Goal: Task Accomplishment & Management: Complete application form

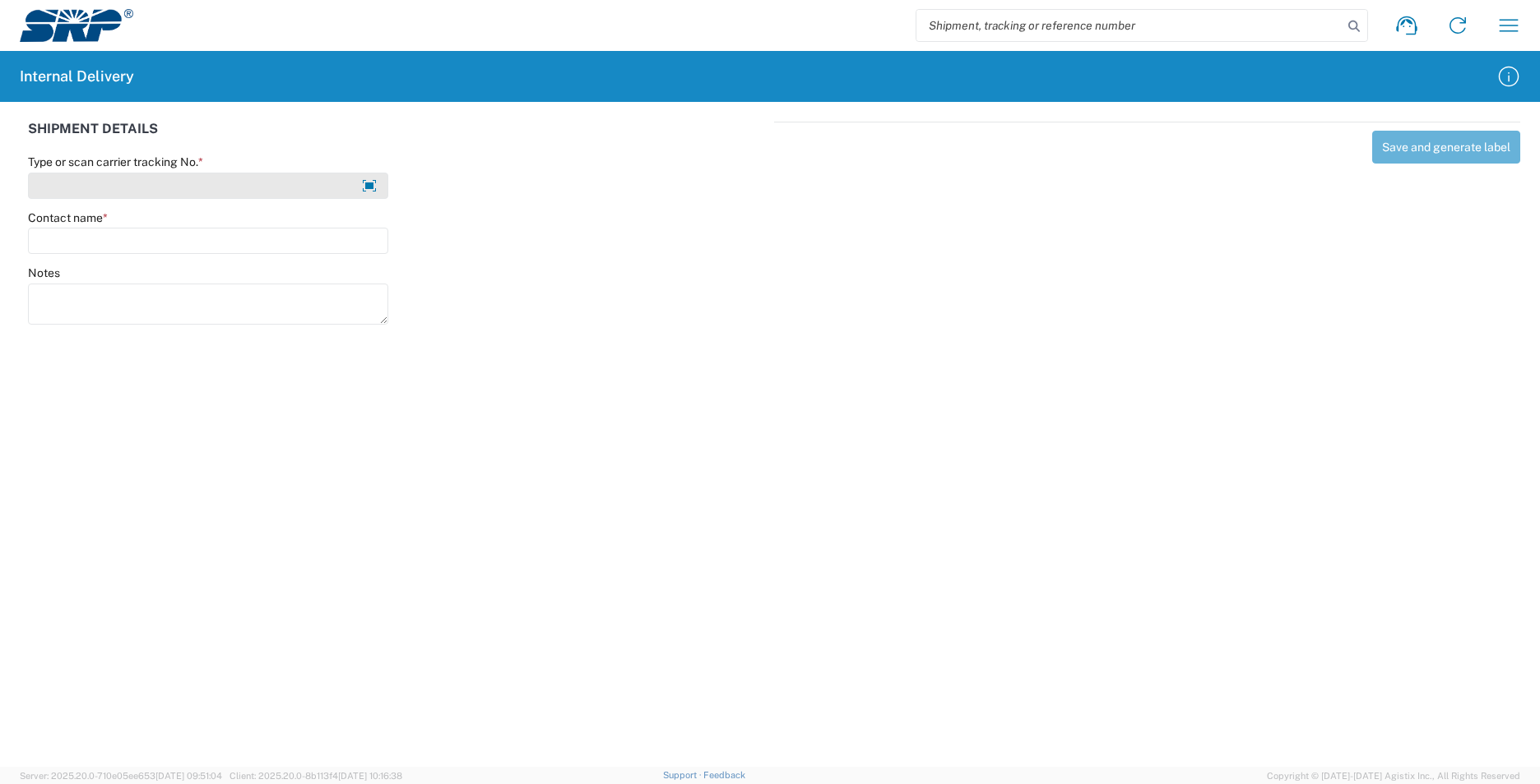
click at [210, 186] on input "Type or scan carrier tracking No. *" at bounding box center [208, 186] width 361 height 27
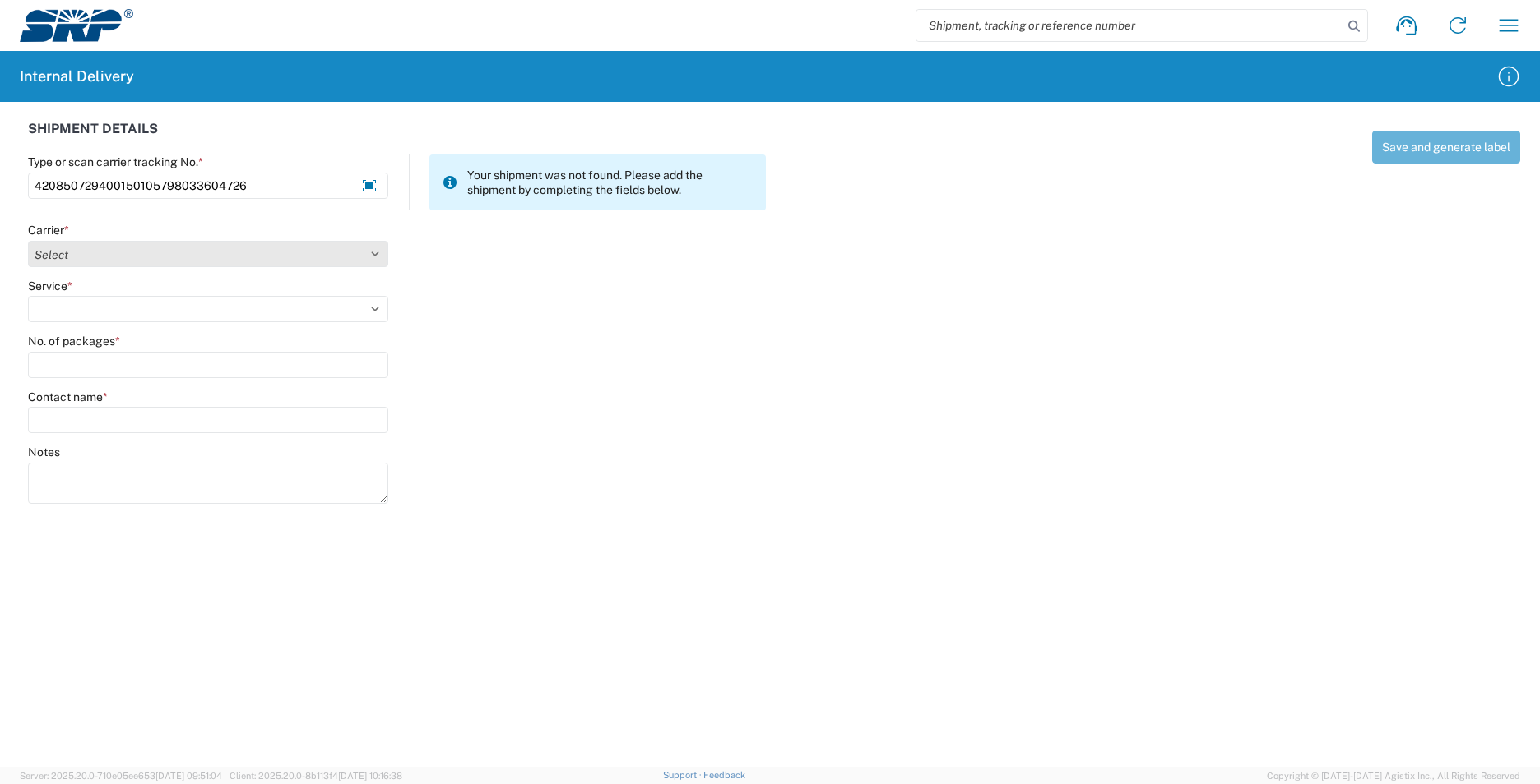
type input "420850729400150105798033604726"
click at [106, 251] on select "Select AcctPay Amazon Logistics ATI Trucking BC Dimerco Logistics Empire Southw…" at bounding box center [208, 254] width 361 height 27
select select "137"
click at [28, 241] on select "Select AcctPay Amazon Logistics ATI Trucking BC Dimerco Logistics Empire Southw…" at bounding box center [208, 254] width 361 height 27
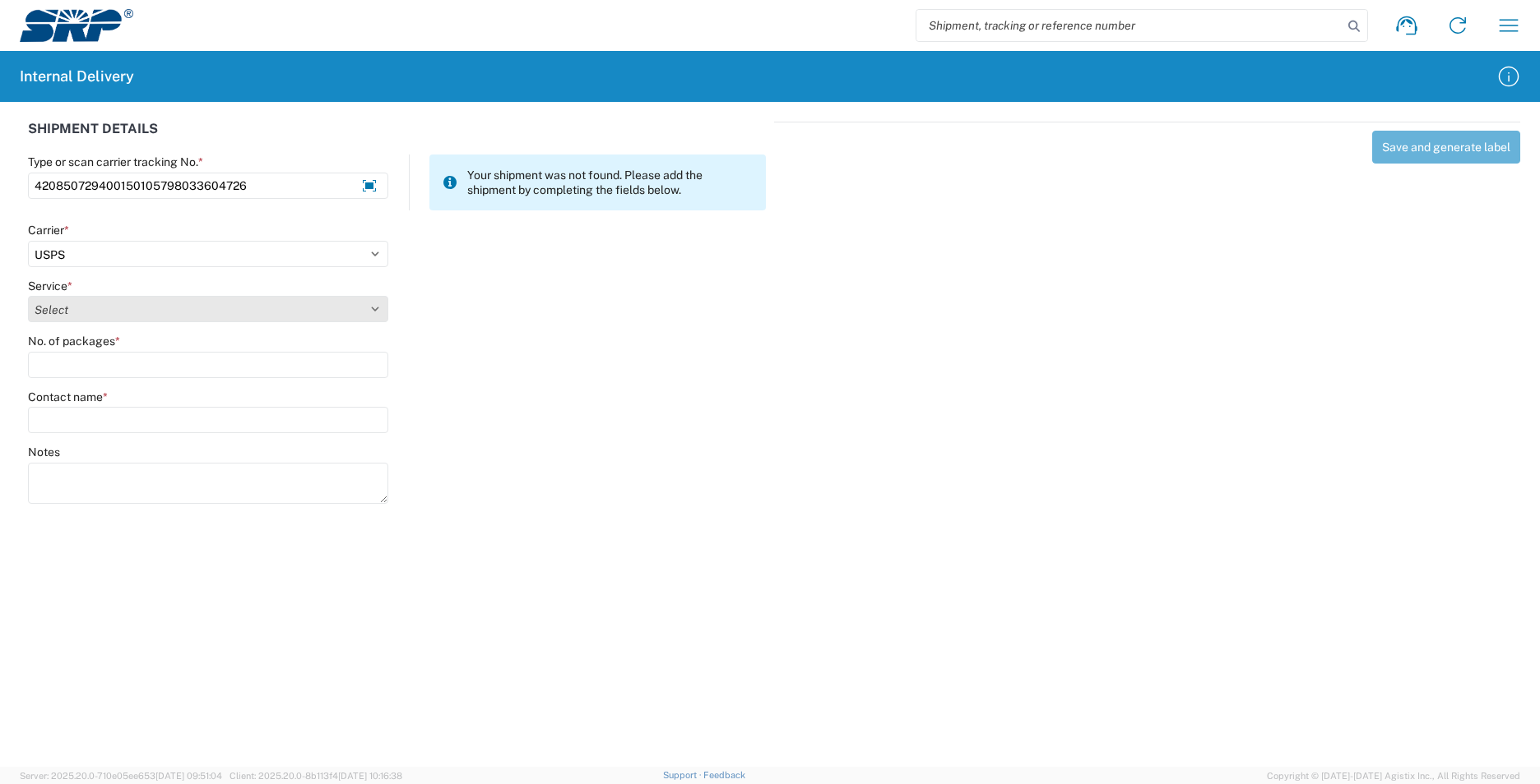
click at [63, 307] on select "Select 3 - 5 Day Bound Printed Matter Express Mail Flat-Rate Envelope Express M…" at bounding box center [208, 310] width 361 height 27
select select "17817"
click at [63, 307] on select "Select 3 - 5 Day Bound Printed Matter Express Mail Flat-Rate Envelope Express M…" at bounding box center [208, 310] width 361 height 27
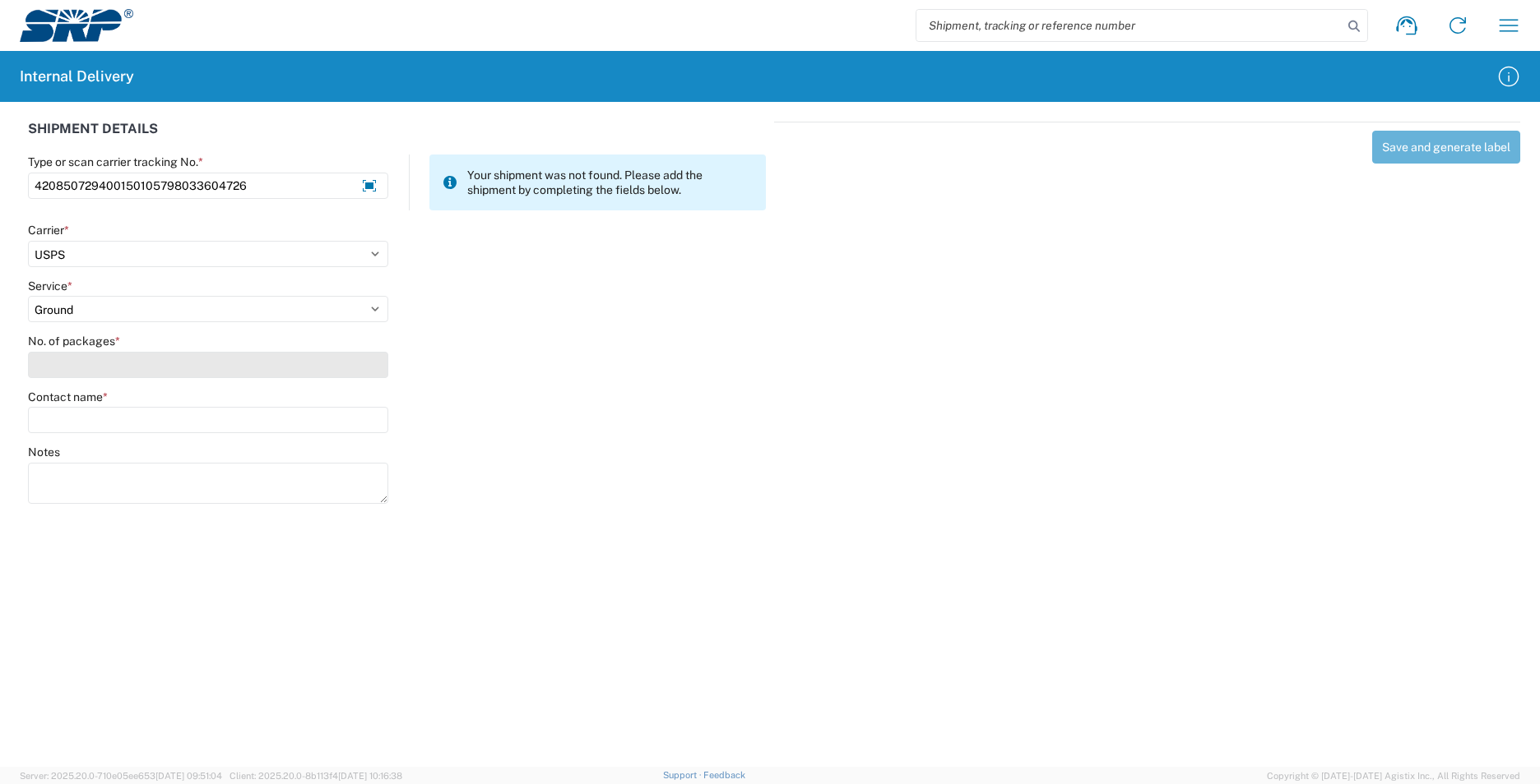
click at [61, 357] on input "No. of packages *" at bounding box center [208, 365] width 361 height 27
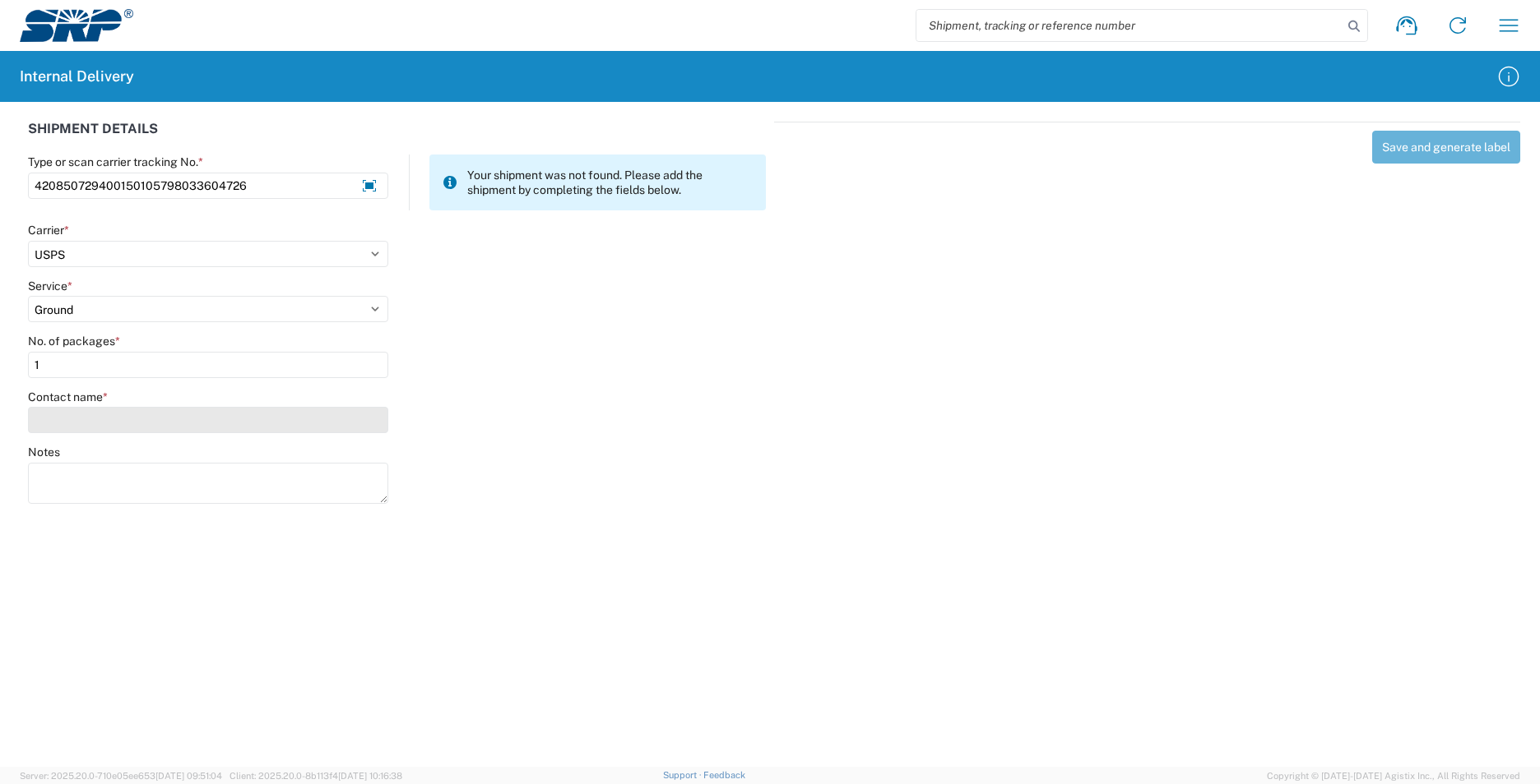
type input "1"
click at [63, 414] on input "Contact name *" at bounding box center [208, 421] width 361 height 27
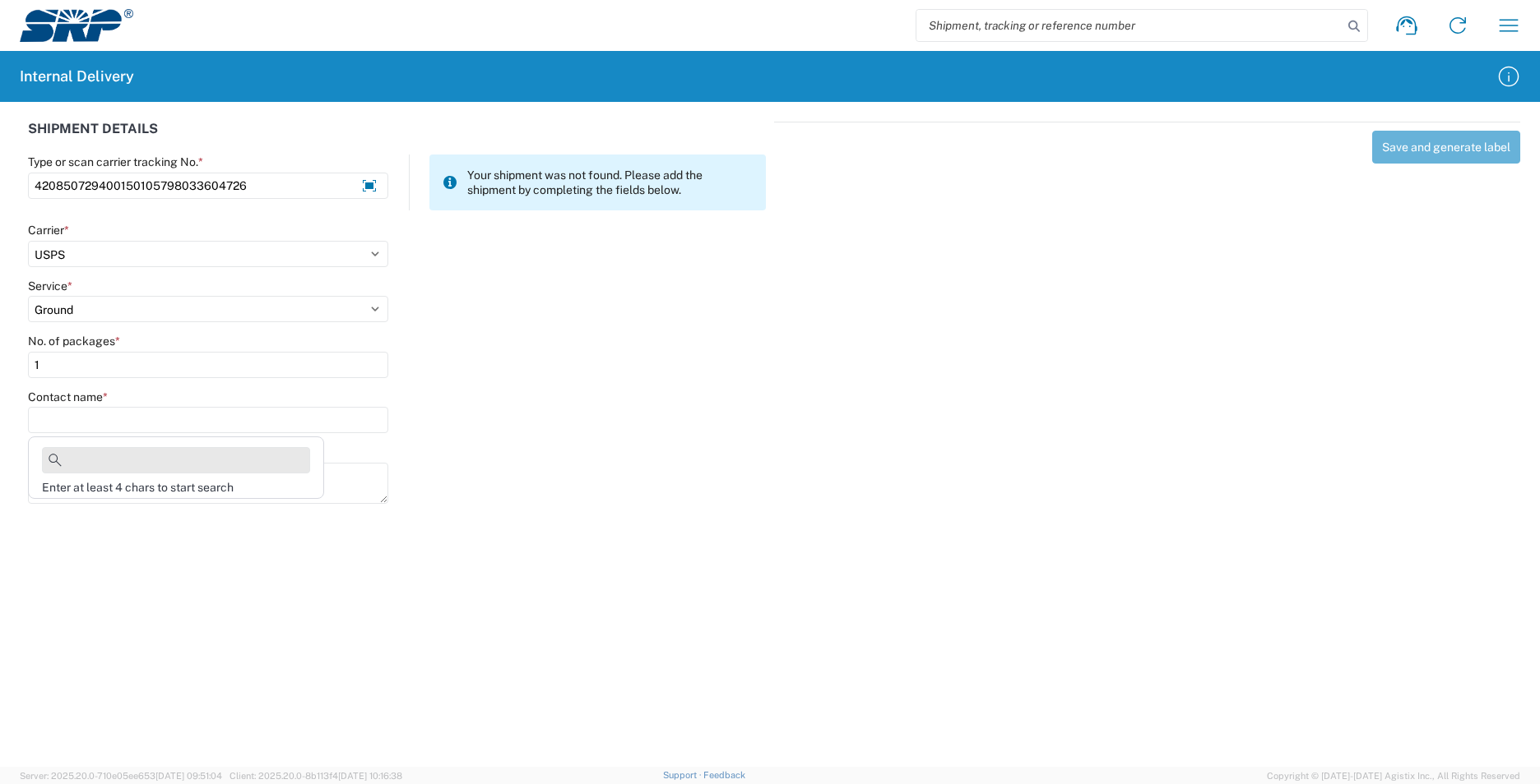
click at [92, 464] on input at bounding box center [176, 461] width 268 height 27
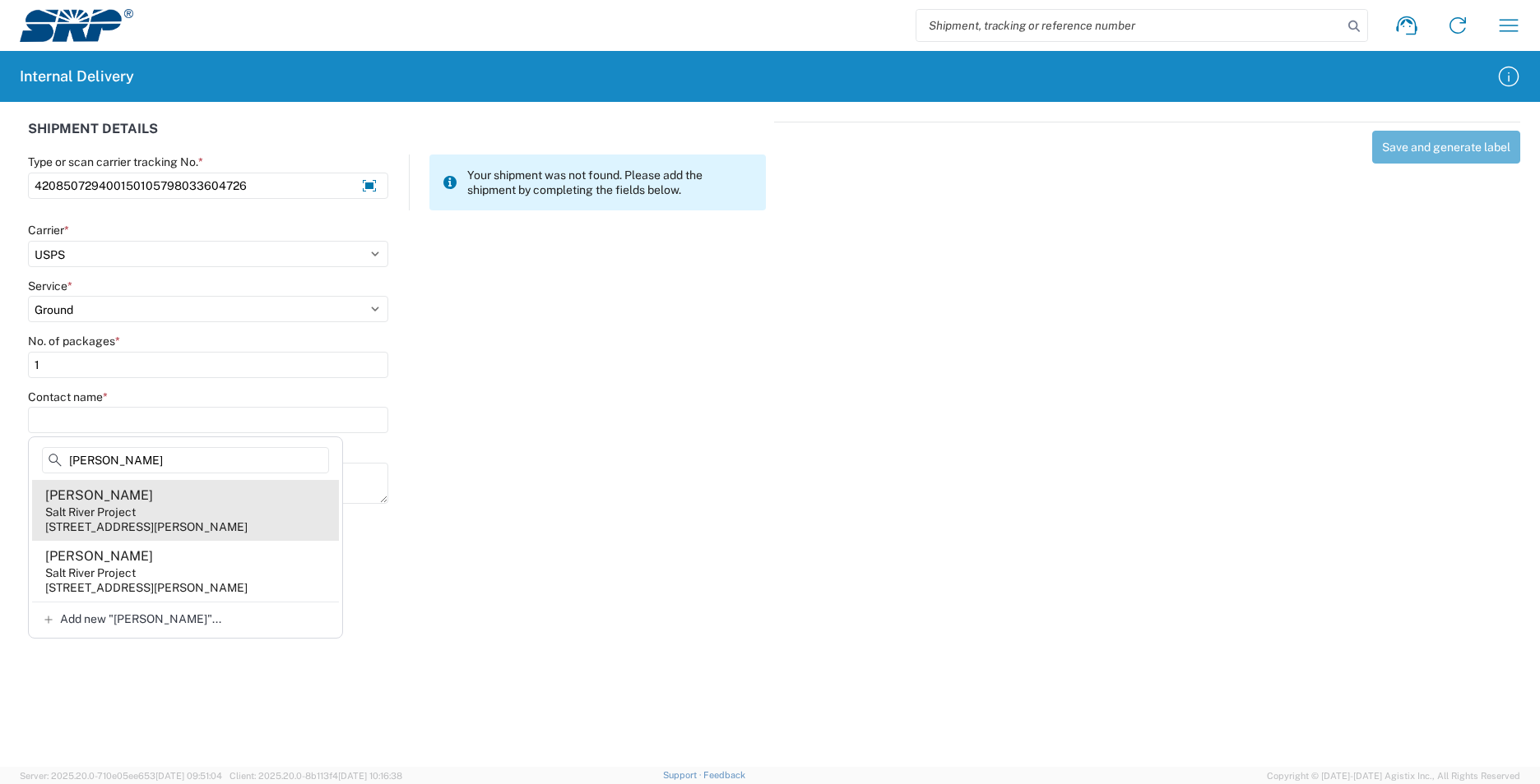
type input "garay"
click at [203, 509] on agx-address-suggestion-item "Jenny Garay Salt River Project 3160 S Alma School Rd, SSW300, Mesa, AZ, 85210, …" at bounding box center [186, 511] width 307 height 61
type input "Jenny Garay"
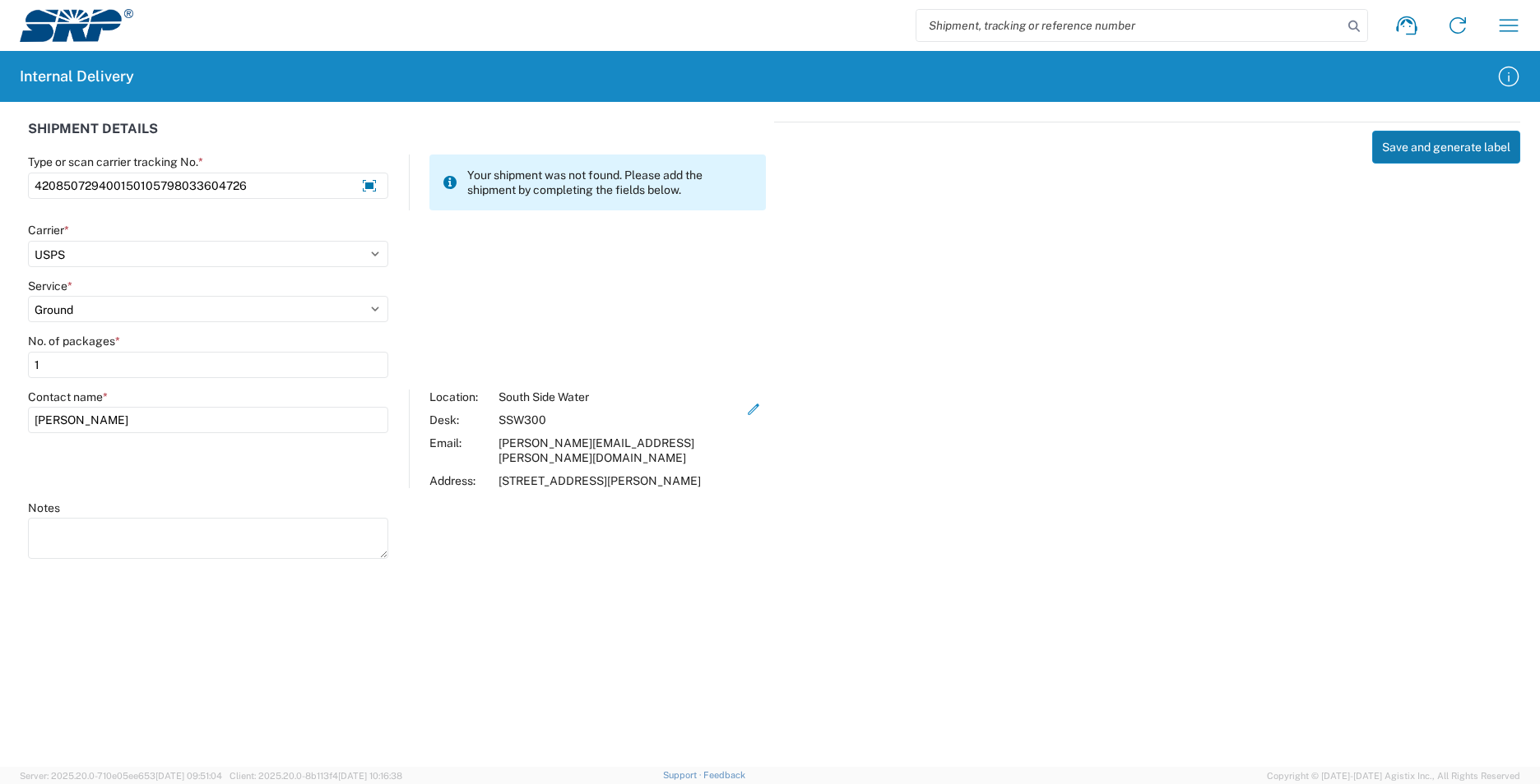
click at [1448, 144] on button "Save and generate label" at bounding box center [1445, 147] width 148 height 33
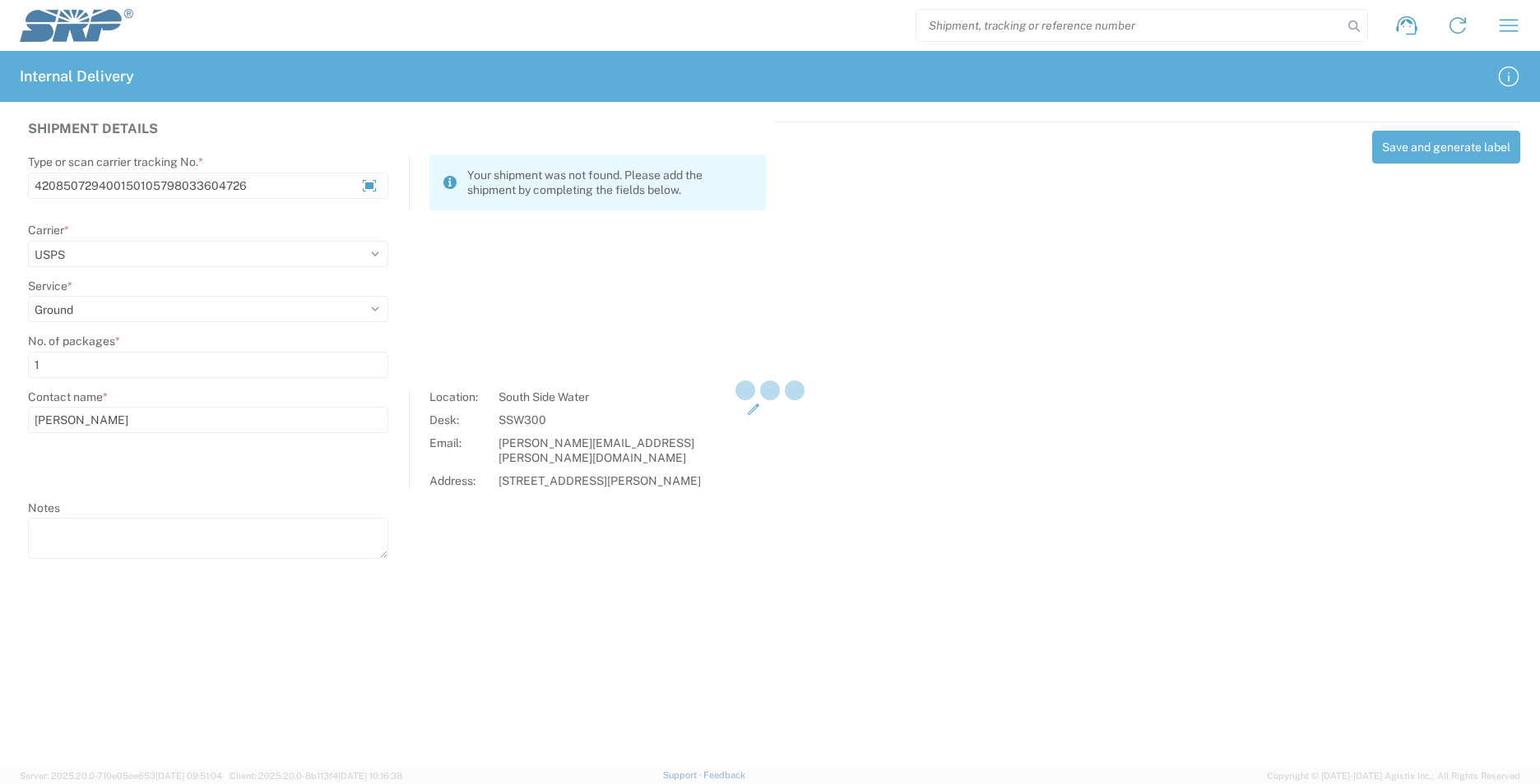
select select
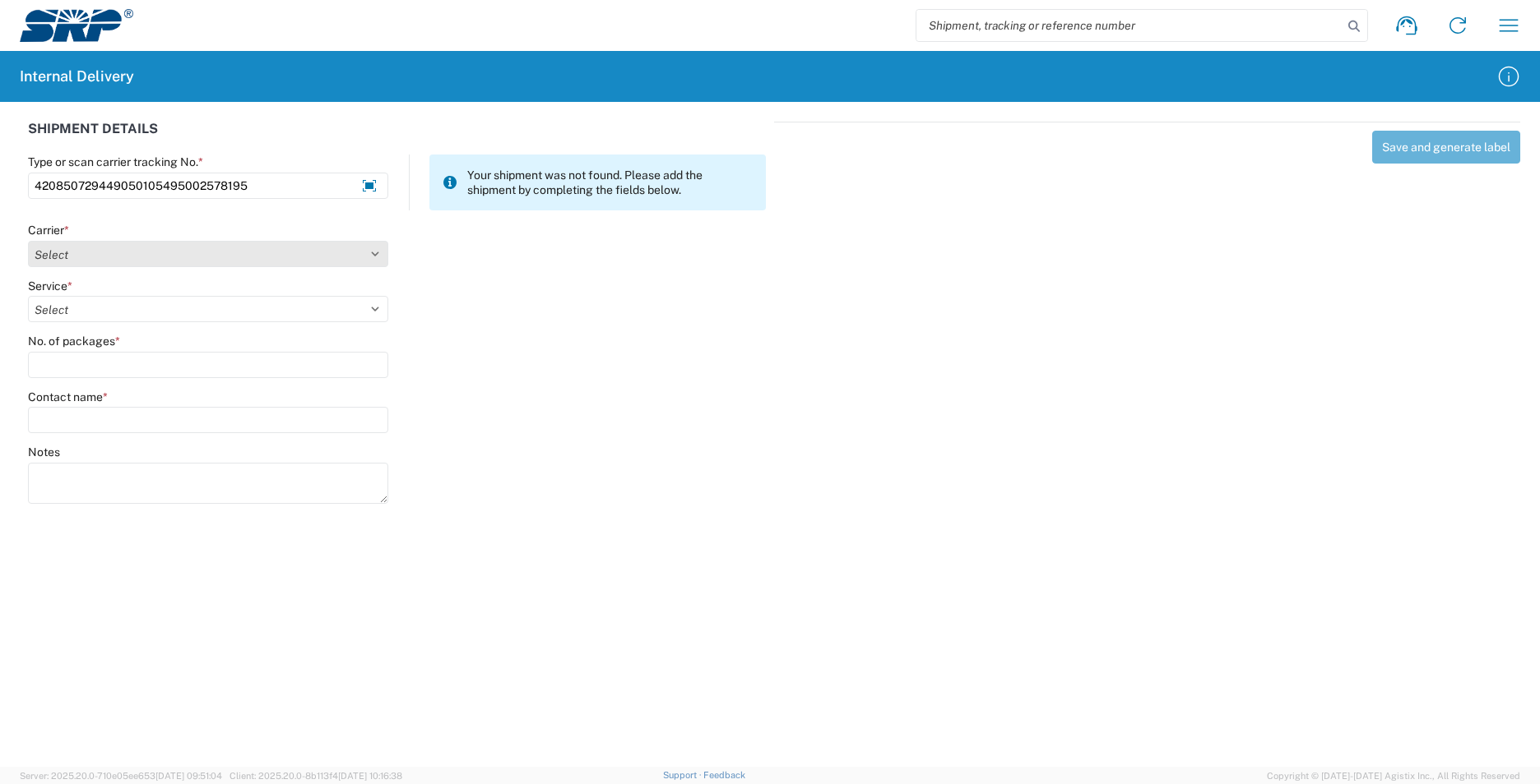
type input "420850729449050105495002578195"
click at [101, 246] on select "Select AcctPay Amazon Logistics ATI Trucking BC Dimerco Logistics Empire Southw…" at bounding box center [208, 254] width 361 height 27
select select "137"
click at [28, 241] on select "Select AcctPay Amazon Logistics ATI Trucking BC Dimerco Logistics Empire Southw…" at bounding box center [208, 254] width 361 height 27
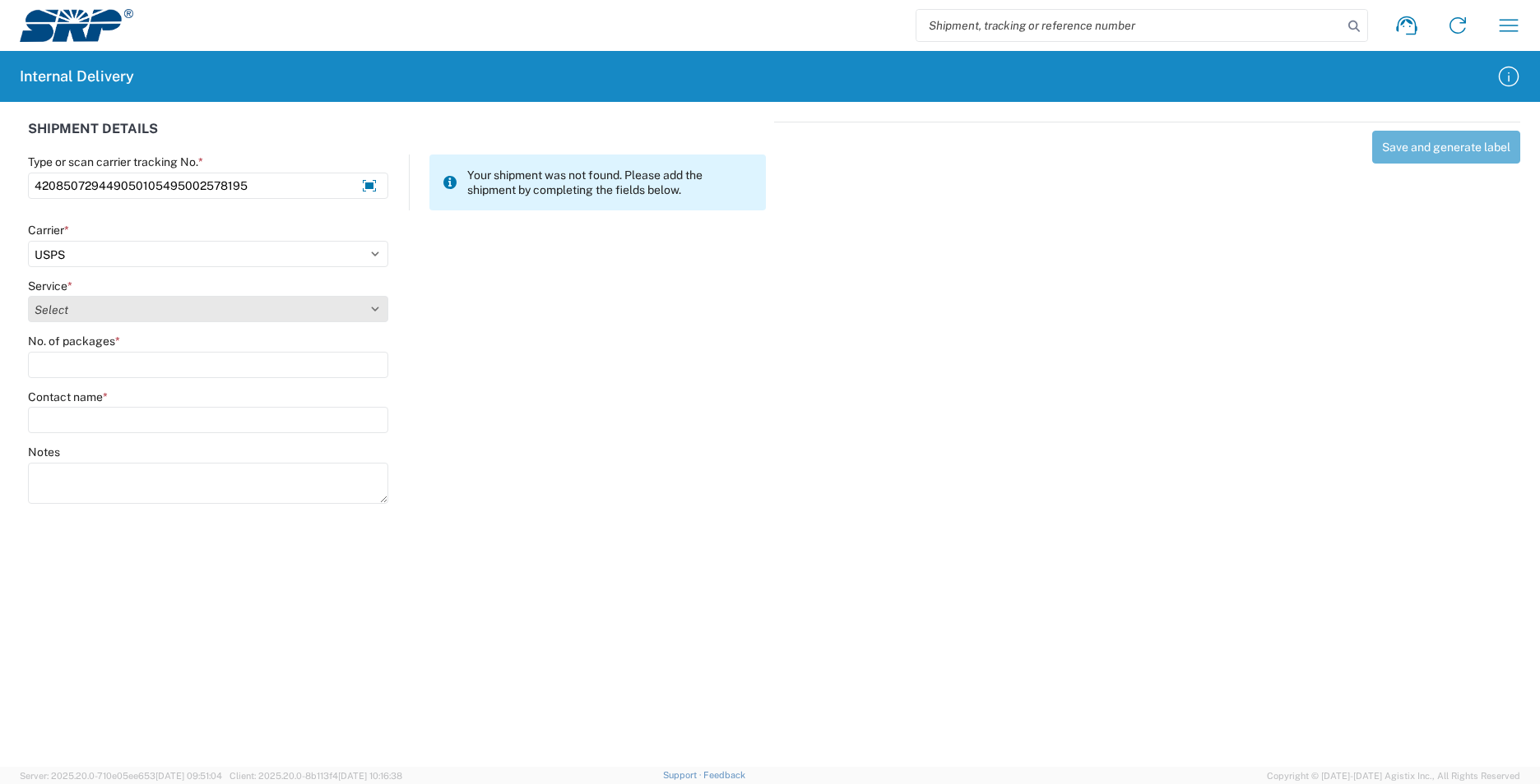
click at [65, 311] on select "Select 3 - 5 Day Bound Printed Matter Express Mail Flat-Rate Envelope Express M…" at bounding box center [208, 310] width 361 height 27
select select "17817"
click at [63, 310] on select "Select 3 - 5 Day Bound Printed Matter Express Mail Flat-Rate Envelope Express M…" at bounding box center [208, 310] width 361 height 27
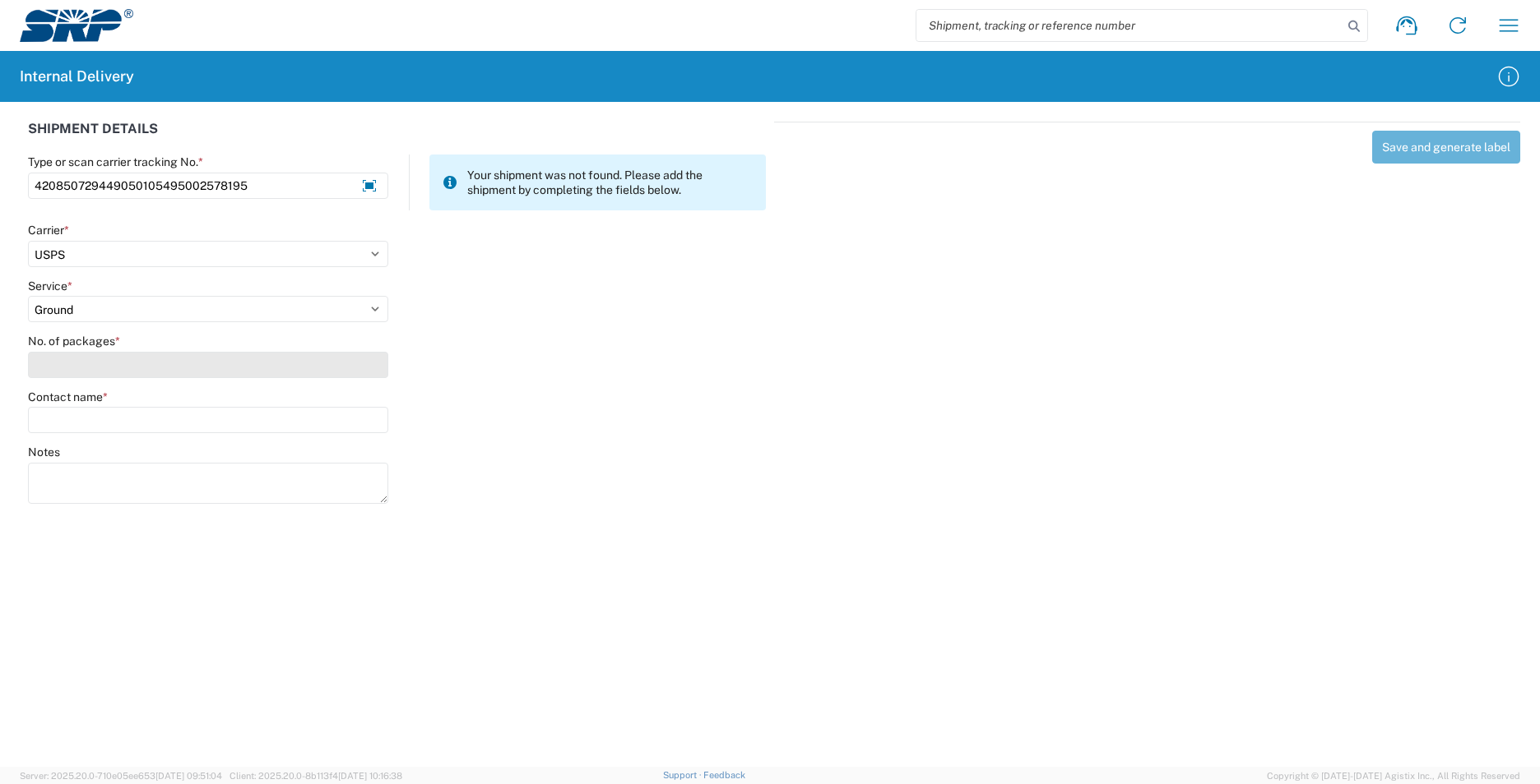
click at [68, 360] on input "No. of packages *" at bounding box center [208, 365] width 361 height 27
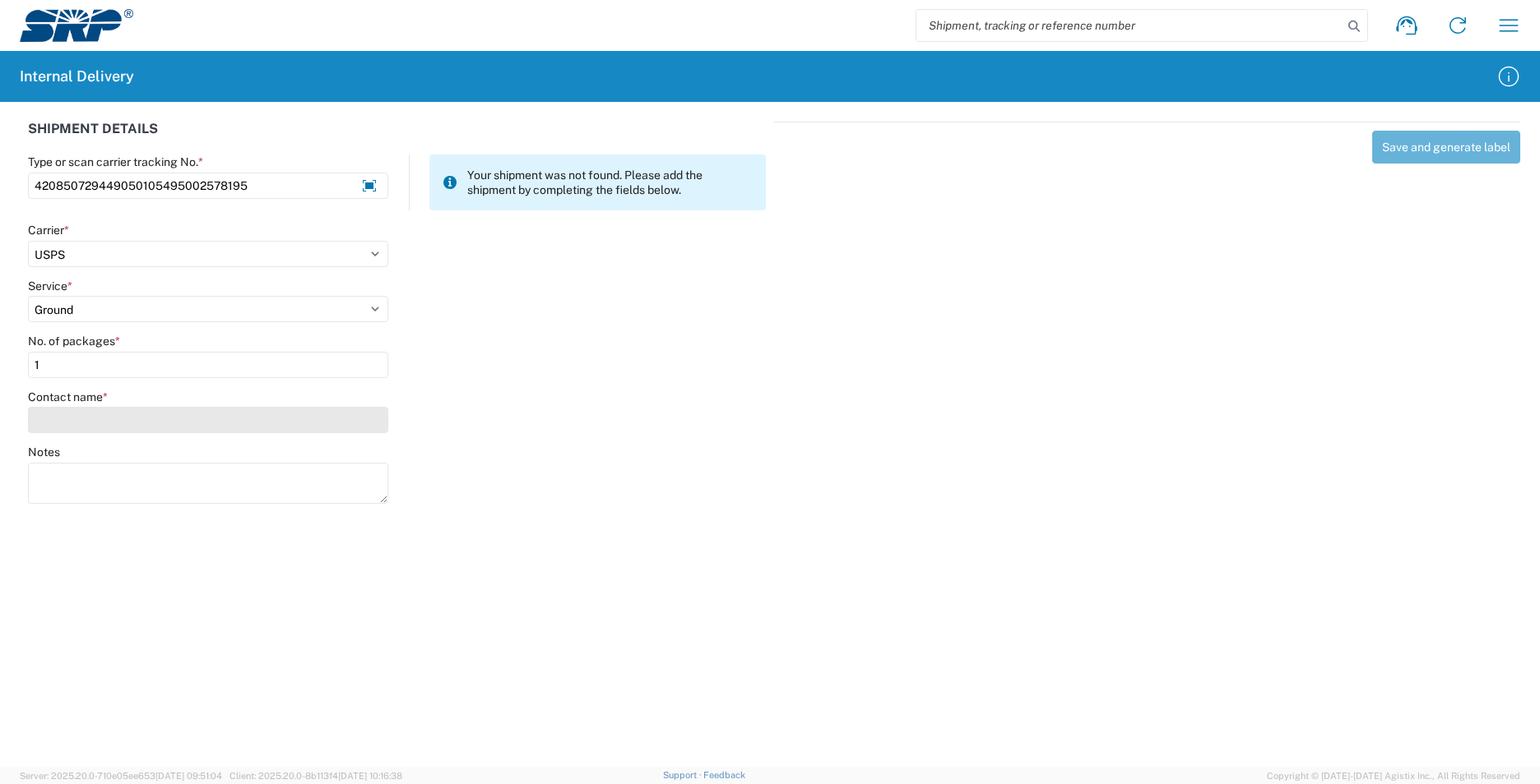
type input "1"
click at [88, 421] on input "Contact name *" at bounding box center [208, 421] width 361 height 27
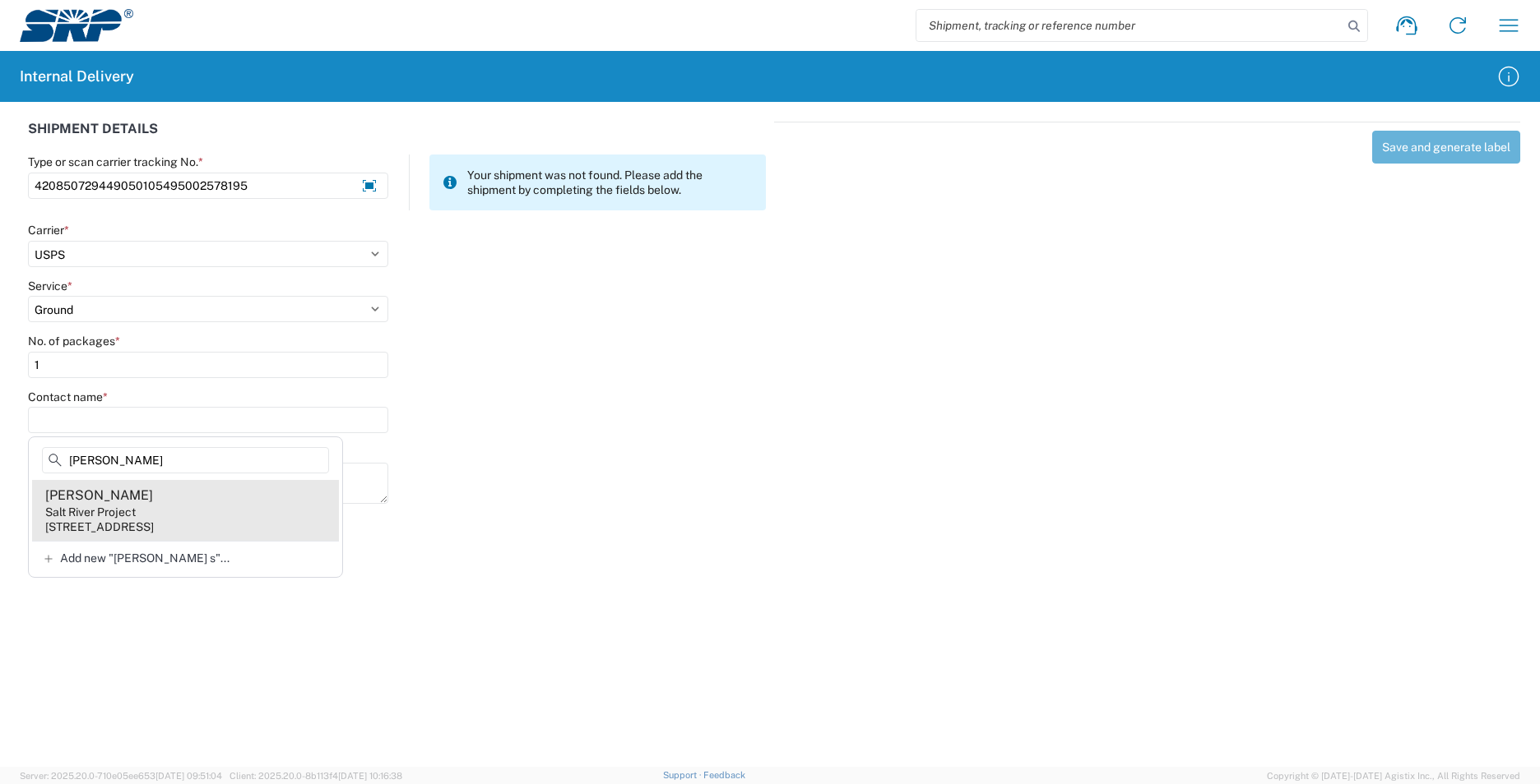
type input "natalia s"
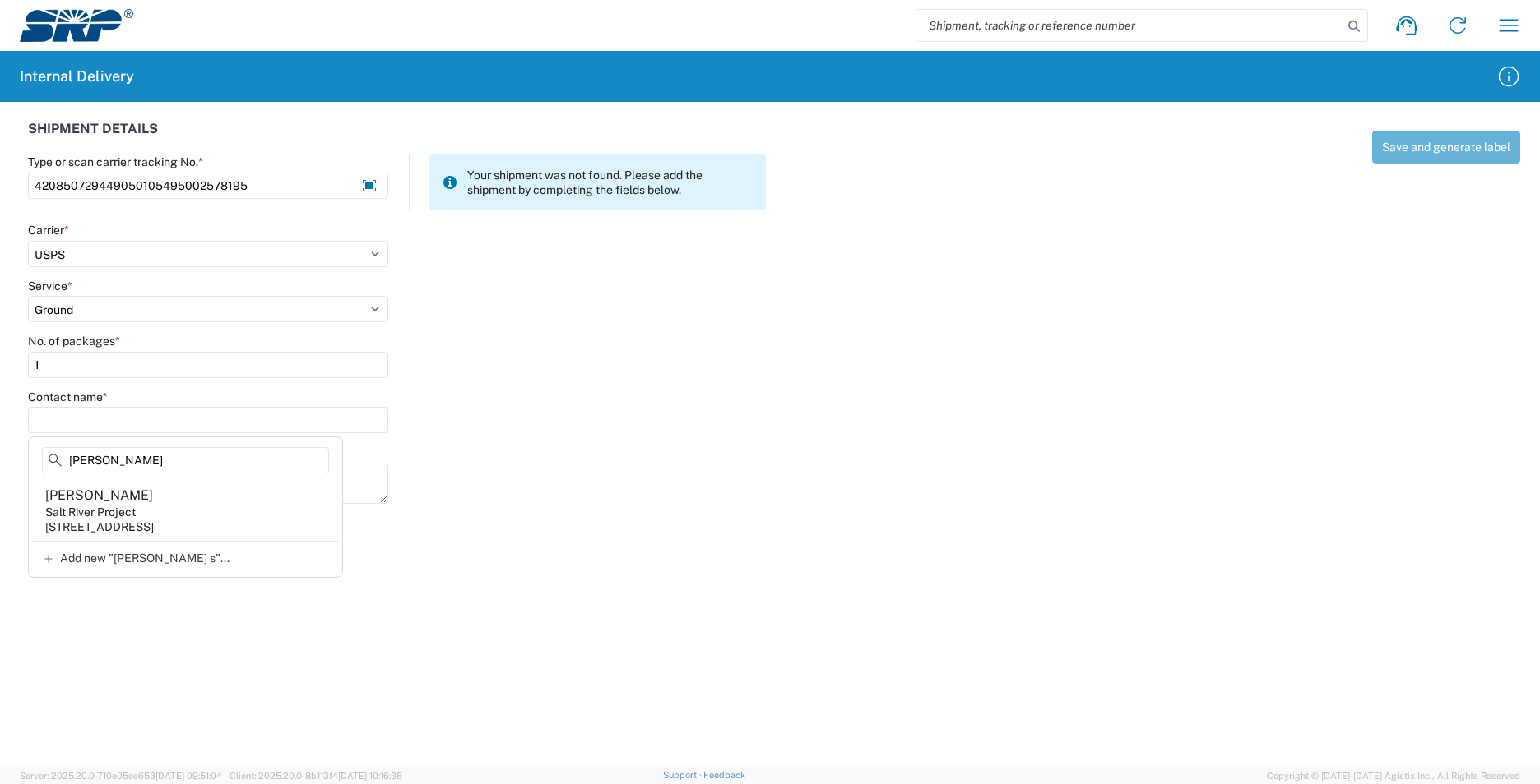
drag, startPoint x: 188, startPoint y: 506, endPoint x: 190, endPoint y: 479, distance: 27.1
click at [187, 510] on agx-address-suggestion-item "Natalia Smith Salt River Project 1511 N Project Dr, CUB249, Tempe, AZ, 85281, US" at bounding box center [186, 511] width 307 height 61
type input "Natalia Smith"
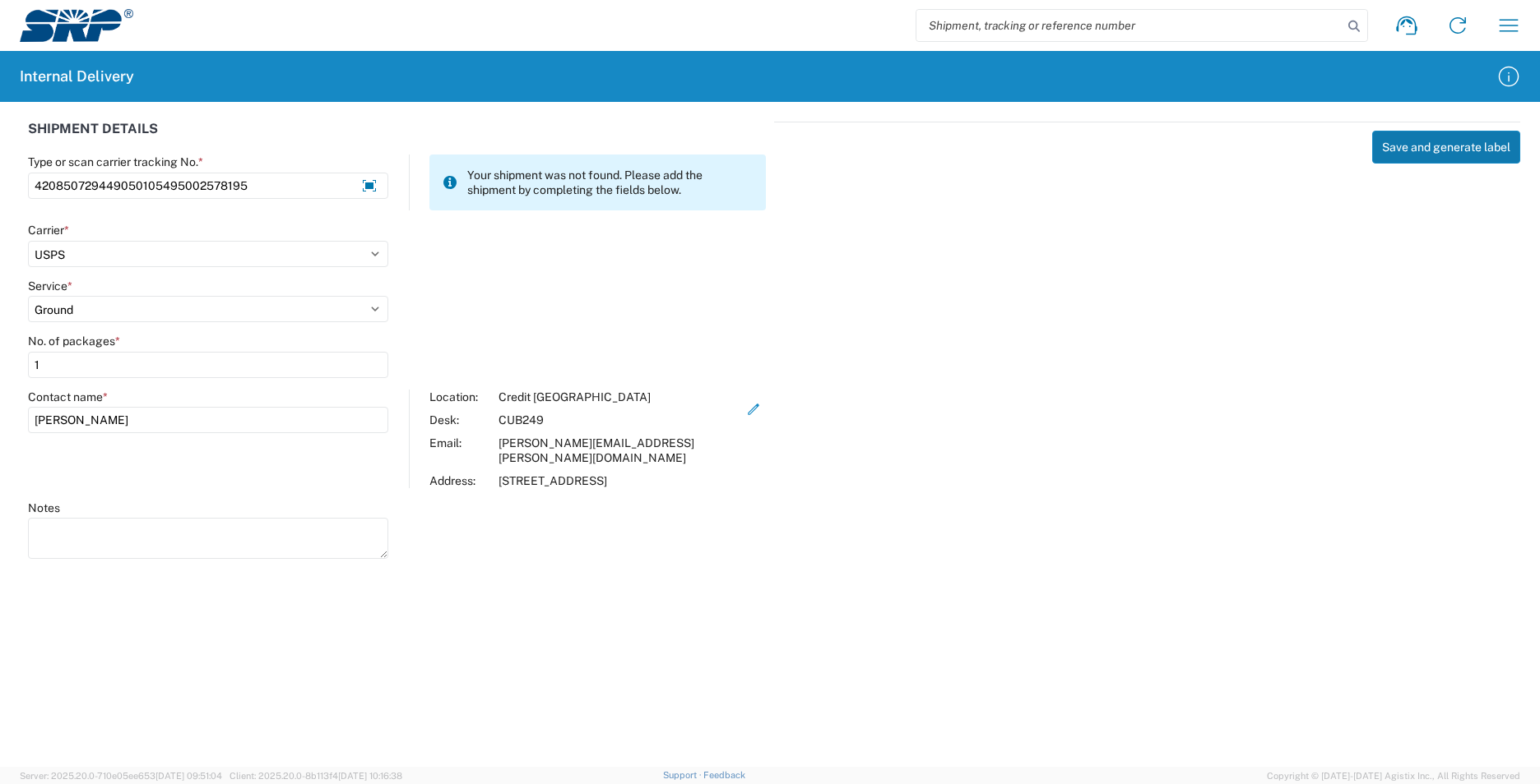
click at [1471, 144] on button "Save and generate label" at bounding box center [1445, 147] width 148 height 33
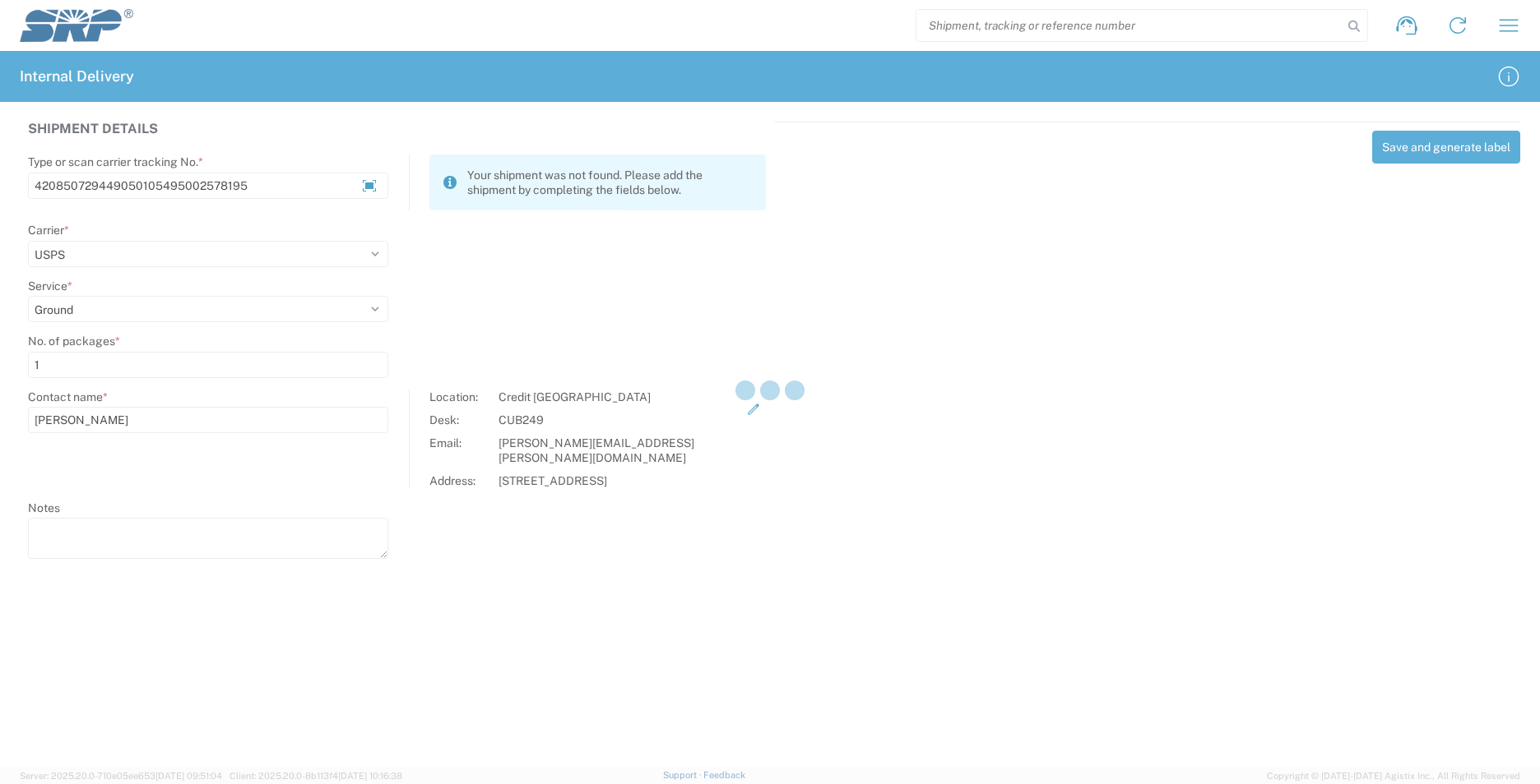
select select
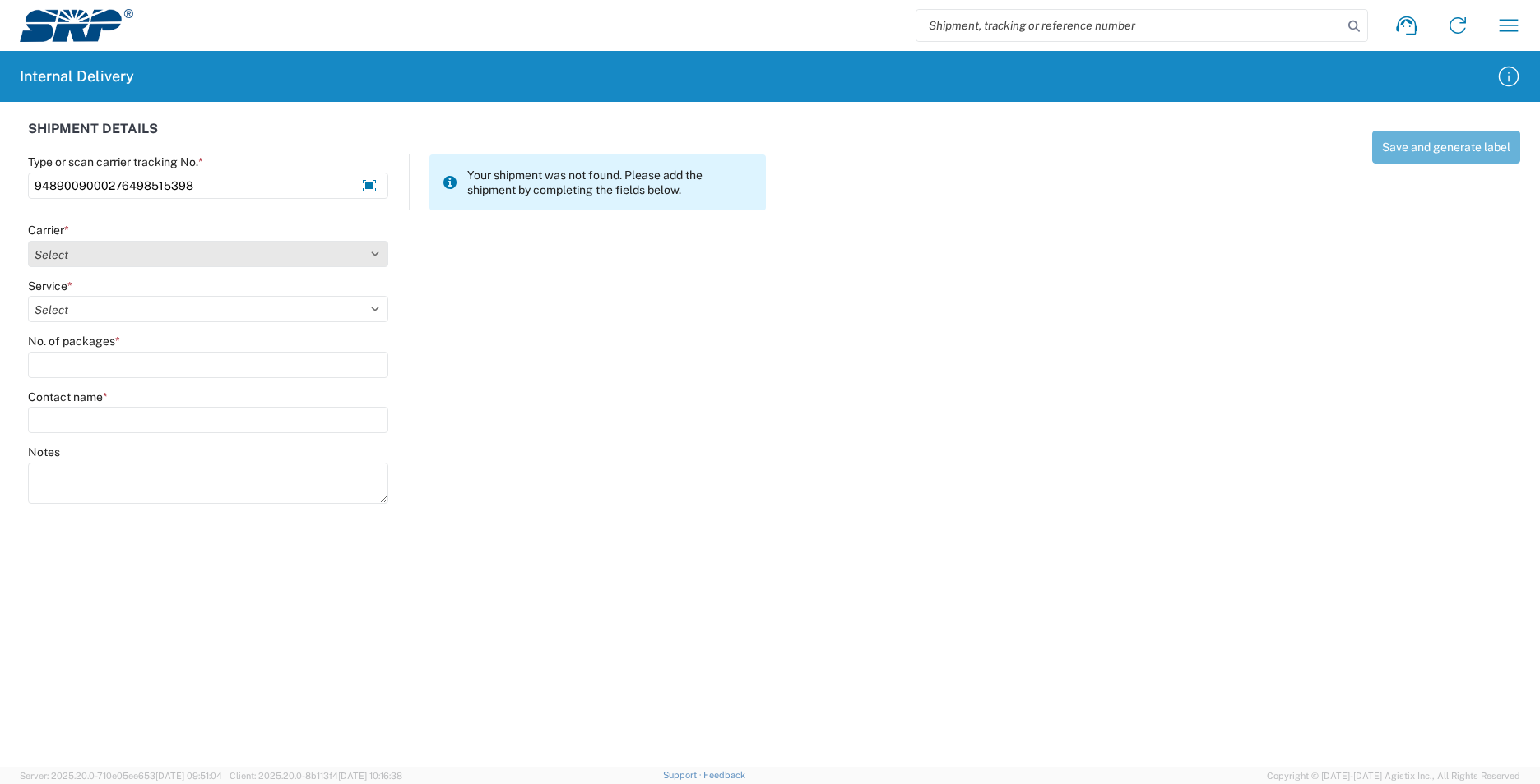
type input "9489009000276498515398"
click at [79, 251] on select "Select AcctPay Amazon Logistics ATI Trucking BC Dimerco Logistics Empire Southw…" at bounding box center [208, 254] width 361 height 27
select select "137"
click at [28, 241] on select "Select AcctPay Amazon Logistics ATI Trucking BC Dimerco Logistics Empire Southw…" at bounding box center [208, 254] width 361 height 27
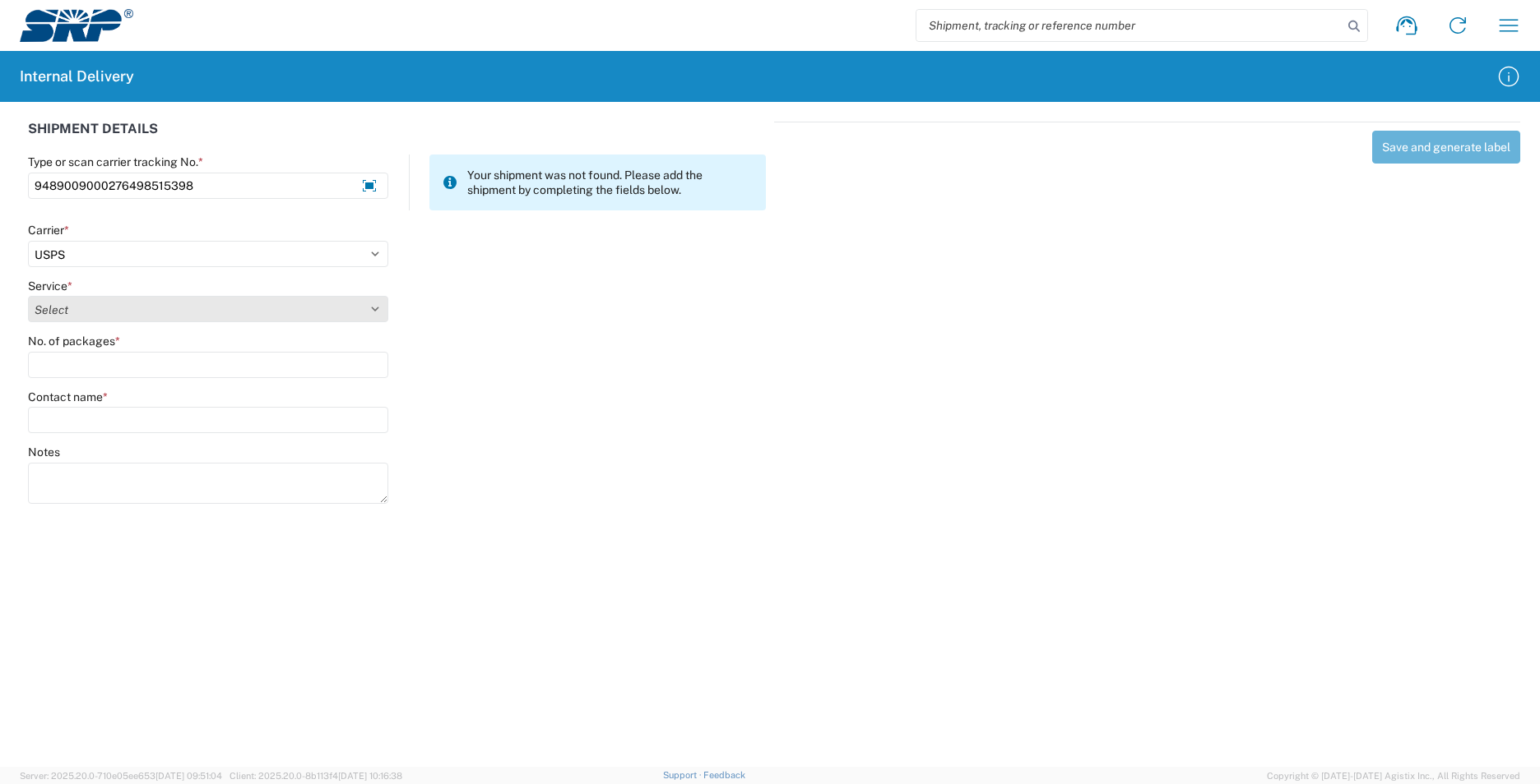
click at [80, 305] on select "Select 3 - 5 Day Bound Printed Matter Express Mail Flat-Rate Envelope Express M…" at bounding box center [208, 310] width 361 height 27
select select "17817"
click at [80, 305] on select "Select 3 - 5 Day Bound Printed Matter Express Mail Flat-Rate Envelope Express M…" at bounding box center [208, 310] width 361 height 27
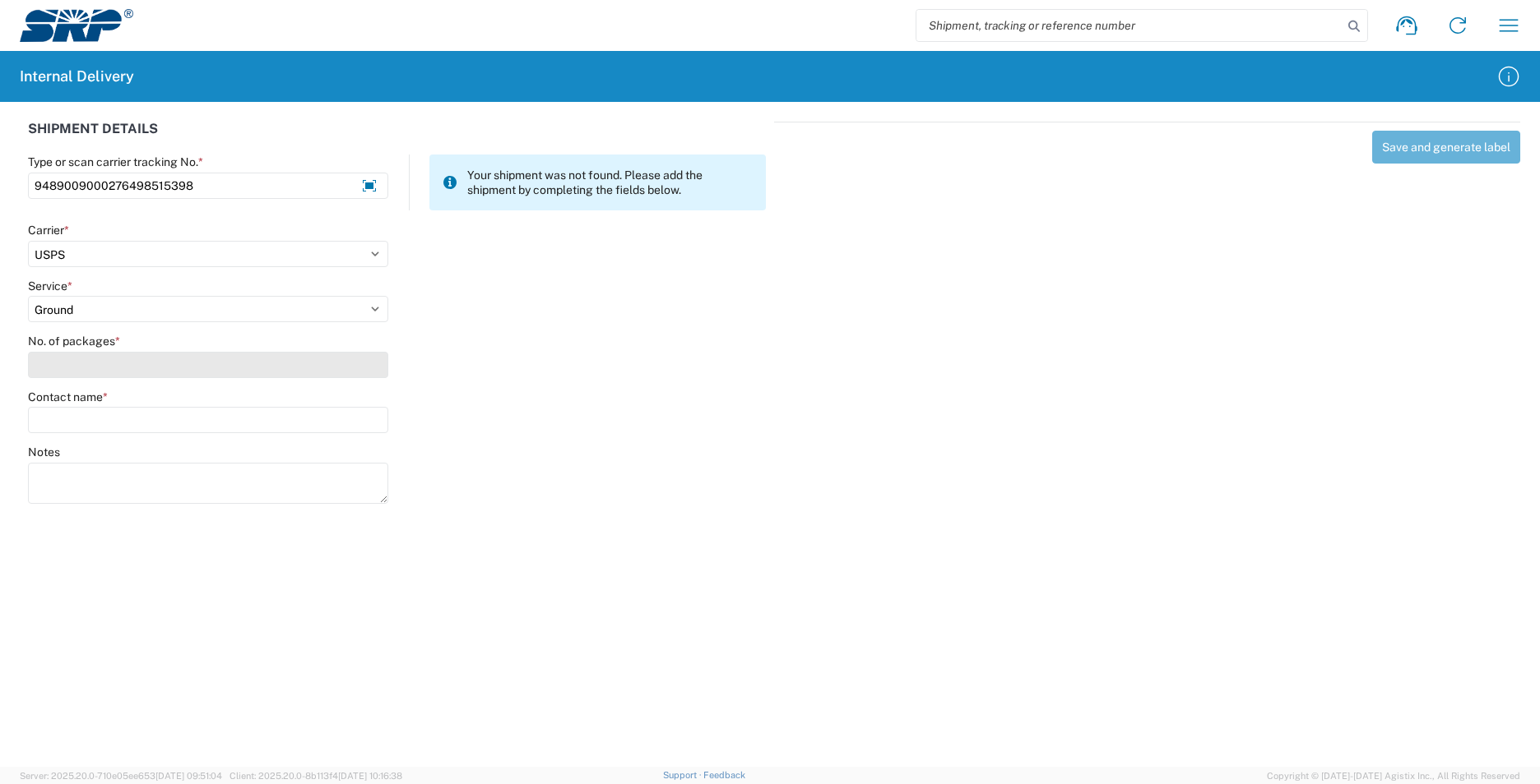
click at [80, 367] on input "No. of packages *" at bounding box center [208, 365] width 361 height 27
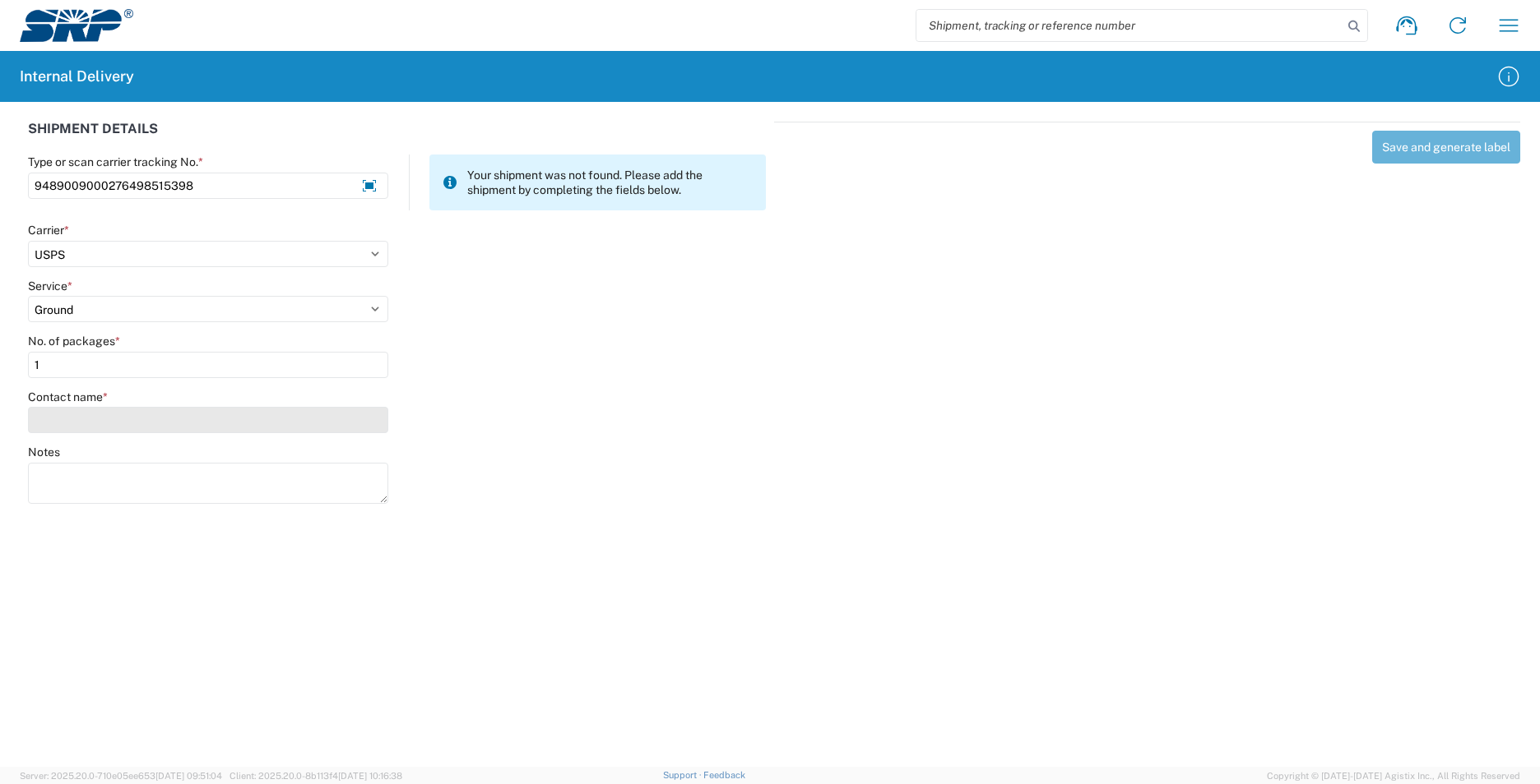
type input "1"
click at [84, 420] on input "Contact name *" at bounding box center [208, 421] width 361 height 27
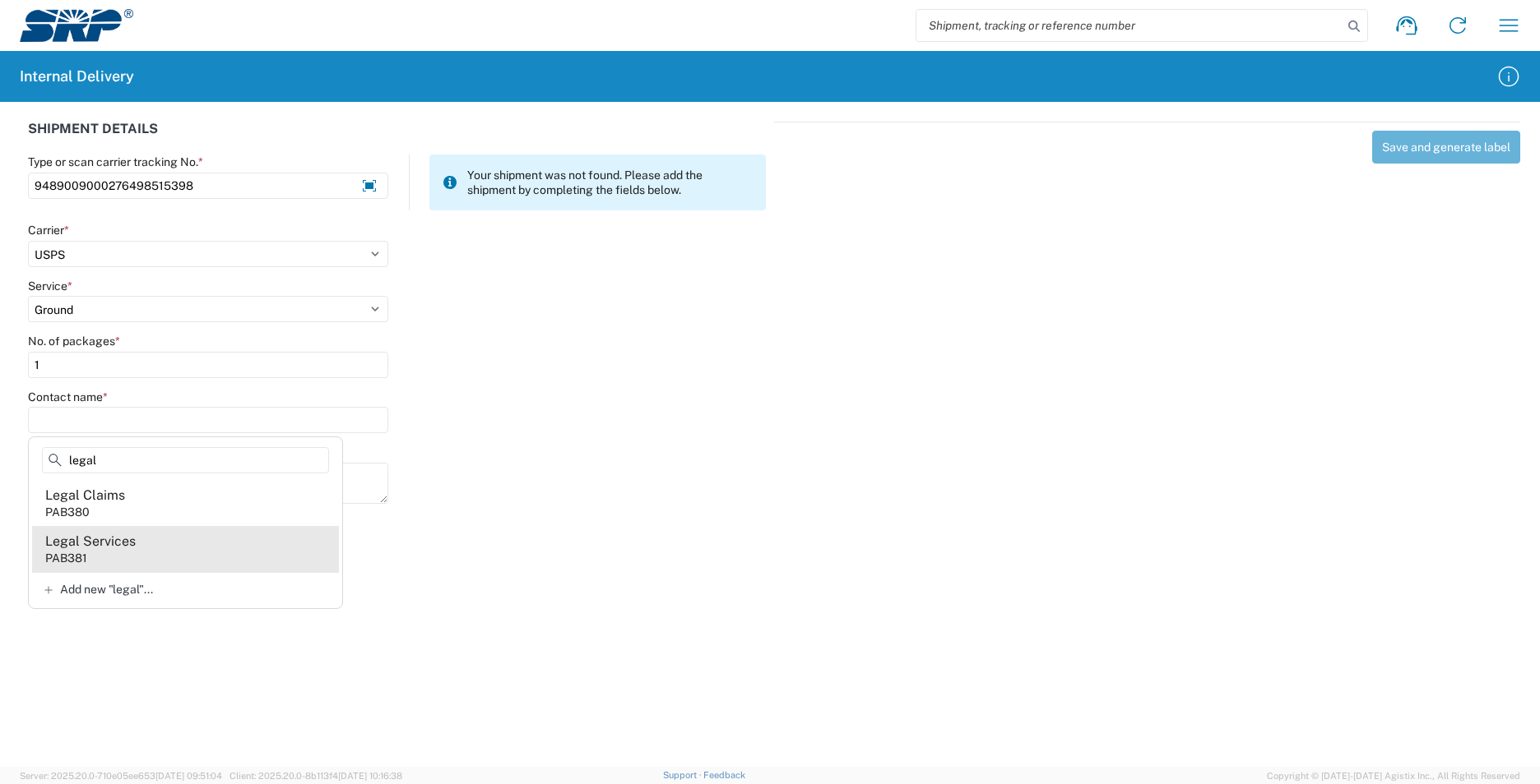
type input "legal"
click at [187, 550] on agx-address-suggestion-item "Legal Services PAB381" at bounding box center [186, 549] width 307 height 46
type input "Legal Services"
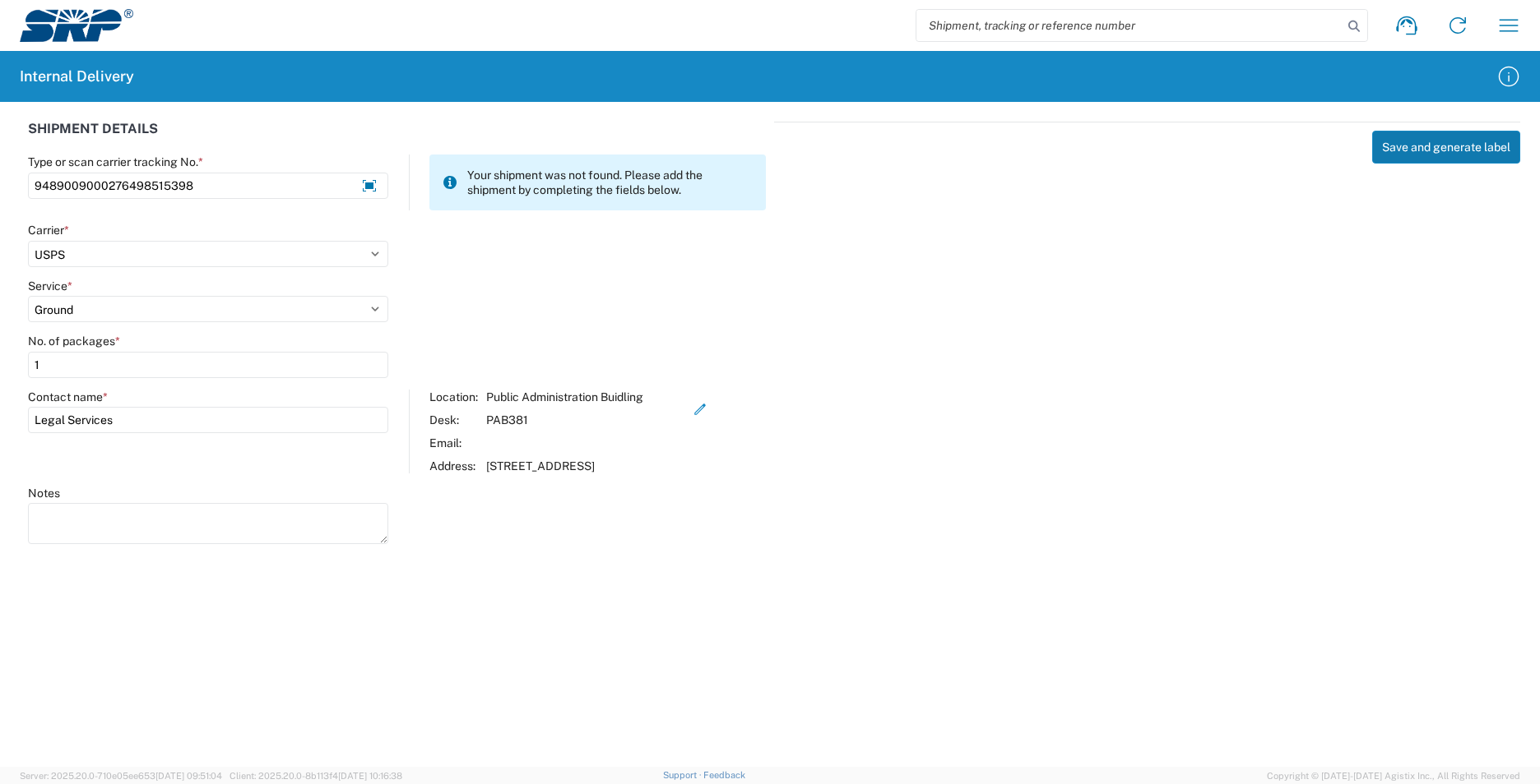
click at [1409, 150] on button "Save and generate label" at bounding box center [1445, 147] width 148 height 33
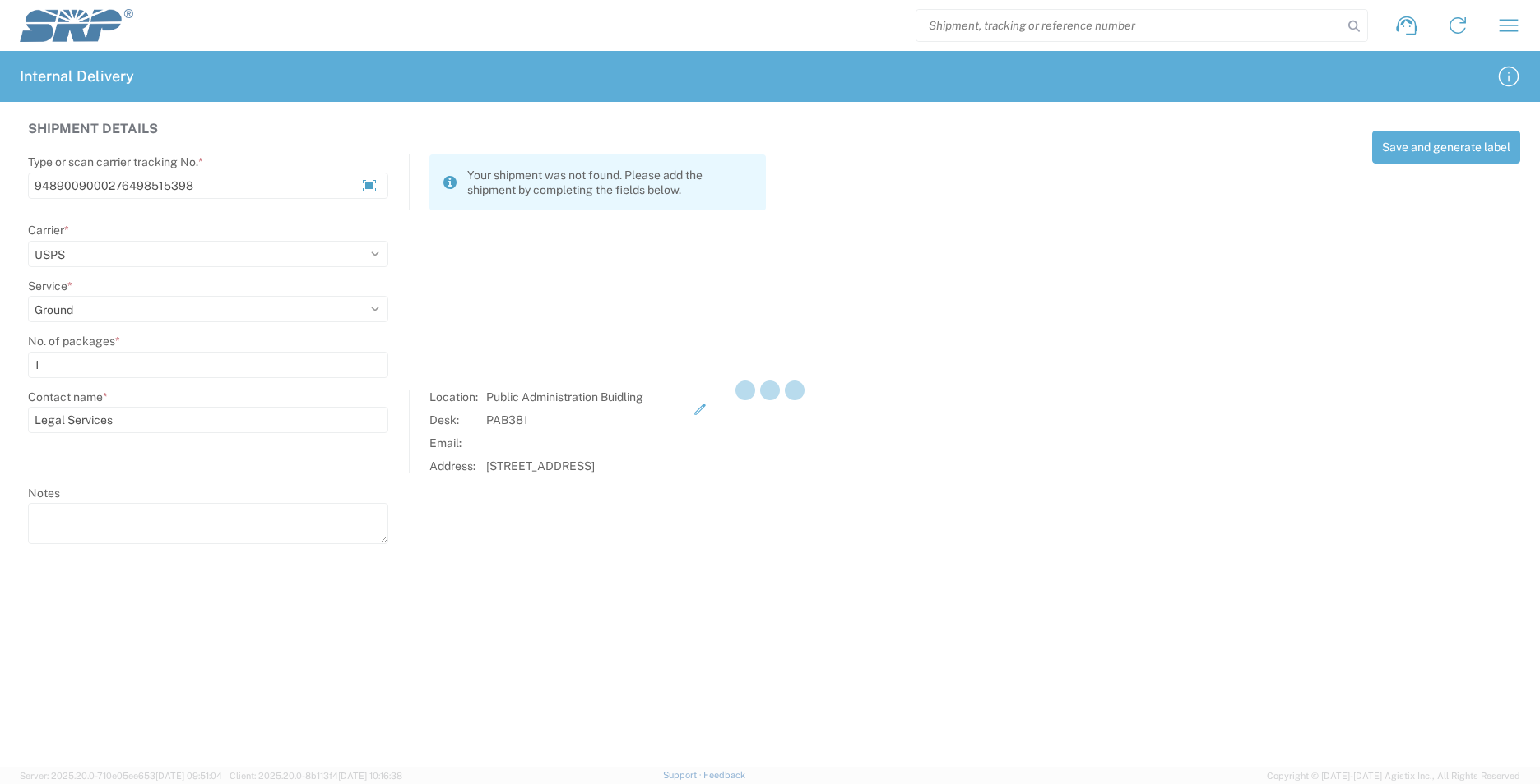
select select
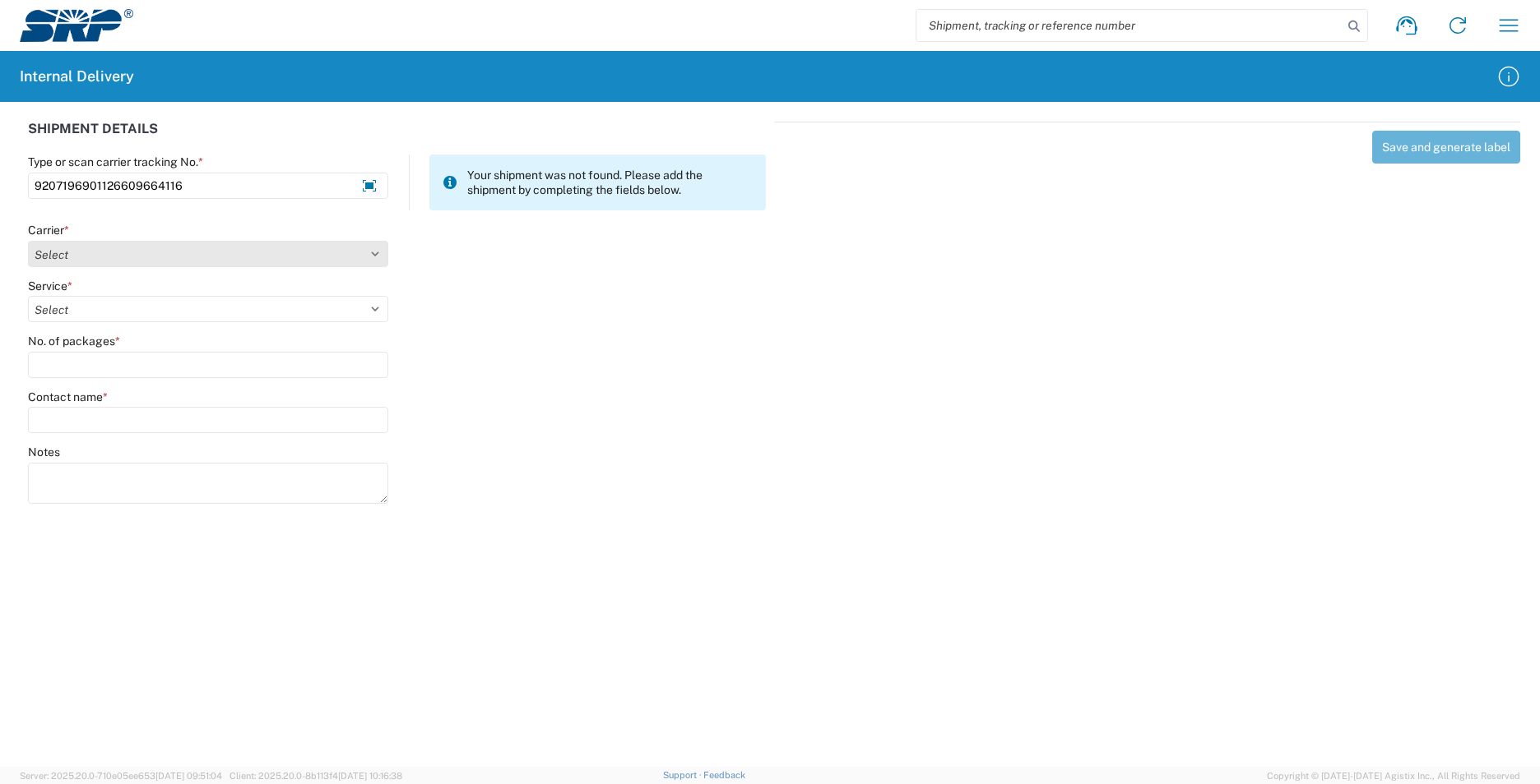
type input "9207196901126609664116"
click at [44, 251] on select "Select AcctPay Amazon Logistics ATI Trucking BC Dimerco Logistics Empire Southw…" at bounding box center [208, 254] width 361 height 27
select select "137"
click at [28, 241] on select "Select AcctPay Amazon Logistics ATI Trucking BC Dimerco Logistics Empire Southw…" at bounding box center [208, 254] width 361 height 27
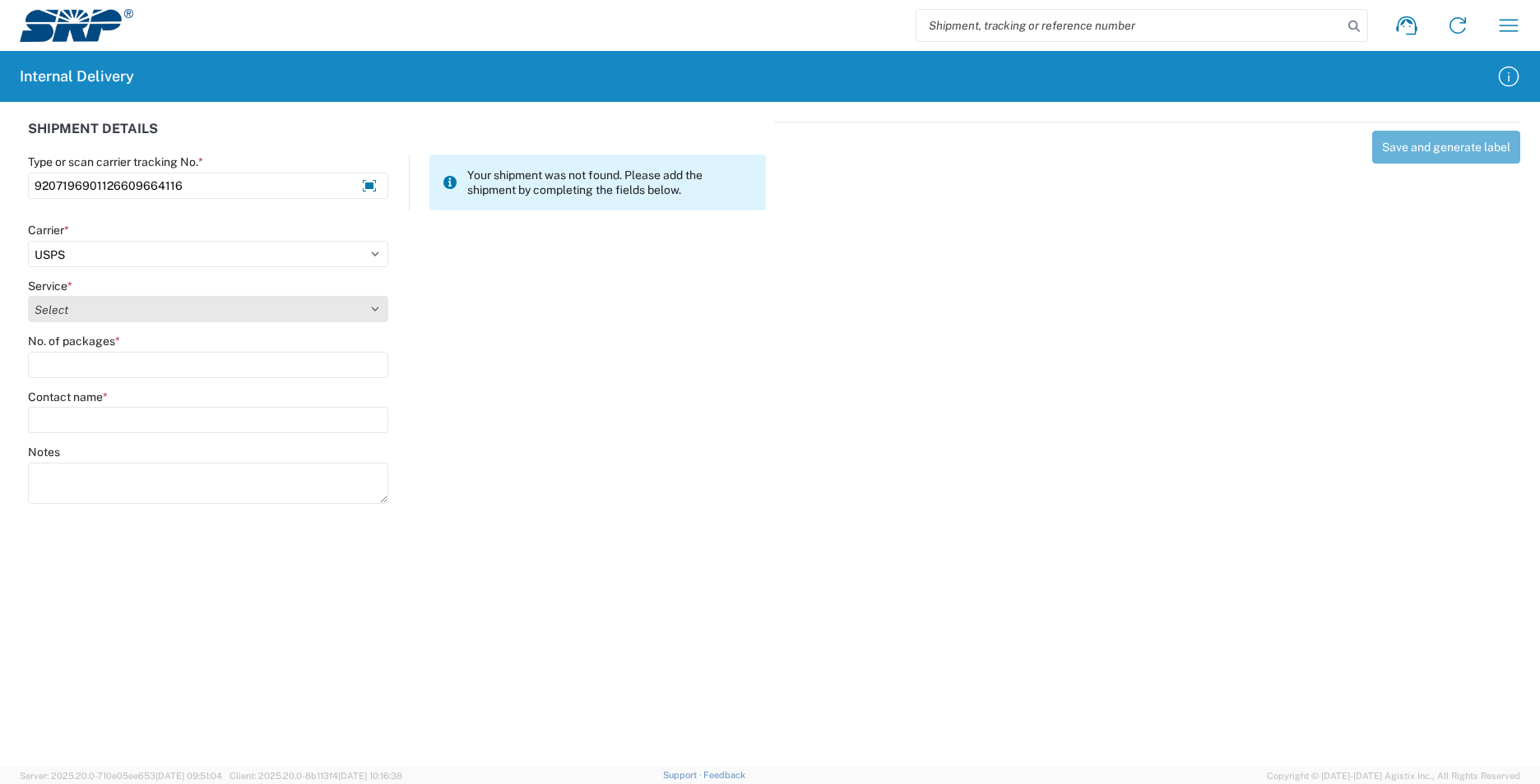
click at [55, 317] on select "Select 3 - 5 Day Bound Printed Matter Express Mail Flat-Rate Envelope Express M…" at bounding box center [208, 310] width 361 height 27
select select "17817"
click at [55, 317] on select "Select 3 - 5 Day Bound Printed Matter Express Mail Flat-Rate Envelope Express M…" at bounding box center [208, 310] width 361 height 27
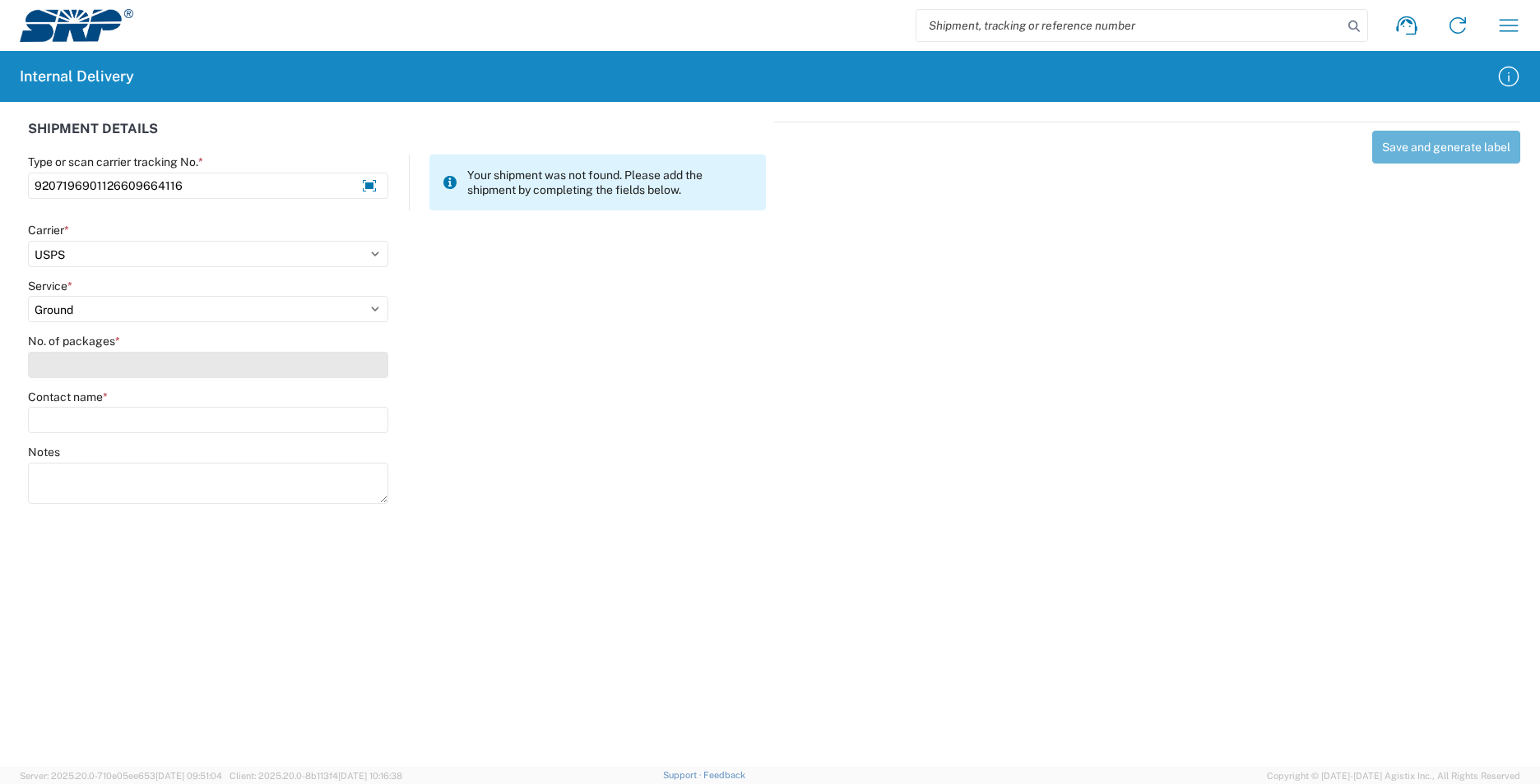
click at [55, 360] on input "No. of packages *" at bounding box center [208, 365] width 361 height 27
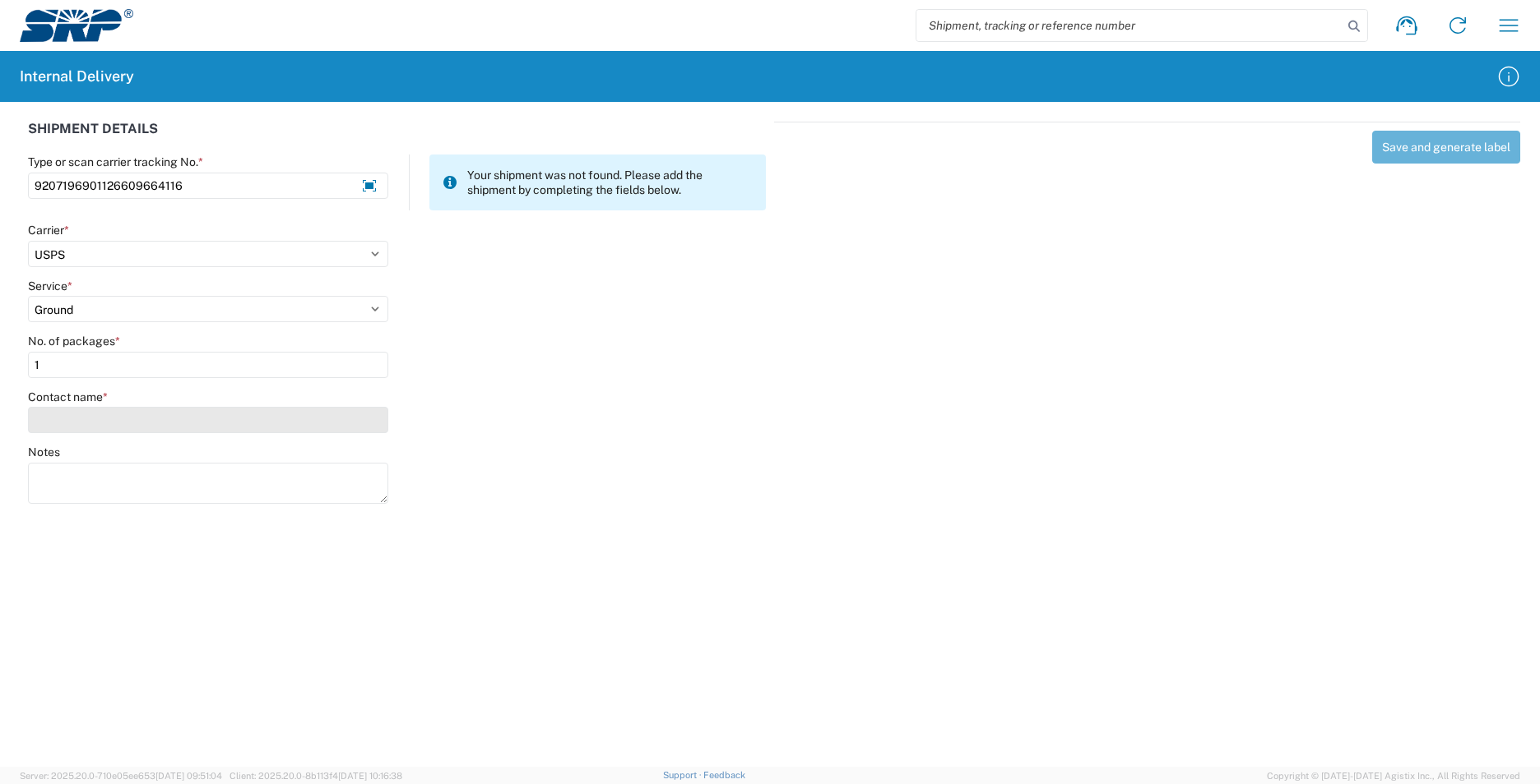
type input "1"
click at [62, 429] on input "Contact name *" at bounding box center [208, 421] width 361 height 27
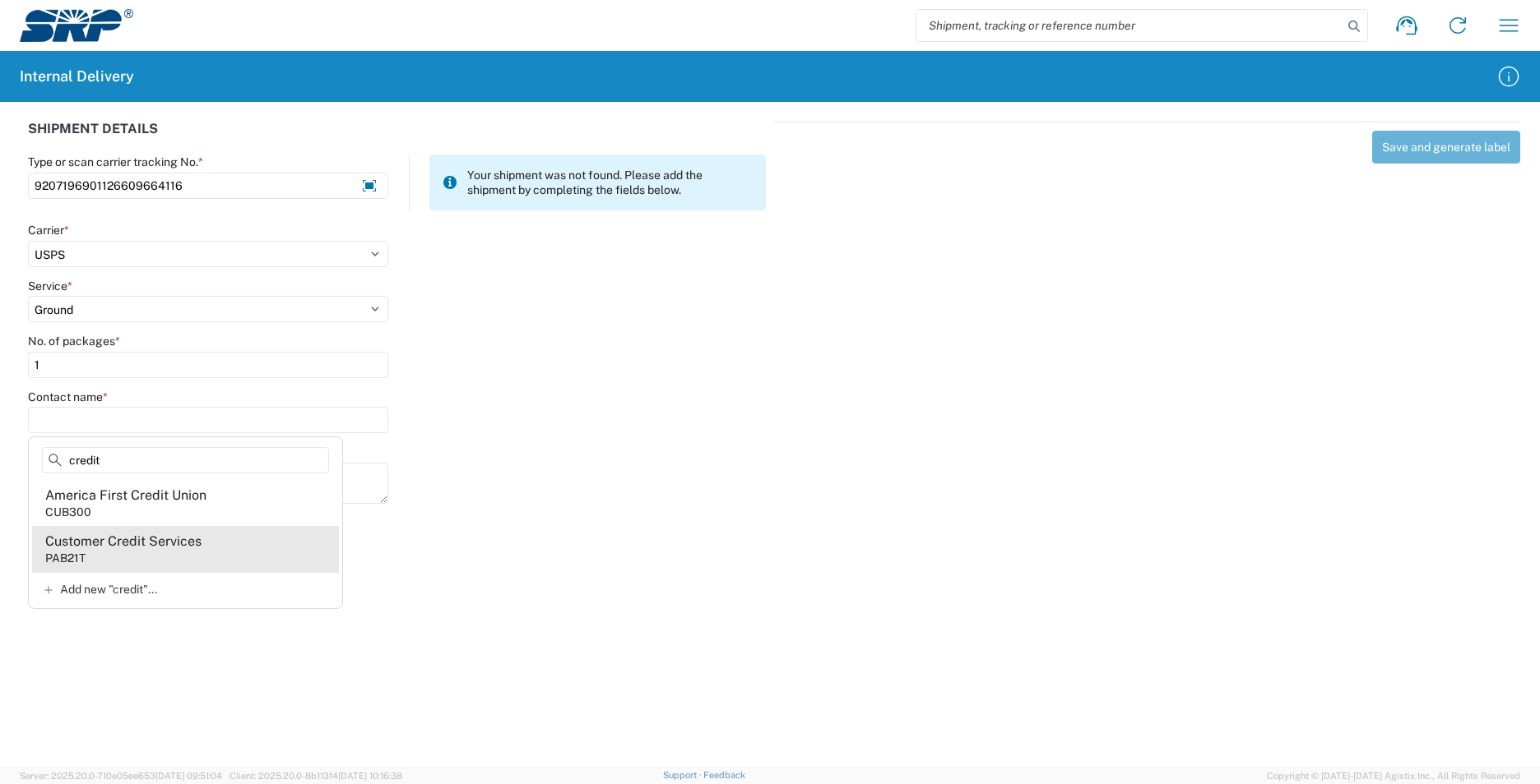
type input "credit"
drag, startPoint x: 107, startPoint y: 546, endPoint x: 110, endPoint y: 536, distance: 10.4
click at [107, 544] on div "Customer Credit Services" at bounding box center [122, 541] width 156 height 18
type input "Customer Credit Services"
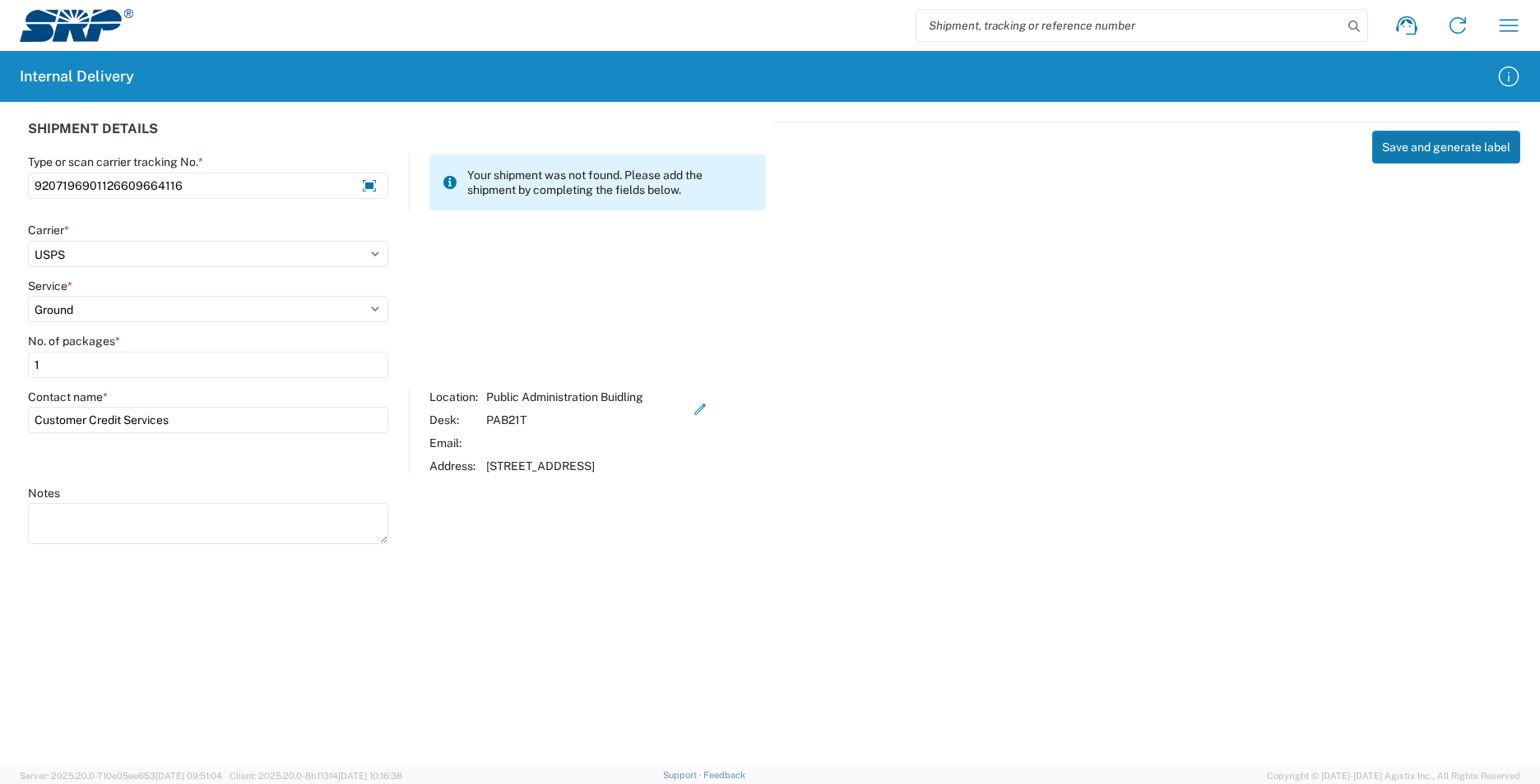
click at [1414, 141] on button "Save and generate label" at bounding box center [1445, 147] width 148 height 33
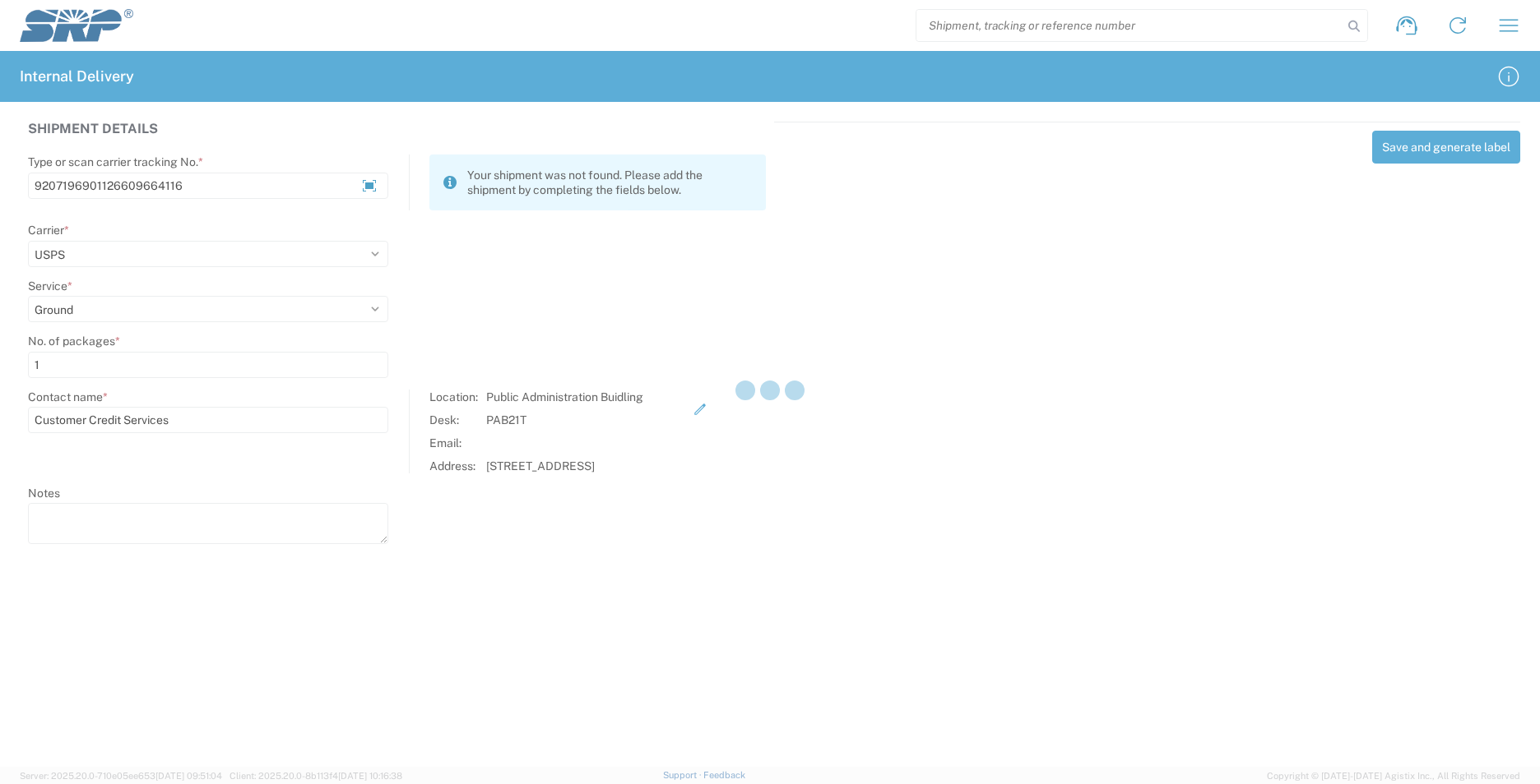
select select
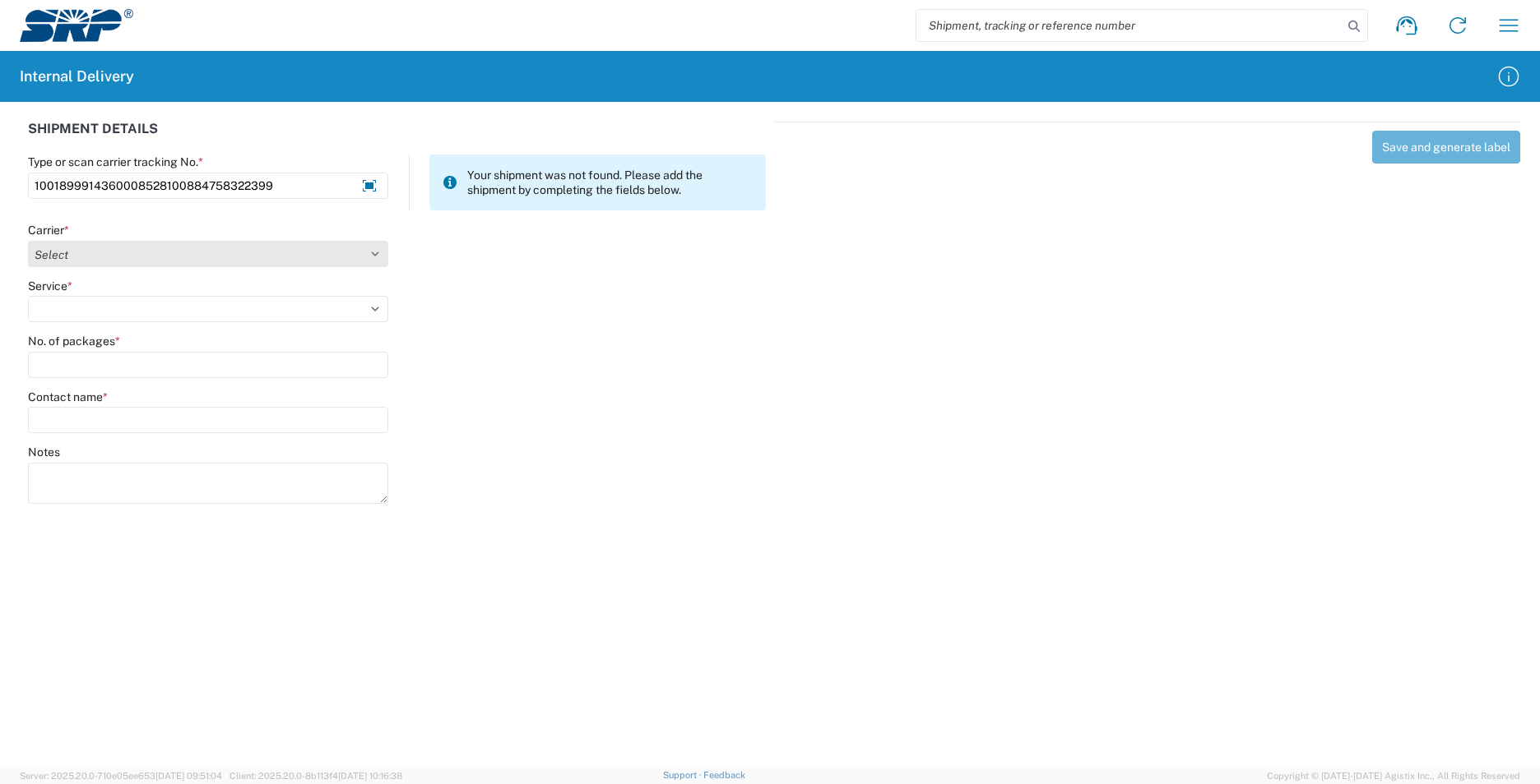
type input "1001899914360008528100884758322399"
click at [132, 258] on select "Select AcctPay Amazon Logistics ATI Trucking BC Dimerco Logistics Empire Southw…" at bounding box center [208, 254] width 361 height 27
select select "5"
click at [28, 241] on select "Select AcctPay Amazon Logistics ATI Trucking BC Dimerco Logistics Empire Southw…" at bounding box center [208, 254] width 361 height 27
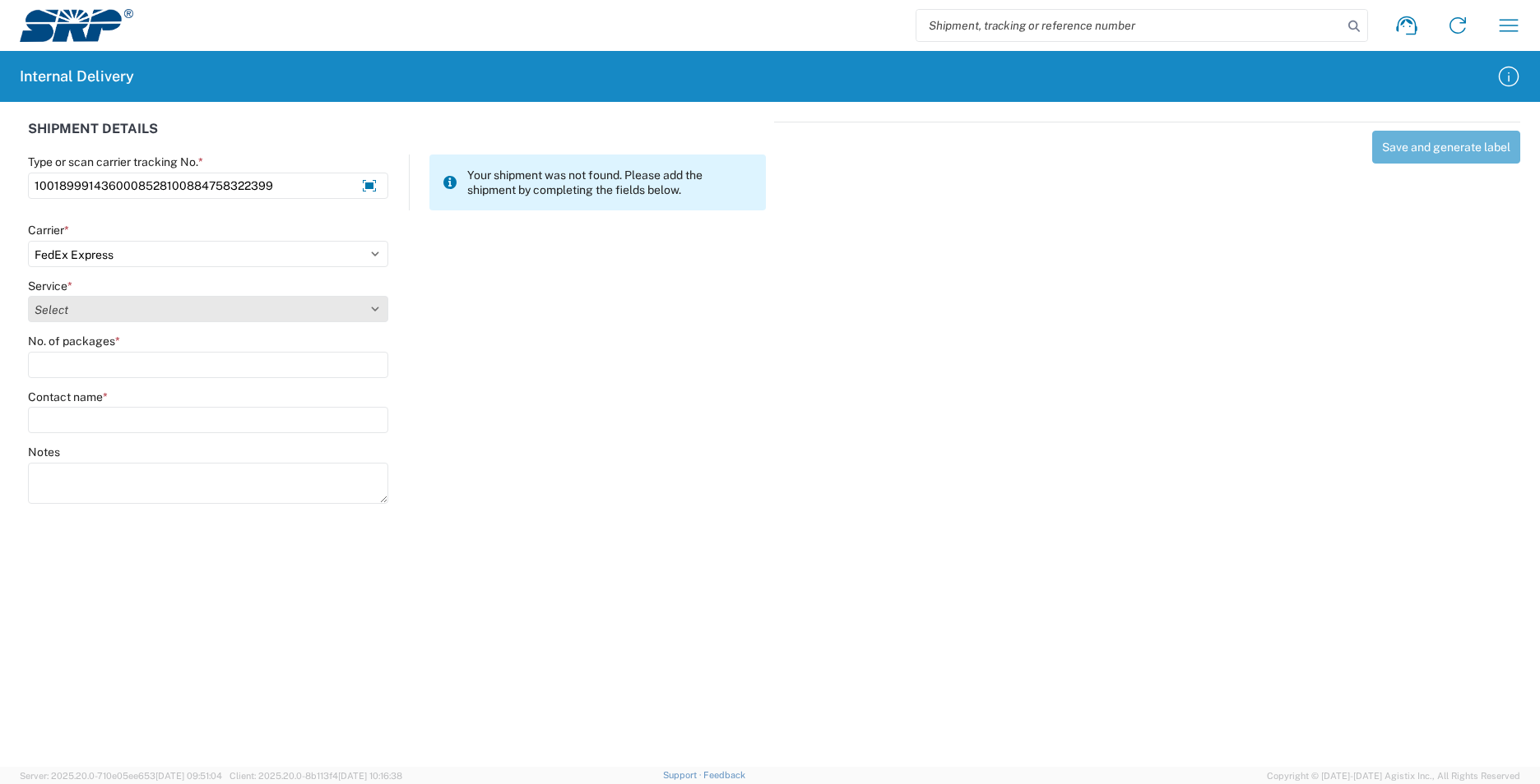
click at [101, 307] on select "Select 1Day Freight 2Day 2Day AM 2Day AM One Rate 2Day Freight 2Day One Rate 3 …" at bounding box center [208, 310] width 361 height 27
select select "8"
click at [97, 316] on select "Select 1Day Freight 2Day 2Day AM 2Day AM One Rate 2Day Freight 2Day One Rate 3 …" at bounding box center [208, 310] width 361 height 27
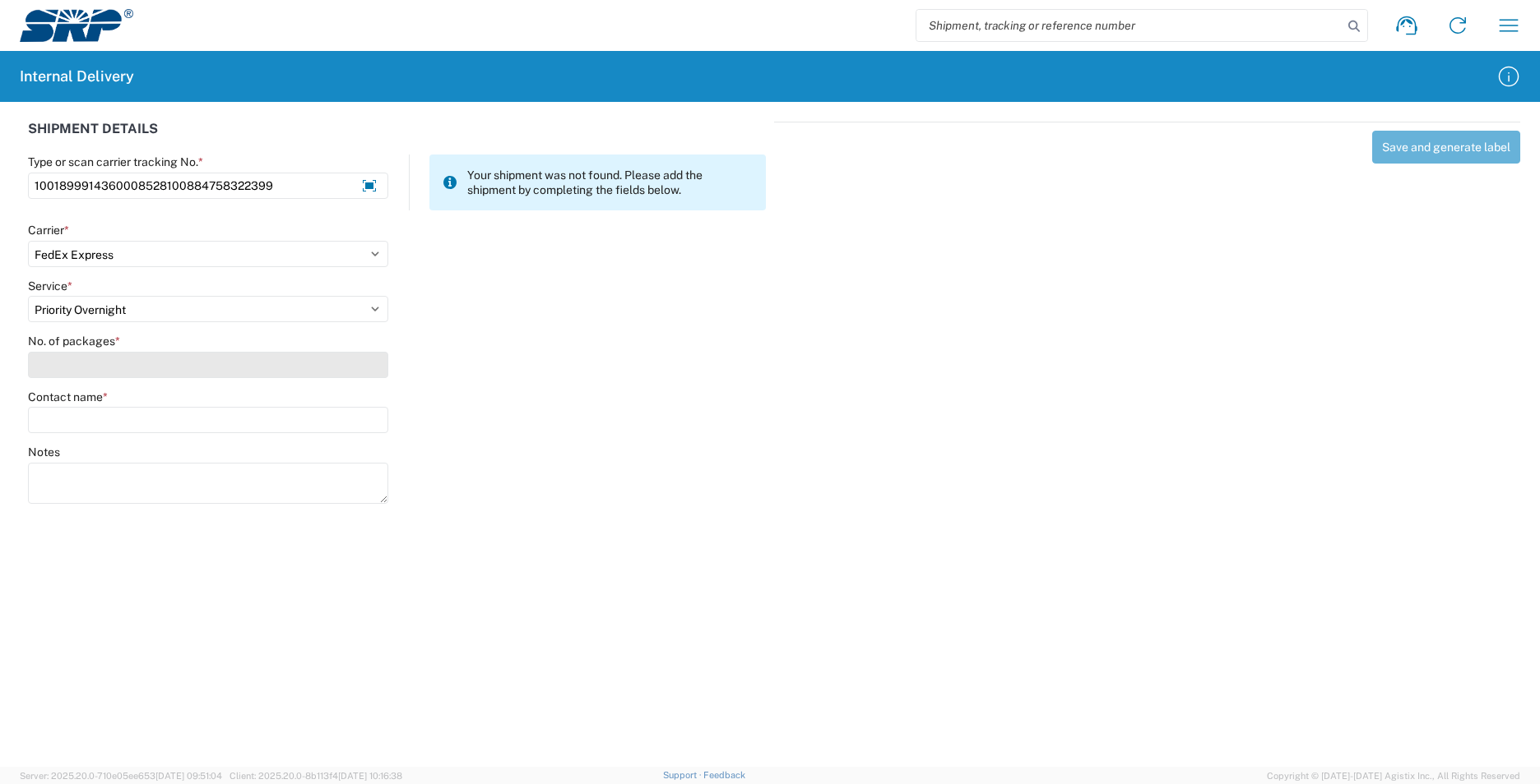
click at [77, 359] on input "No. of packages *" at bounding box center [208, 365] width 361 height 27
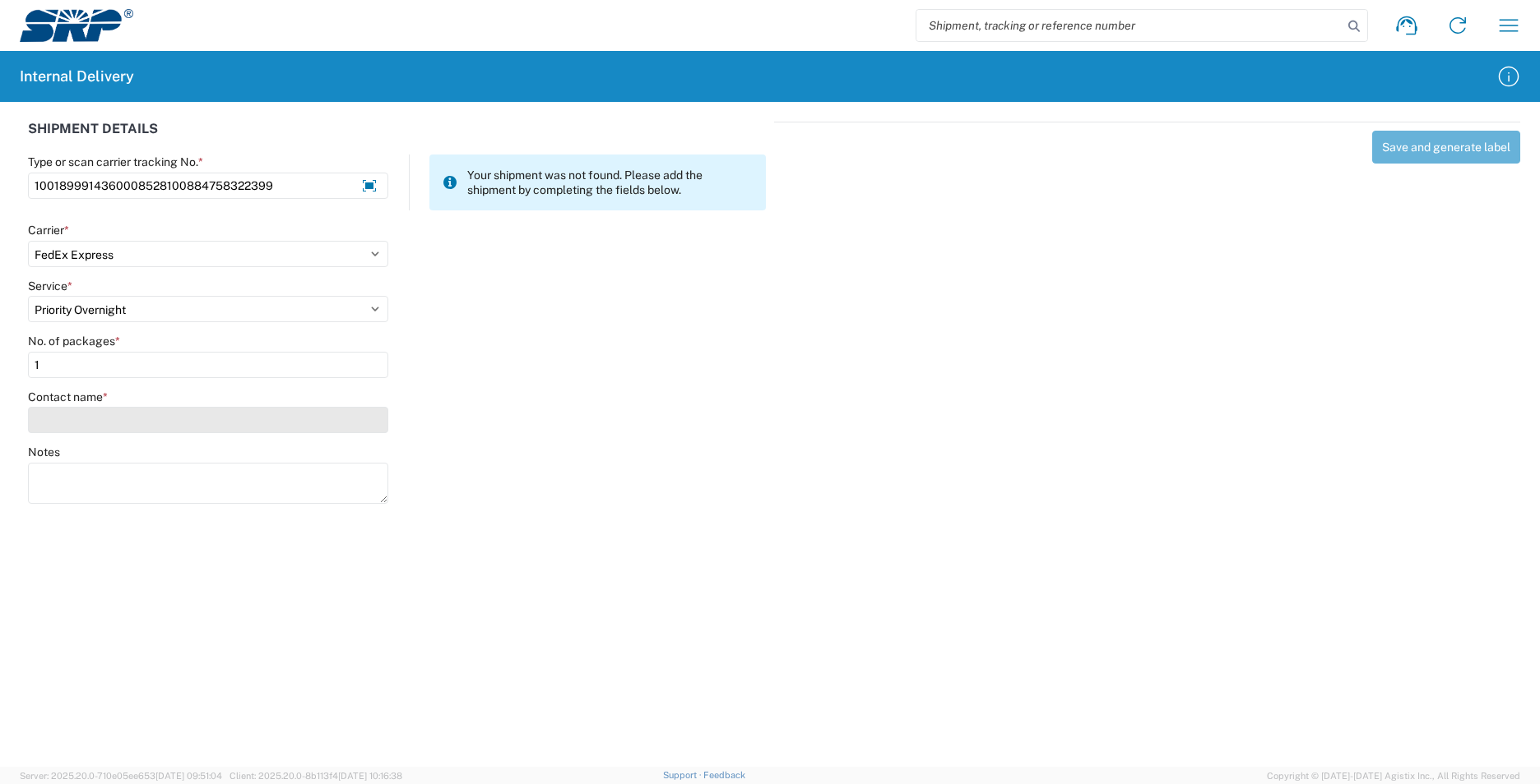
type input "1"
click at [83, 421] on input "Contact name *" at bounding box center [208, 421] width 361 height 27
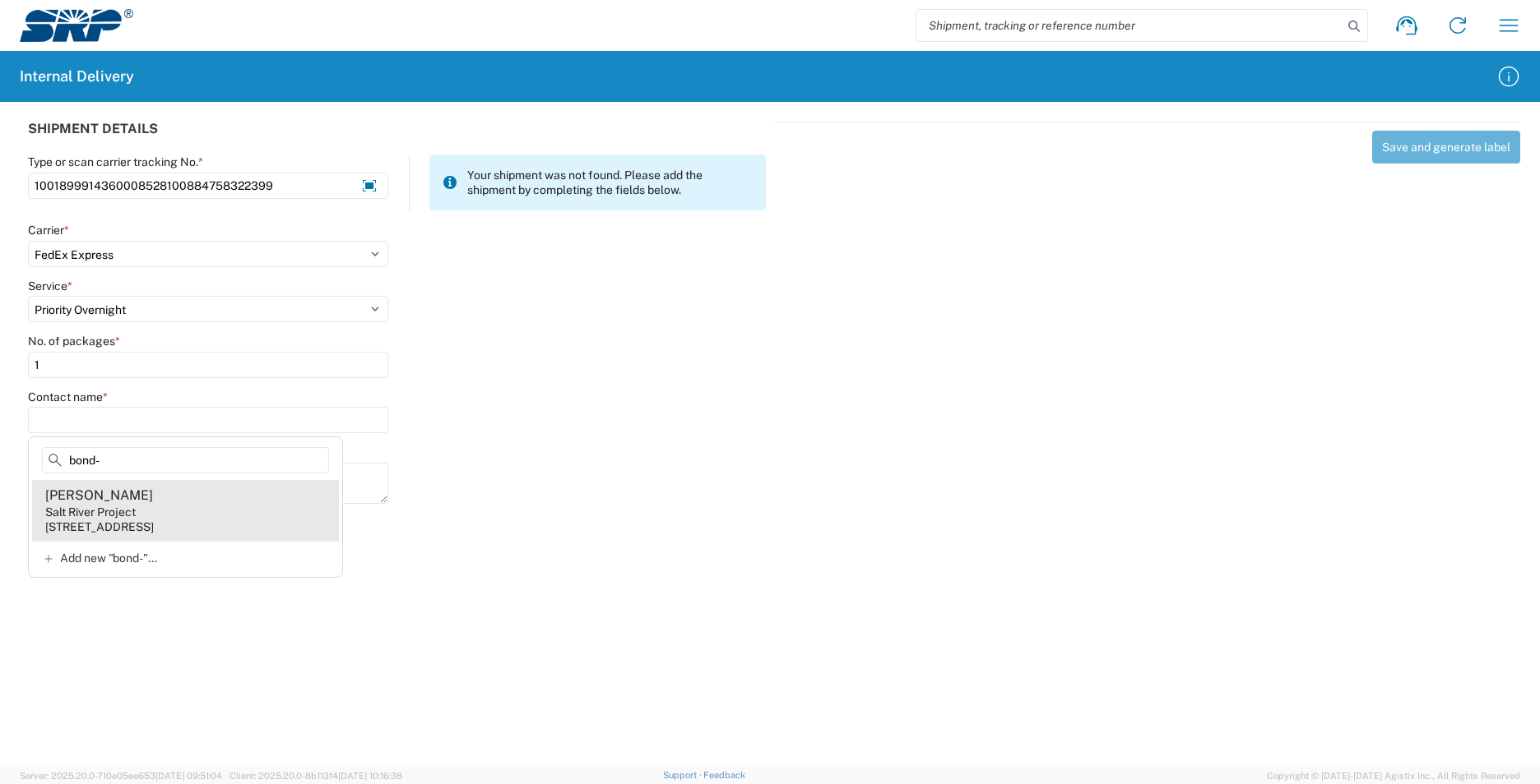
type input "bond-"
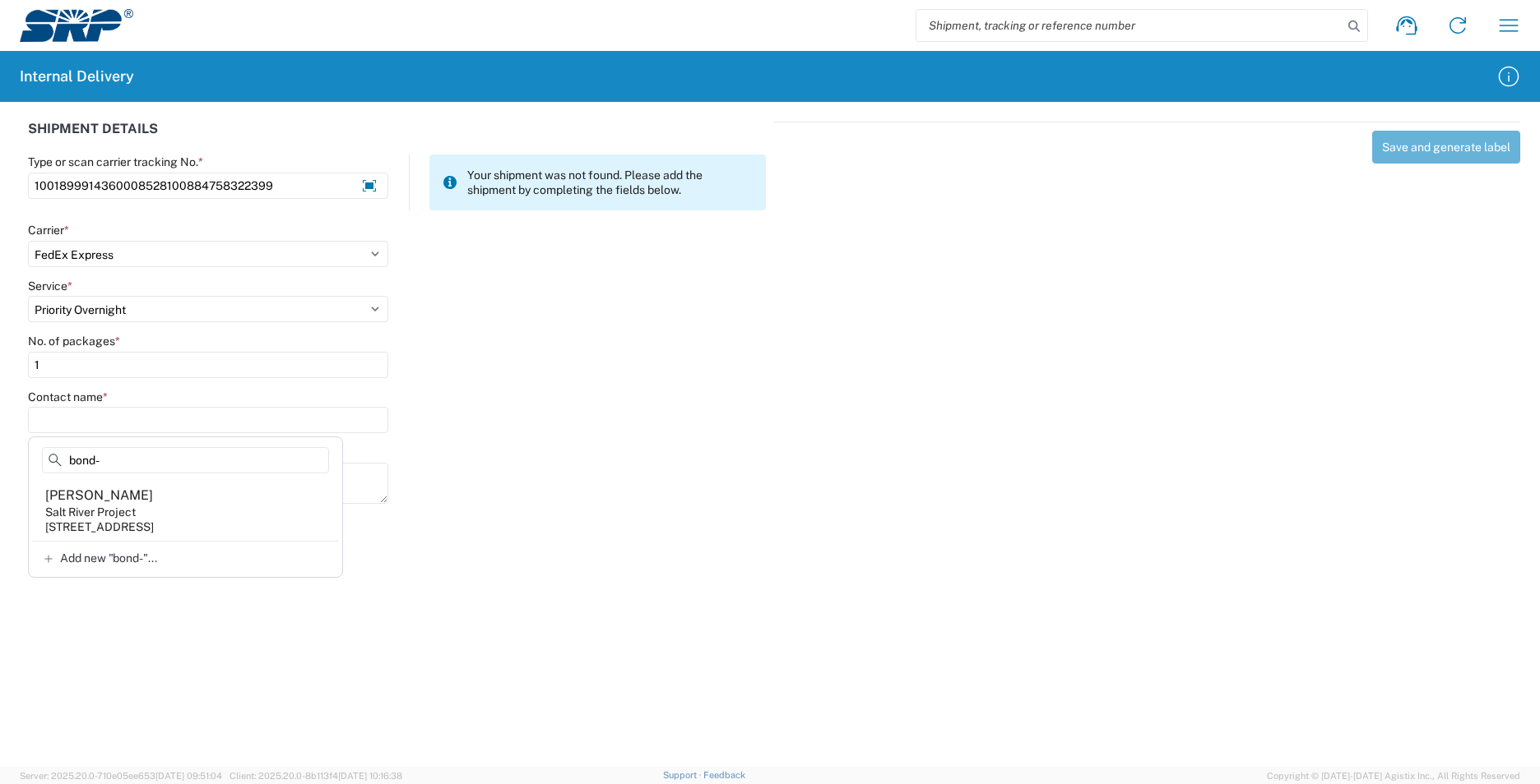
click at [153, 501] on div "[PERSON_NAME]" at bounding box center [99, 495] width 108 height 18
type input "[PERSON_NAME]"
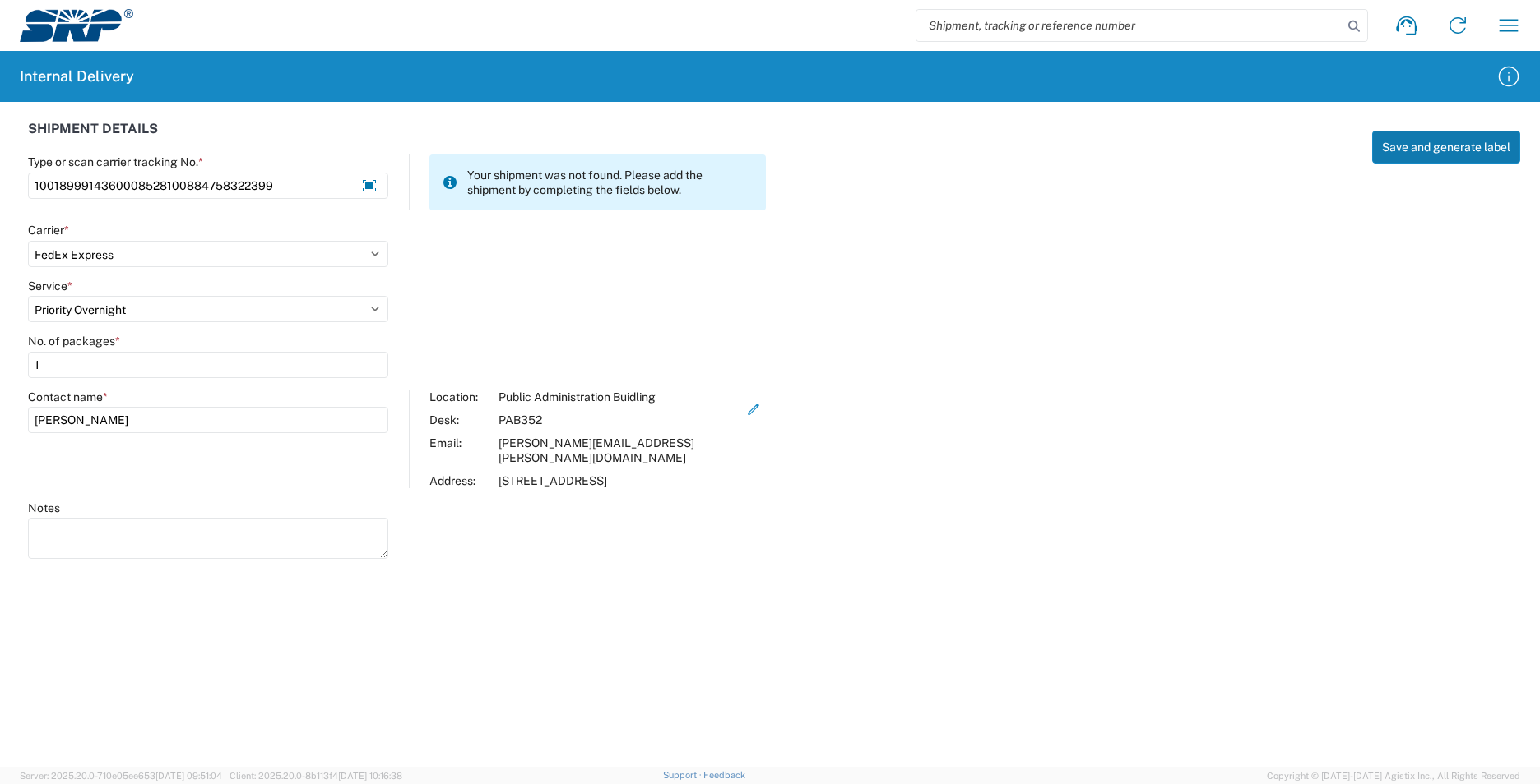
click at [1435, 156] on button "Save and generate label" at bounding box center [1445, 147] width 148 height 33
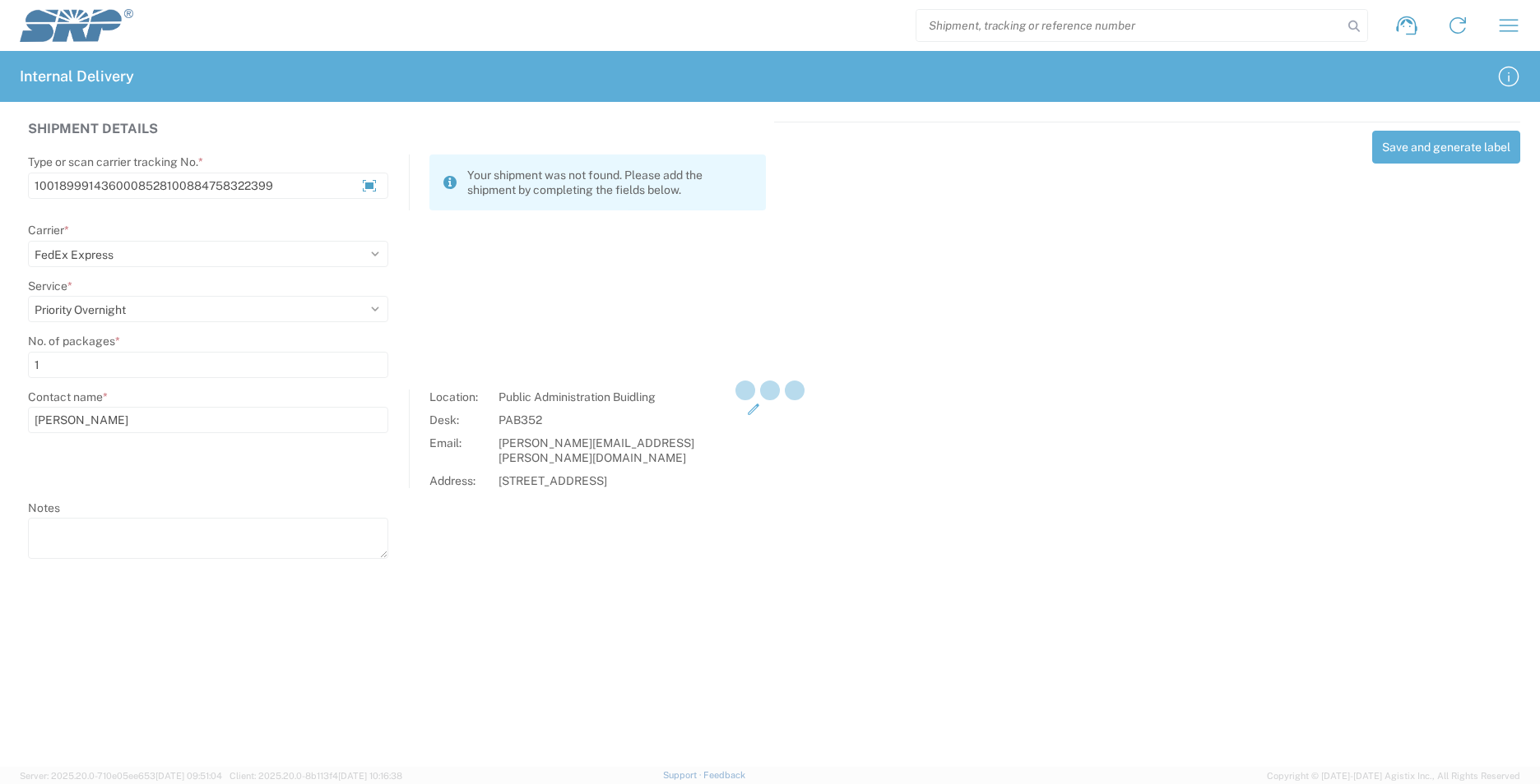
select select
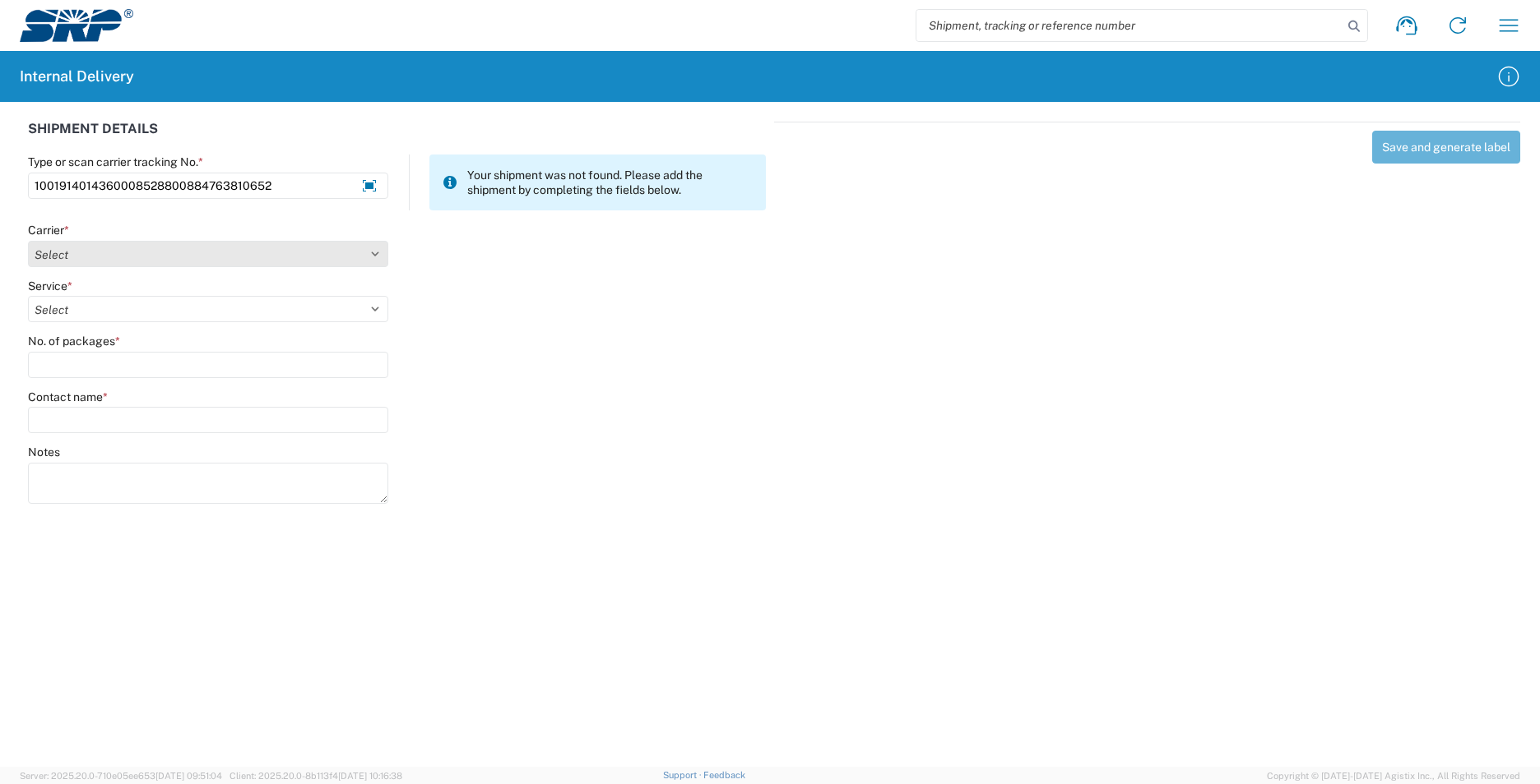
type input "1001914014360008528800884763810652"
click at [226, 256] on select "Select AcctPay Amazon Logistics ATI Trucking BC Dimerco Logistics Empire Southw…" at bounding box center [208, 254] width 361 height 27
select select "5"
click at [28, 241] on select "Select AcctPay Amazon Logistics ATI Trucking BC Dimerco Logistics Empire Southw…" at bounding box center [208, 254] width 361 height 27
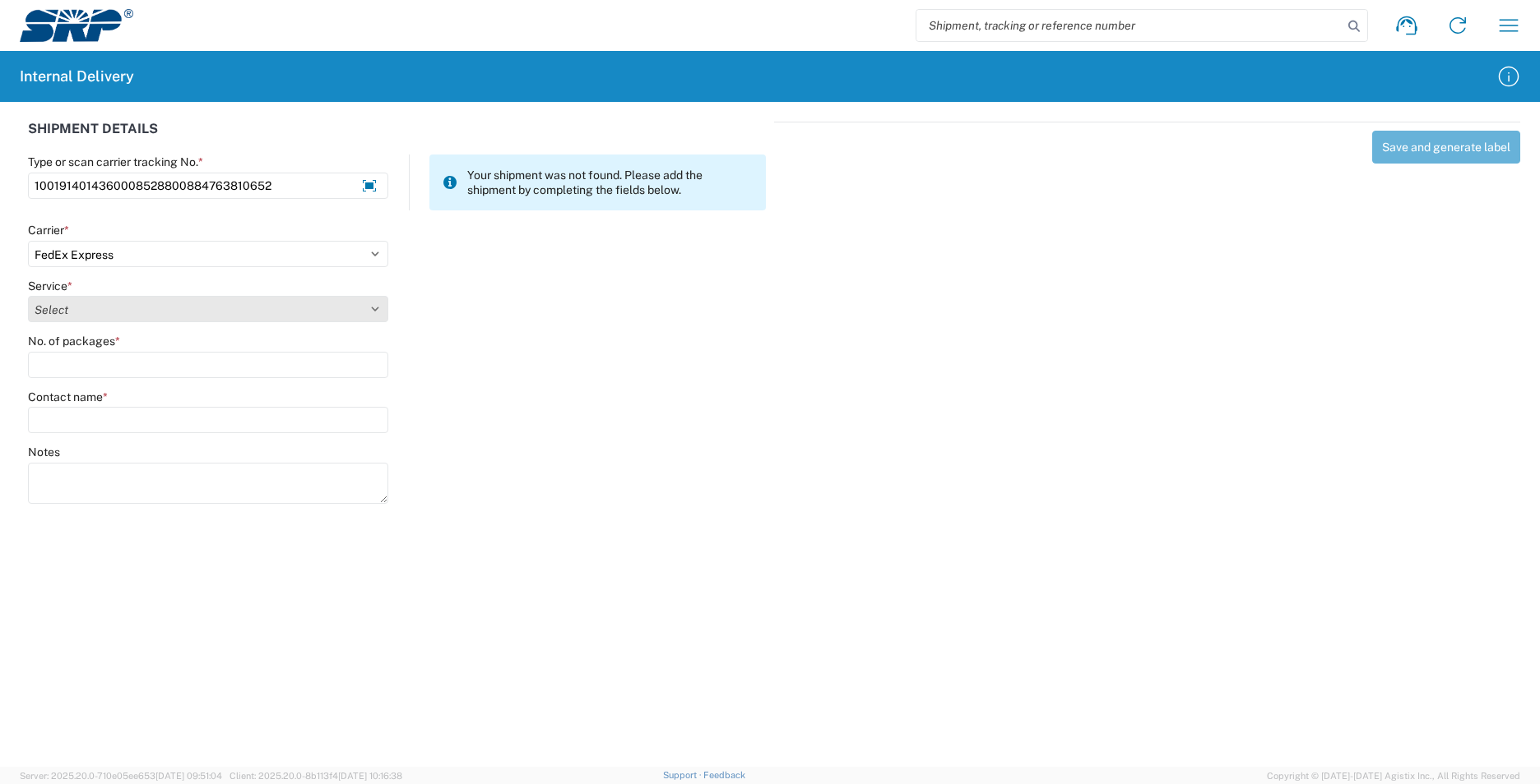
click at [87, 314] on select "Select 1Day Freight 2Day 2Day AM 2Day AM One Rate 2Day Freight 2Day One Rate 3 …" at bounding box center [208, 310] width 361 height 27
select select "10"
click at [87, 314] on select "Select 1Day Freight 2Day 2Day AM 2Day AM One Rate 2Day Freight 2Day One Rate 3 …" at bounding box center [208, 310] width 361 height 27
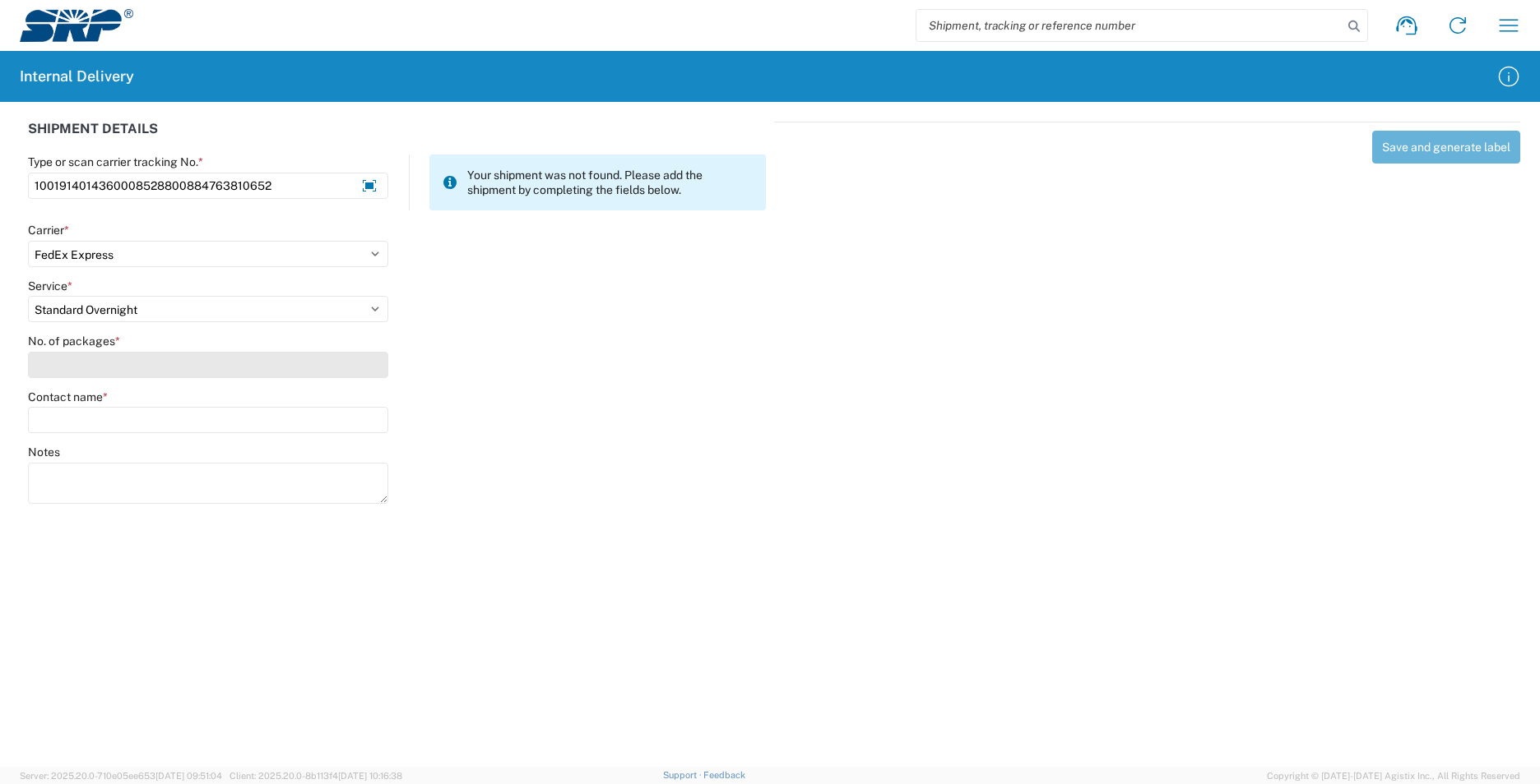
click at [93, 361] on input "No. of packages *" at bounding box center [208, 365] width 361 height 27
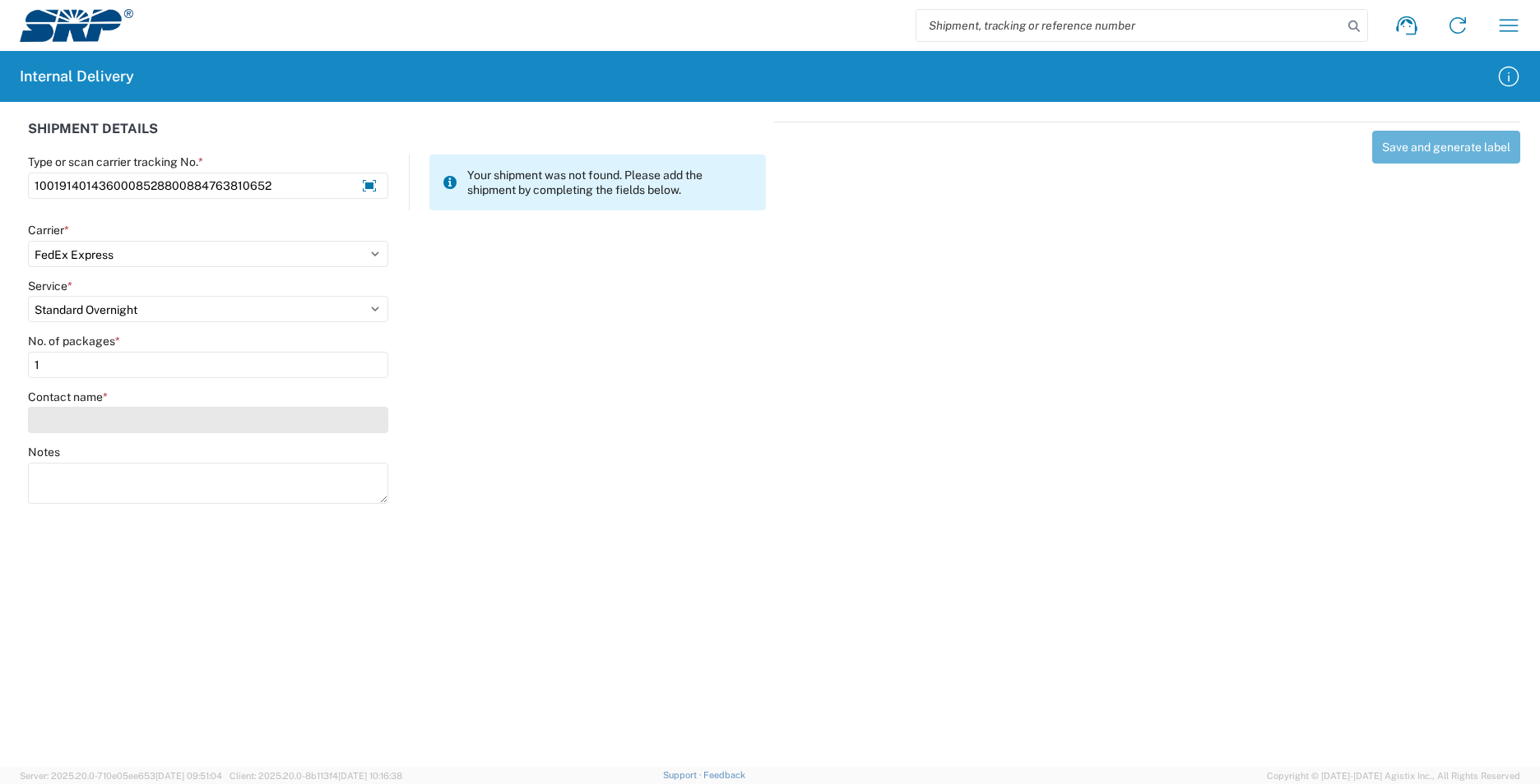
type input "1"
click at [92, 424] on input "Contact name *" at bounding box center [208, 421] width 361 height 27
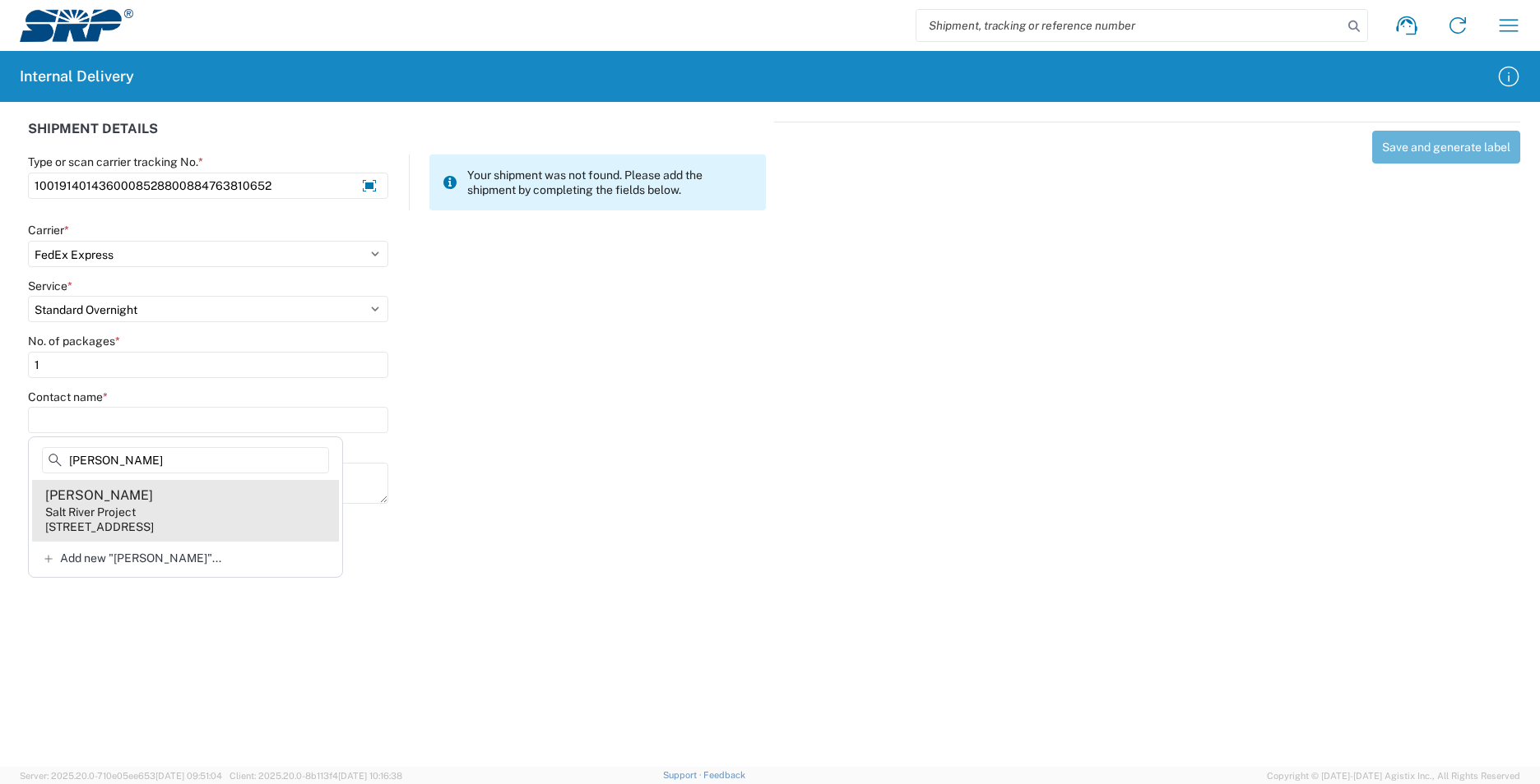
type input "soliz"
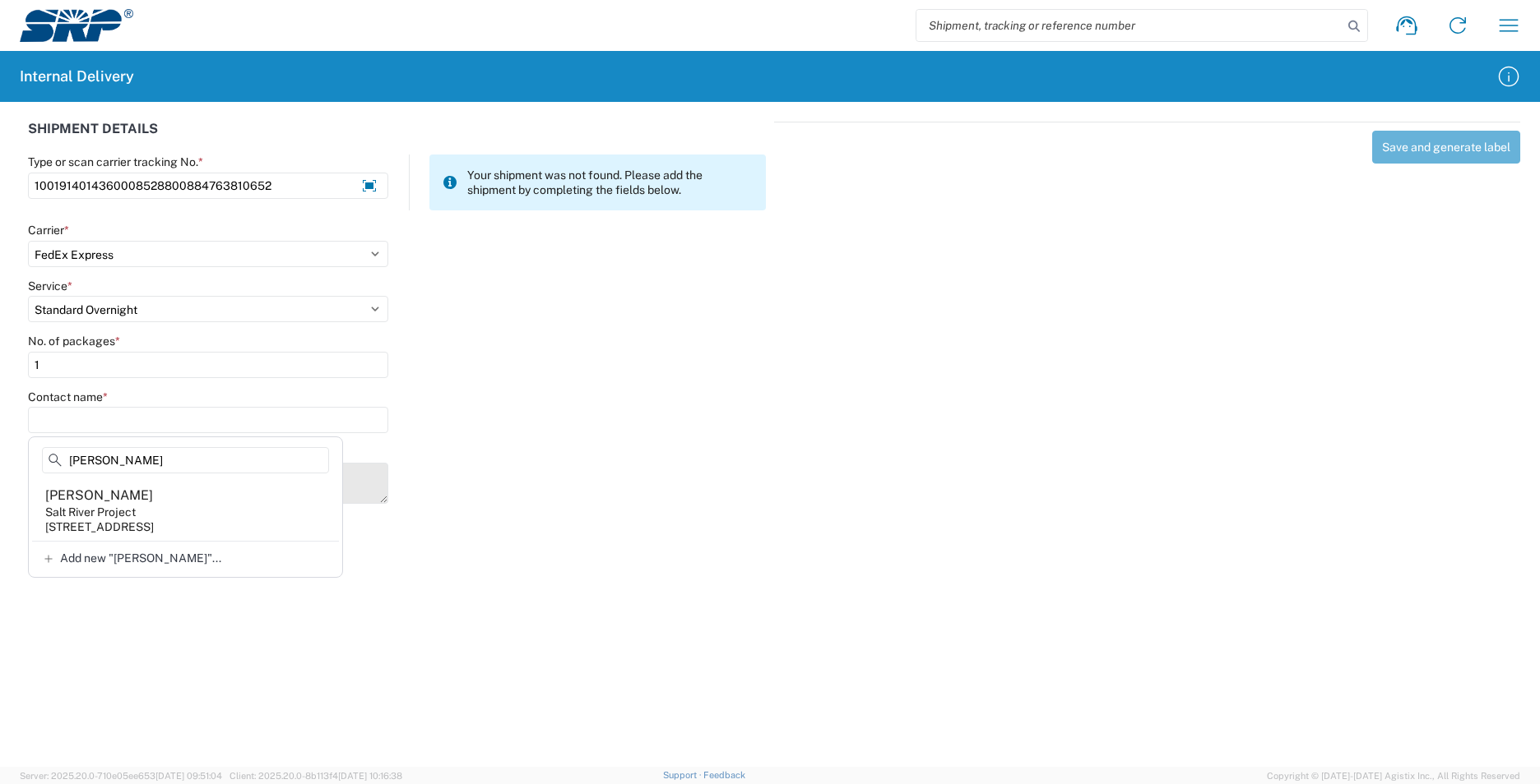
click at [238, 519] on agx-address-suggestion-item "Henry Soliz Salt River Project 1500 N Mill Ave, PAB10W, Tempe, AZ, 85281, US" at bounding box center [186, 511] width 307 height 61
type input "Henry Soliz"
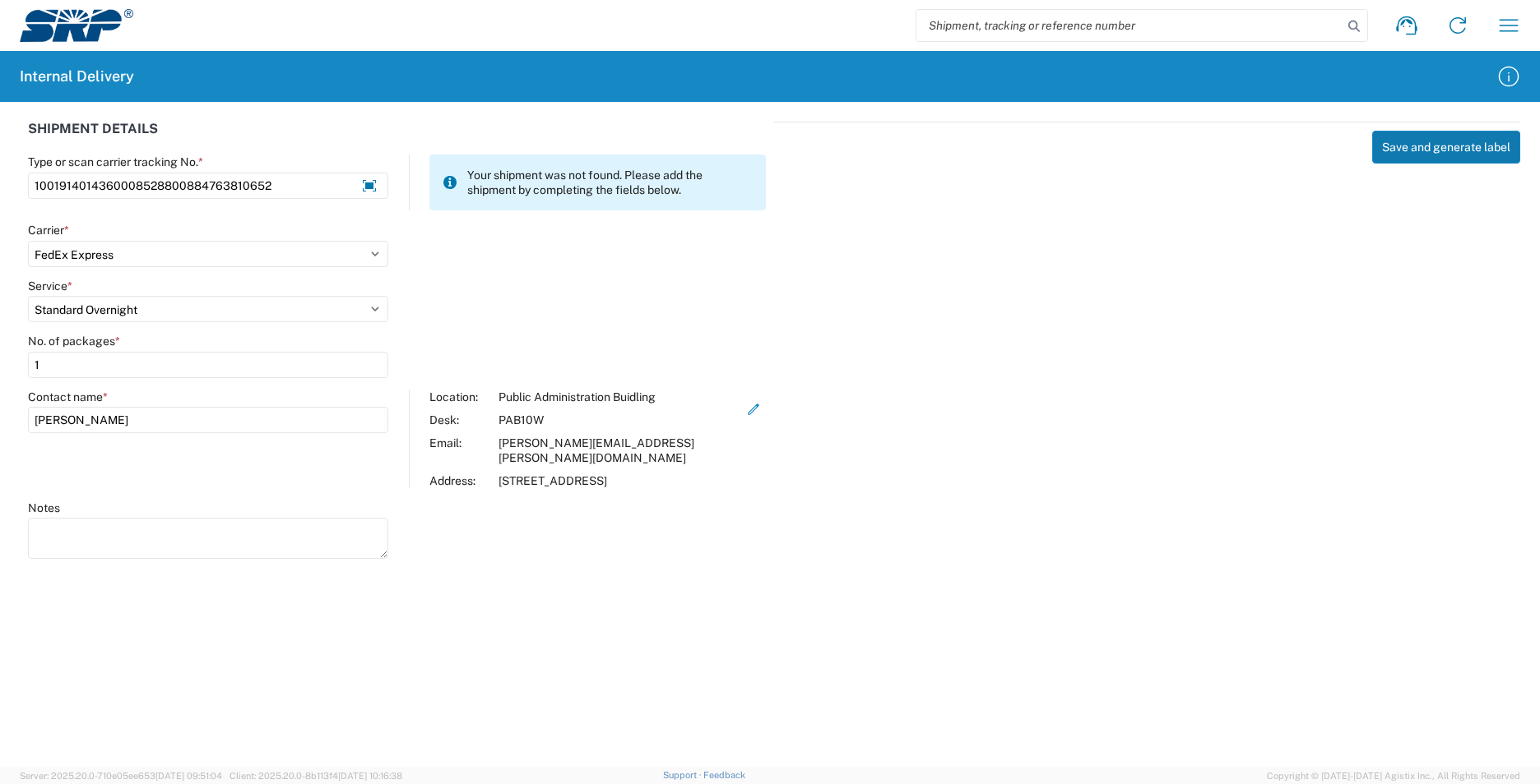
click at [1412, 144] on button "Save and generate label" at bounding box center [1445, 147] width 148 height 33
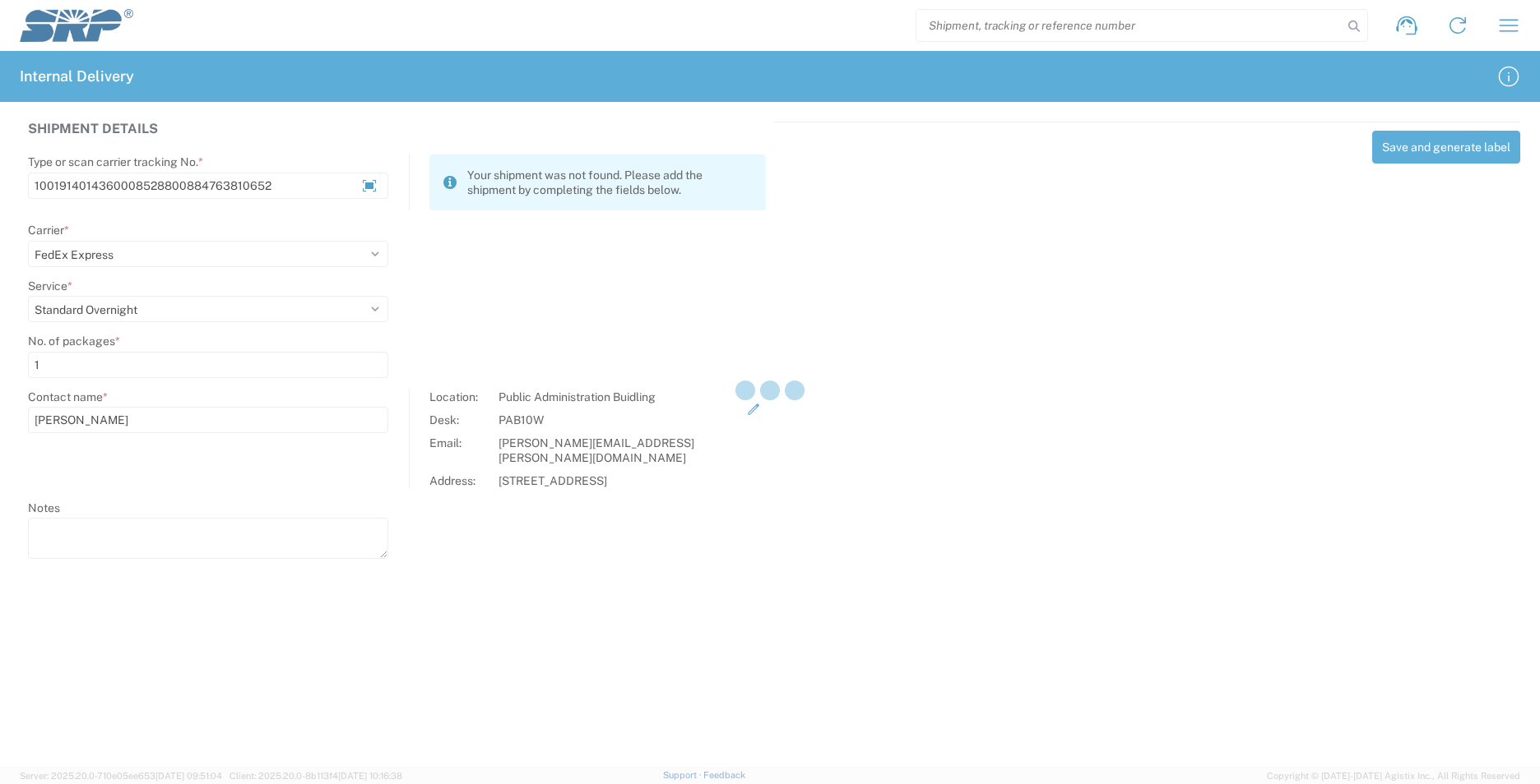
select select
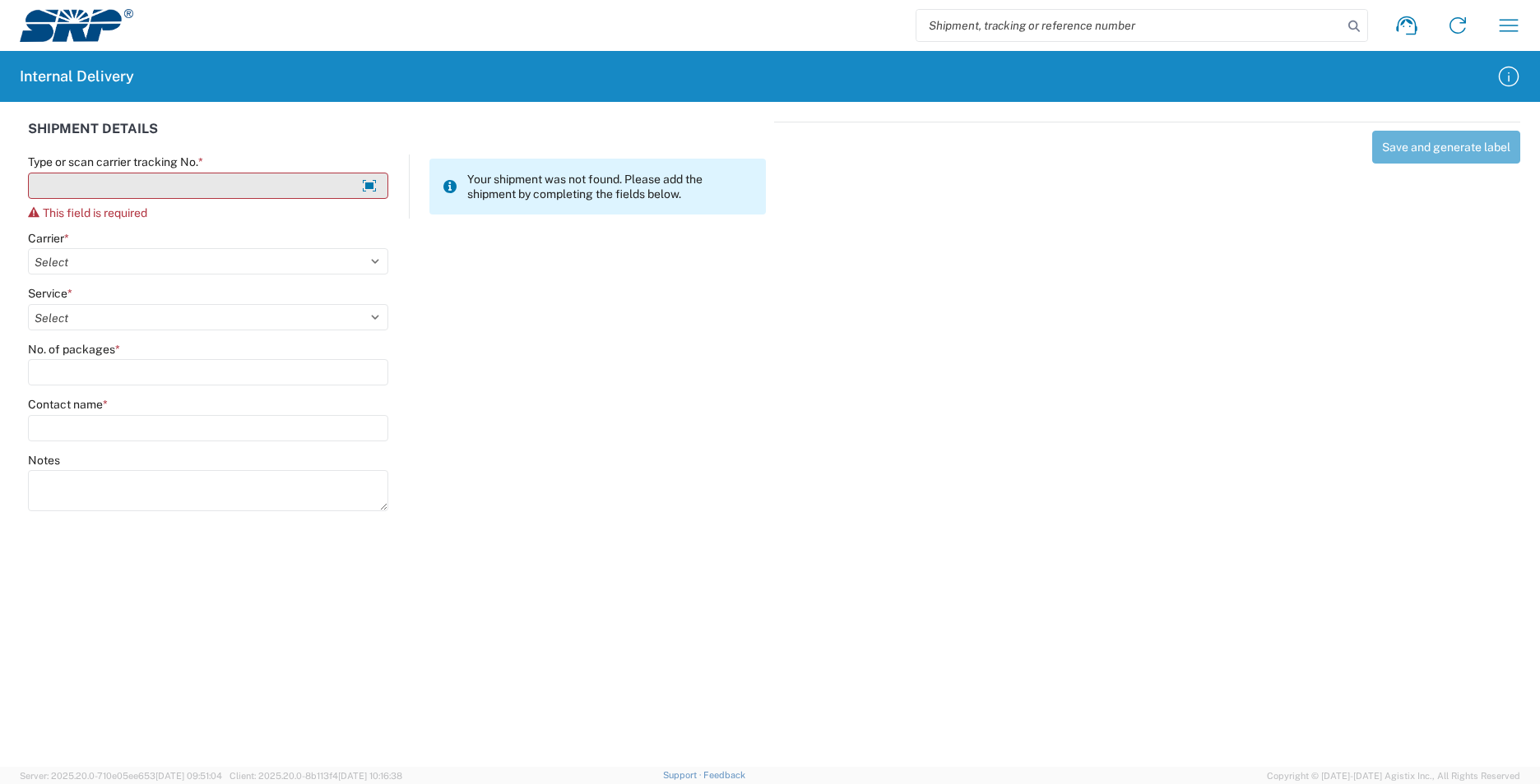
click at [140, 186] on input "Type or scan carrier tracking No. *" at bounding box center [208, 186] width 361 height 27
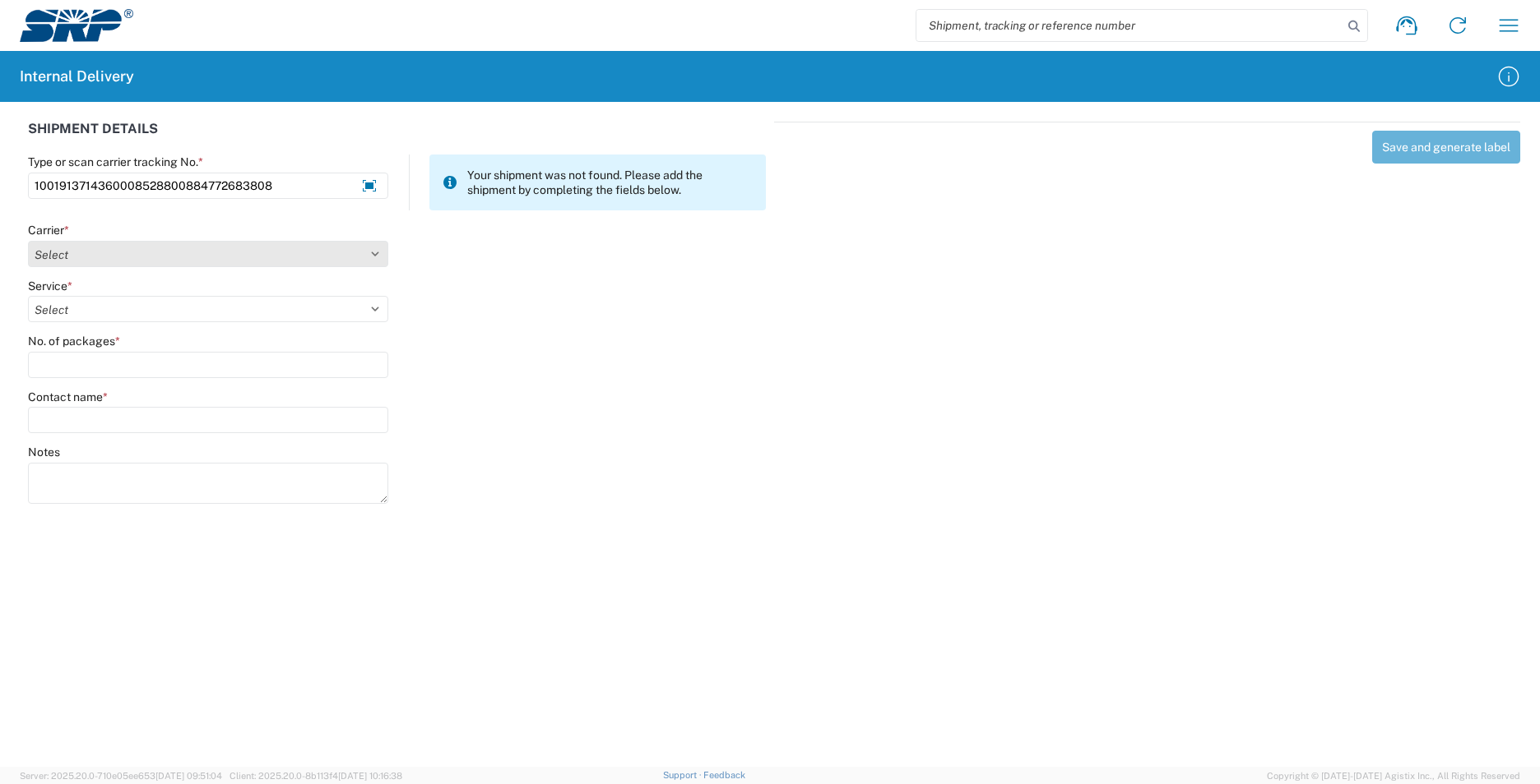
type input "1001913714360008528800884772683808"
click at [115, 256] on select "Select AcctPay Amazon Logistics ATI Trucking BC Dimerco Logistics Empire Southw…" at bounding box center [208, 254] width 361 height 27
select select "5"
click at [28, 241] on select "Select AcctPay Amazon Logistics ATI Trucking BC Dimerco Logistics Empire Southw…" at bounding box center [208, 254] width 361 height 27
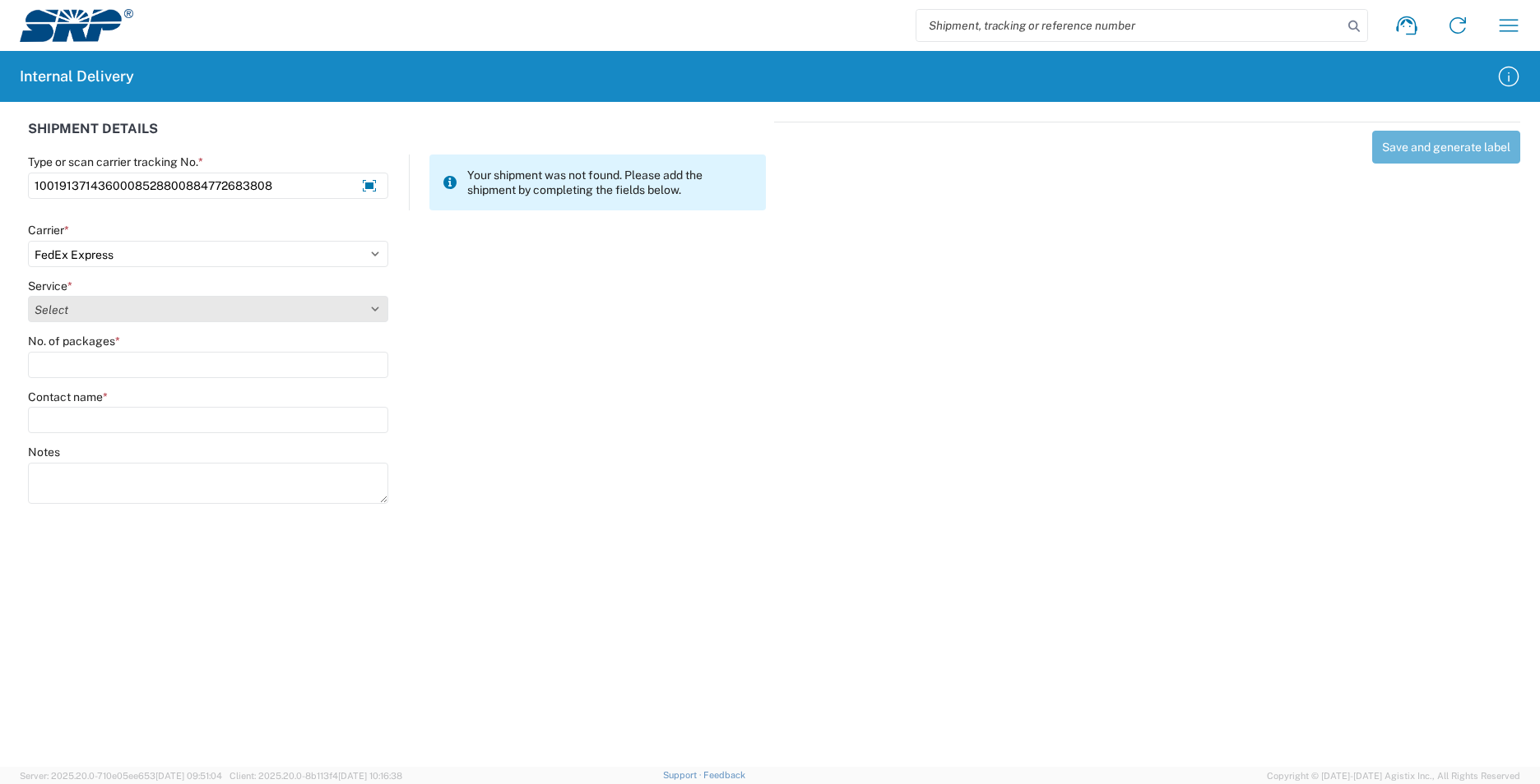
click at [76, 308] on select "Select 1Day Freight 2Day 2Day AM 2Day AM One Rate 2Day Freight 2Day One Rate 3 …" at bounding box center [208, 310] width 361 height 27
click at [72, 314] on select "Select 1Day Freight 2Day 2Day AM 2Day AM One Rate 2Day Freight 2Day One Rate 3 …" at bounding box center [208, 310] width 361 height 27
select select "10"
click at [71, 315] on select "Select 1Day Freight 2Day 2Day AM 2Day AM One Rate 2Day Freight 2Day One Rate 3 …" at bounding box center [208, 310] width 361 height 27
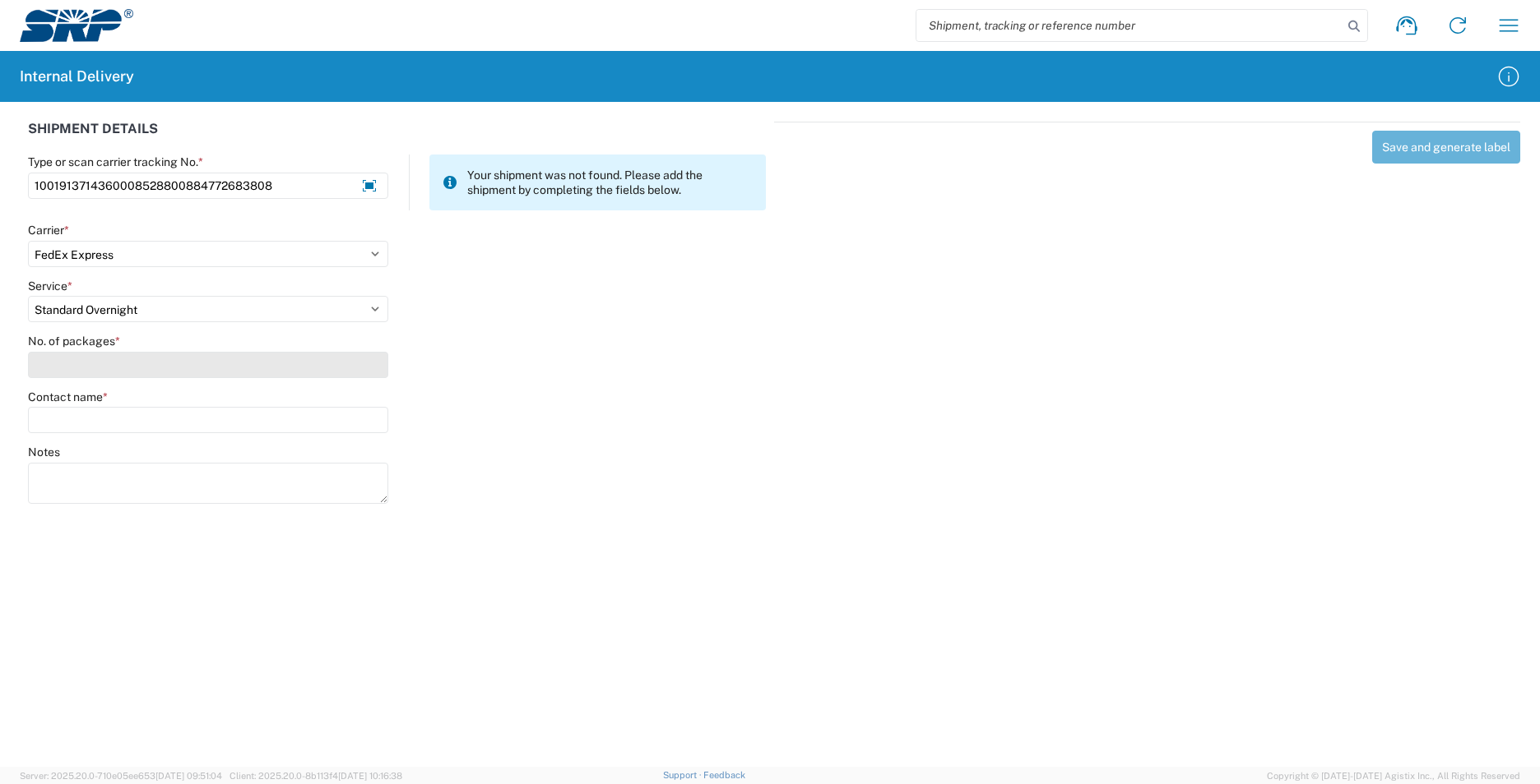
click at [67, 364] on input "No. of packages *" at bounding box center [208, 365] width 361 height 27
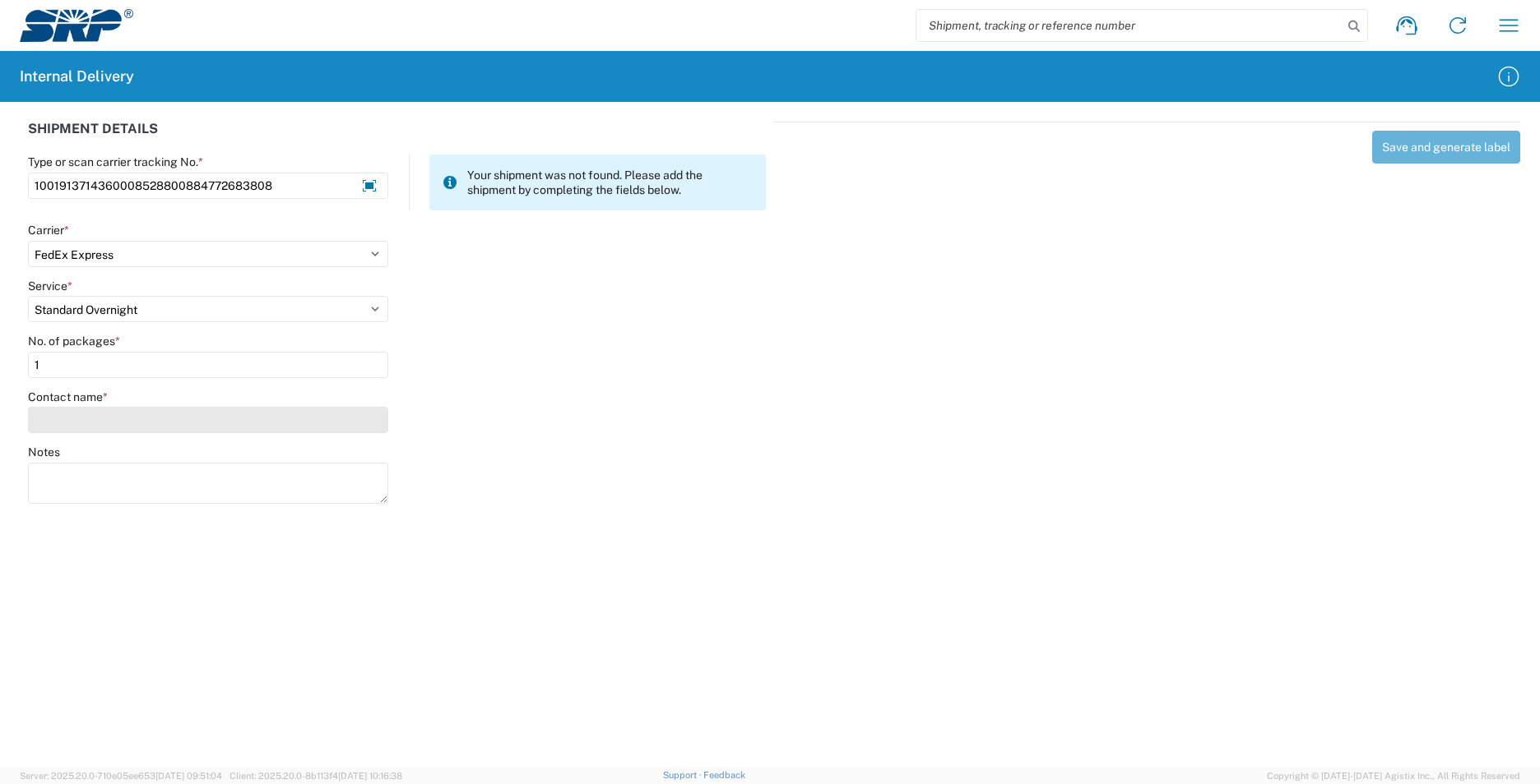
type input "1"
click at [68, 416] on input "Contact name *" at bounding box center [208, 421] width 361 height 27
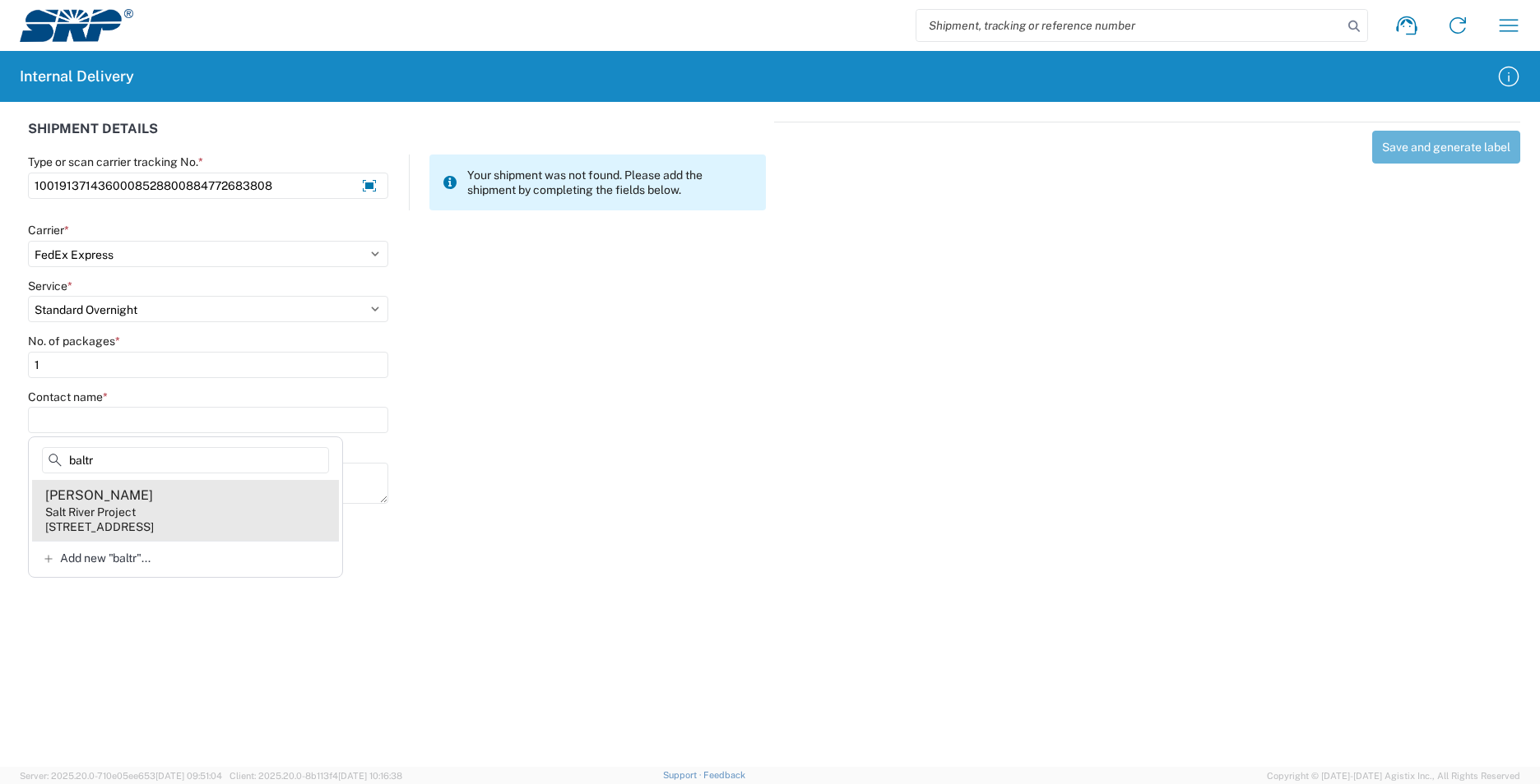
type input "baltr"
click at [220, 518] on agx-address-suggestion-item "Christy Baltrus Salt River Project 1500 N Mill Ave, PAB10W, Tempe, AZ, 85281, US" at bounding box center [186, 511] width 307 height 61
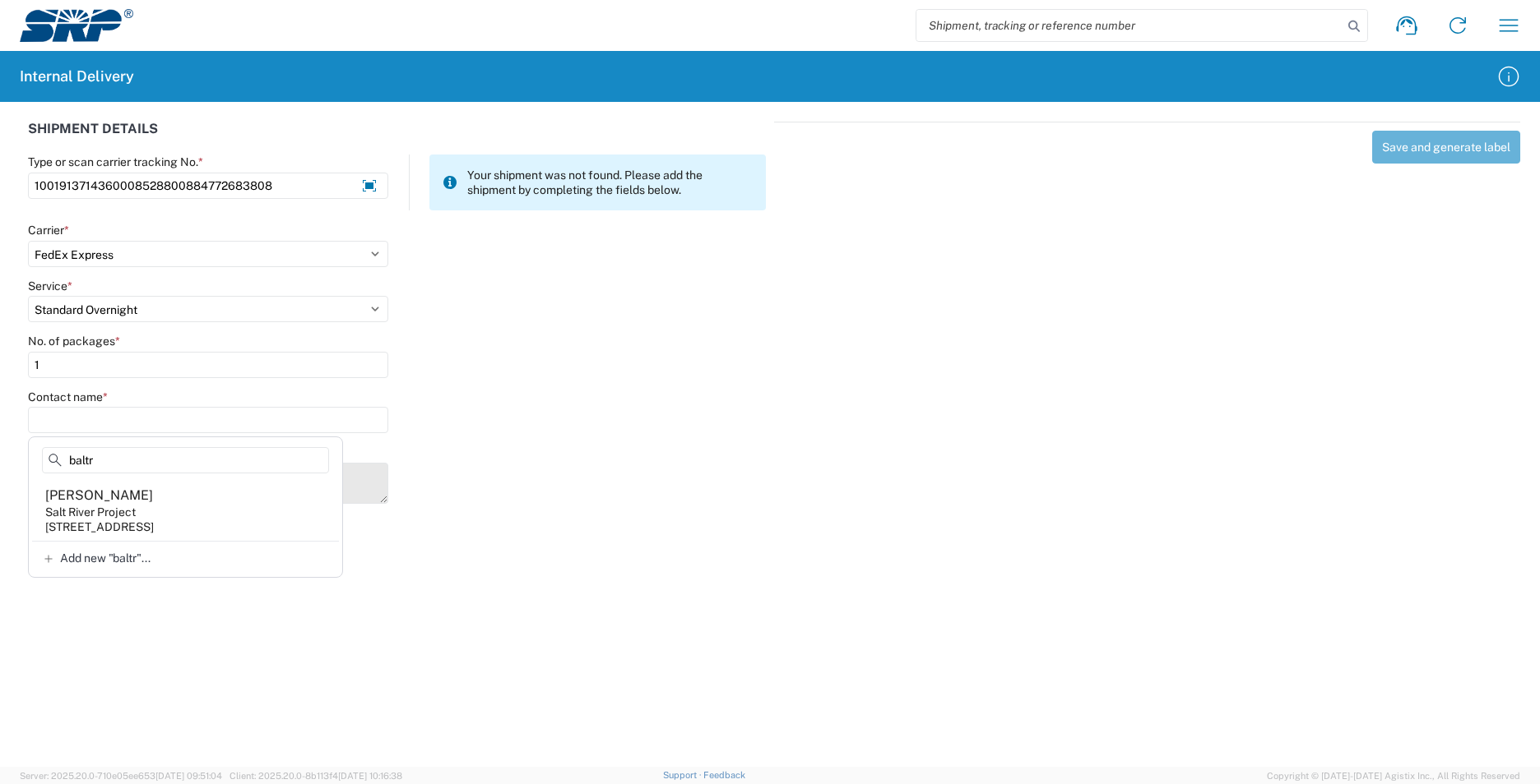
type input "Christy Baltrus"
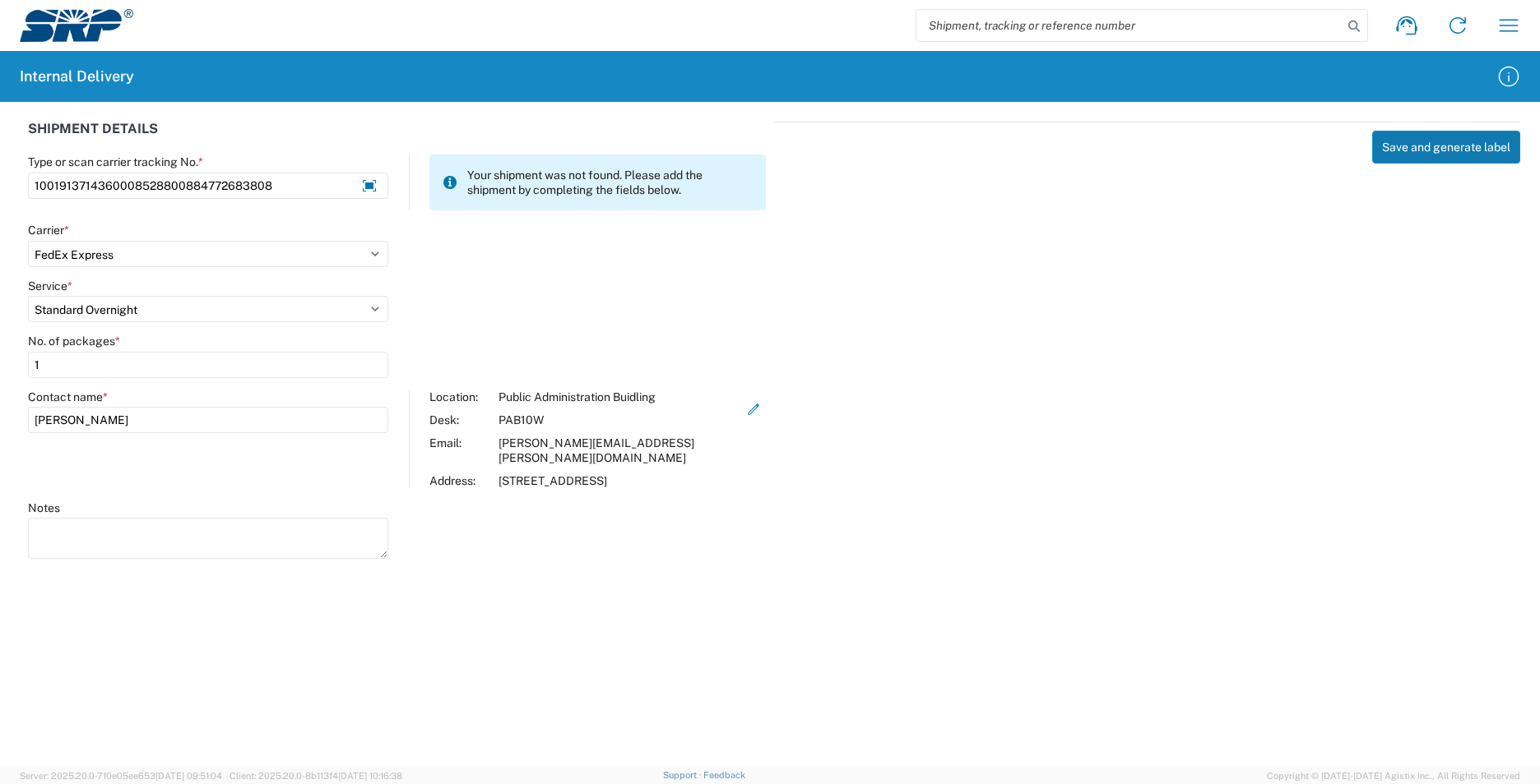
drag, startPoint x: 1400, startPoint y: 149, endPoint x: 1389, endPoint y: 149, distance: 11.0
click at [1392, 150] on button "Save and generate label" at bounding box center [1445, 147] width 148 height 33
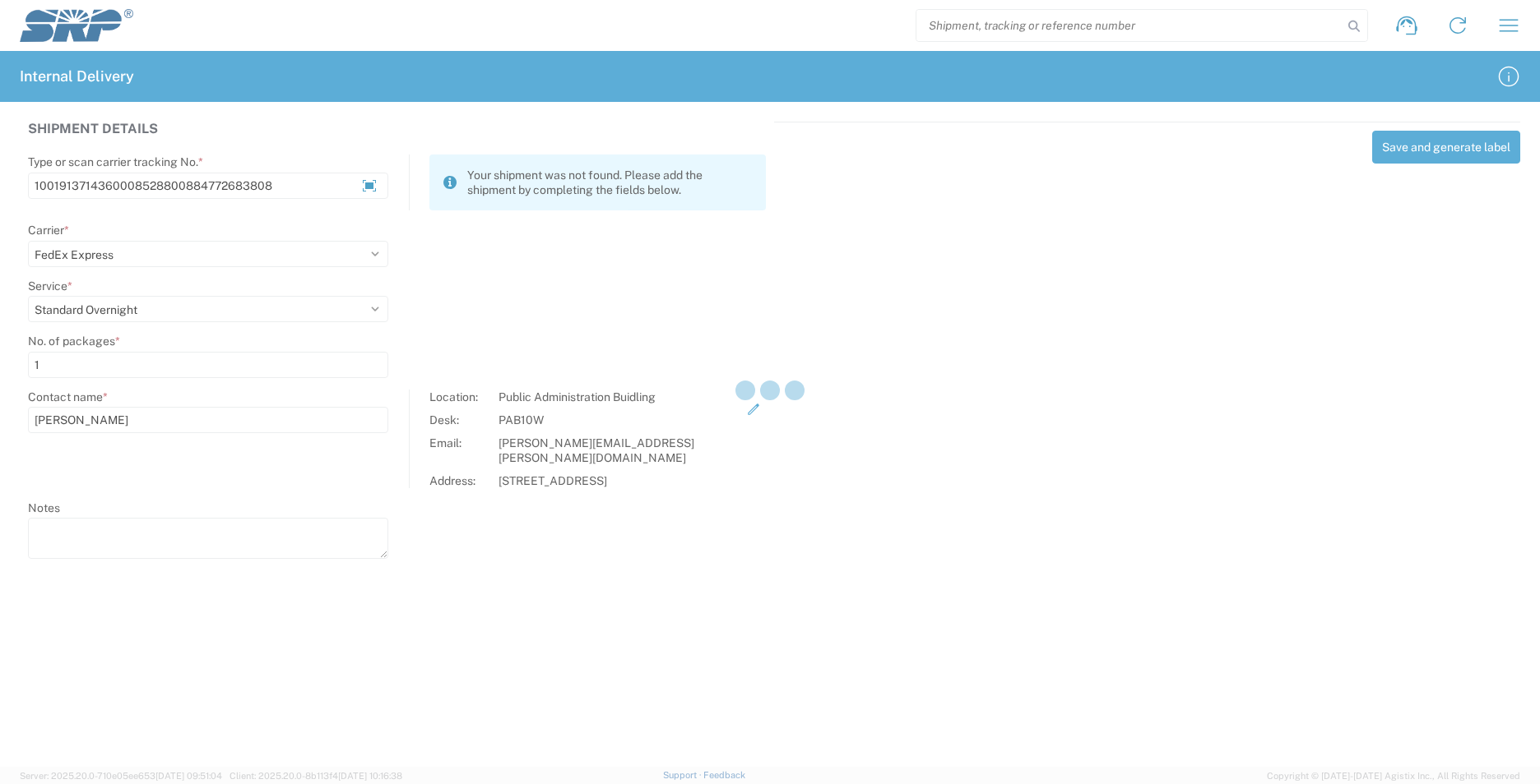
select select
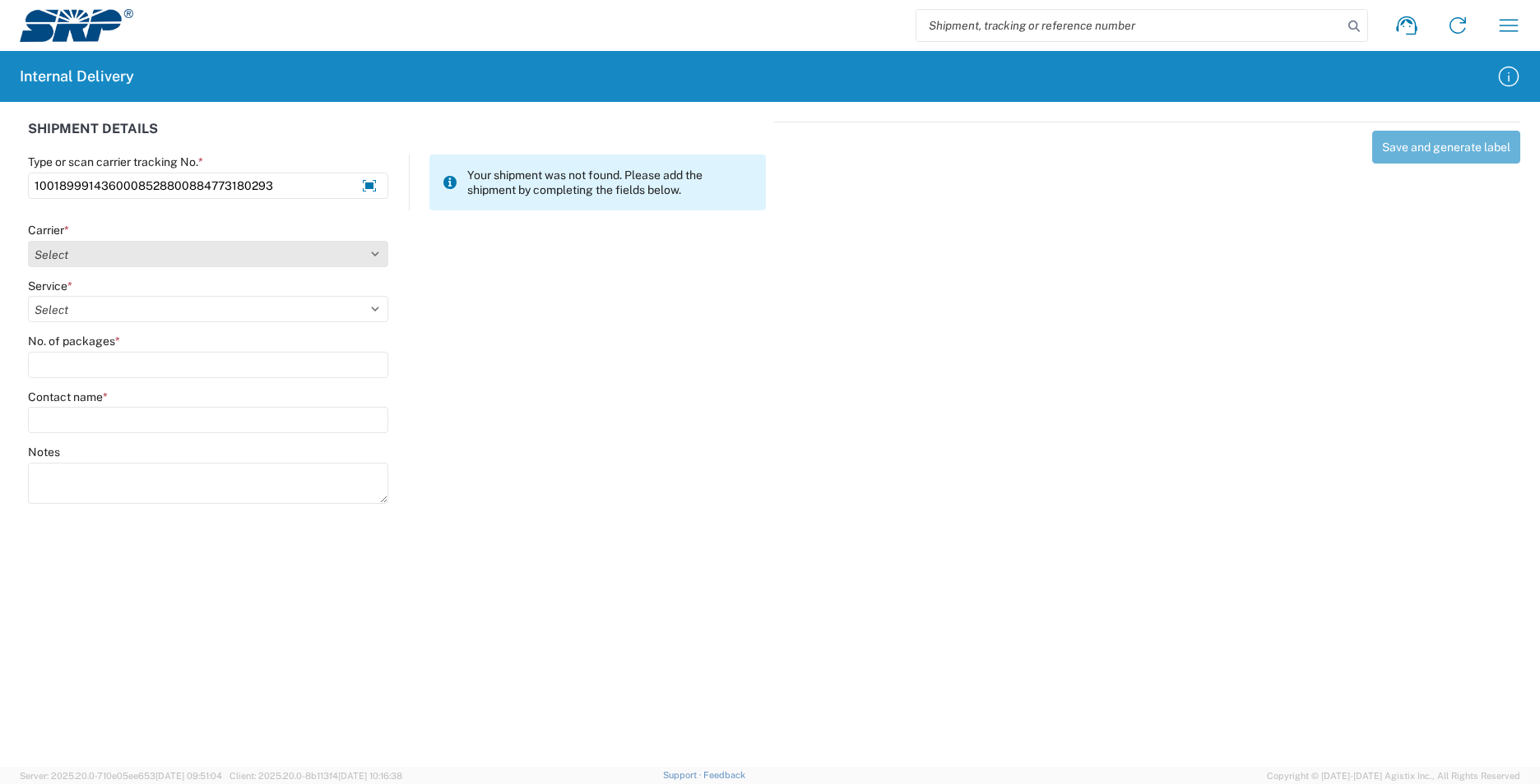
type input "1001899914360008528800884773180293"
click at [88, 251] on select "Select AcctPay Amazon Logistics ATI Trucking BC Dimerco Logistics Empire Southw…" at bounding box center [208, 254] width 361 height 27
select select "5"
click at [28, 241] on select "Select AcctPay Amazon Logistics ATI Trucking BC Dimerco Logistics Empire Southw…" at bounding box center [208, 254] width 361 height 27
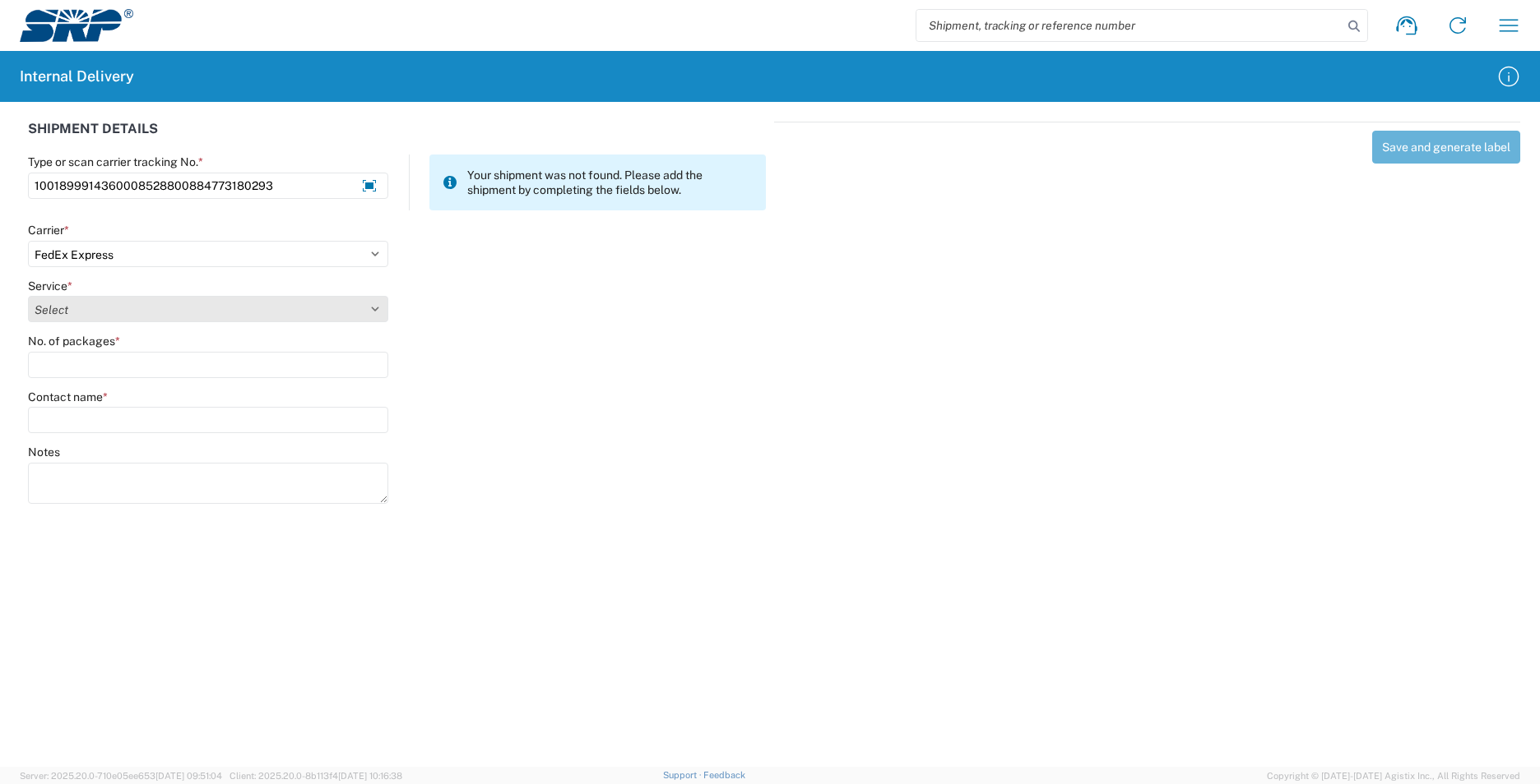
click at [91, 311] on select "Select 1Day Freight 2Day 2Day AM 2Day AM One Rate 2Day Freight 2Day One Rate 3 …" at bounding box center [208, 310] width 361 height 27
select select "8"
click at [85, 315] on select "Select 1Day Freight 2Day 2Day AM 2Day AM One Rate 2Day Freight 2Day One Rate 3 …" at bounding box center [208, 310] width 361 height 27
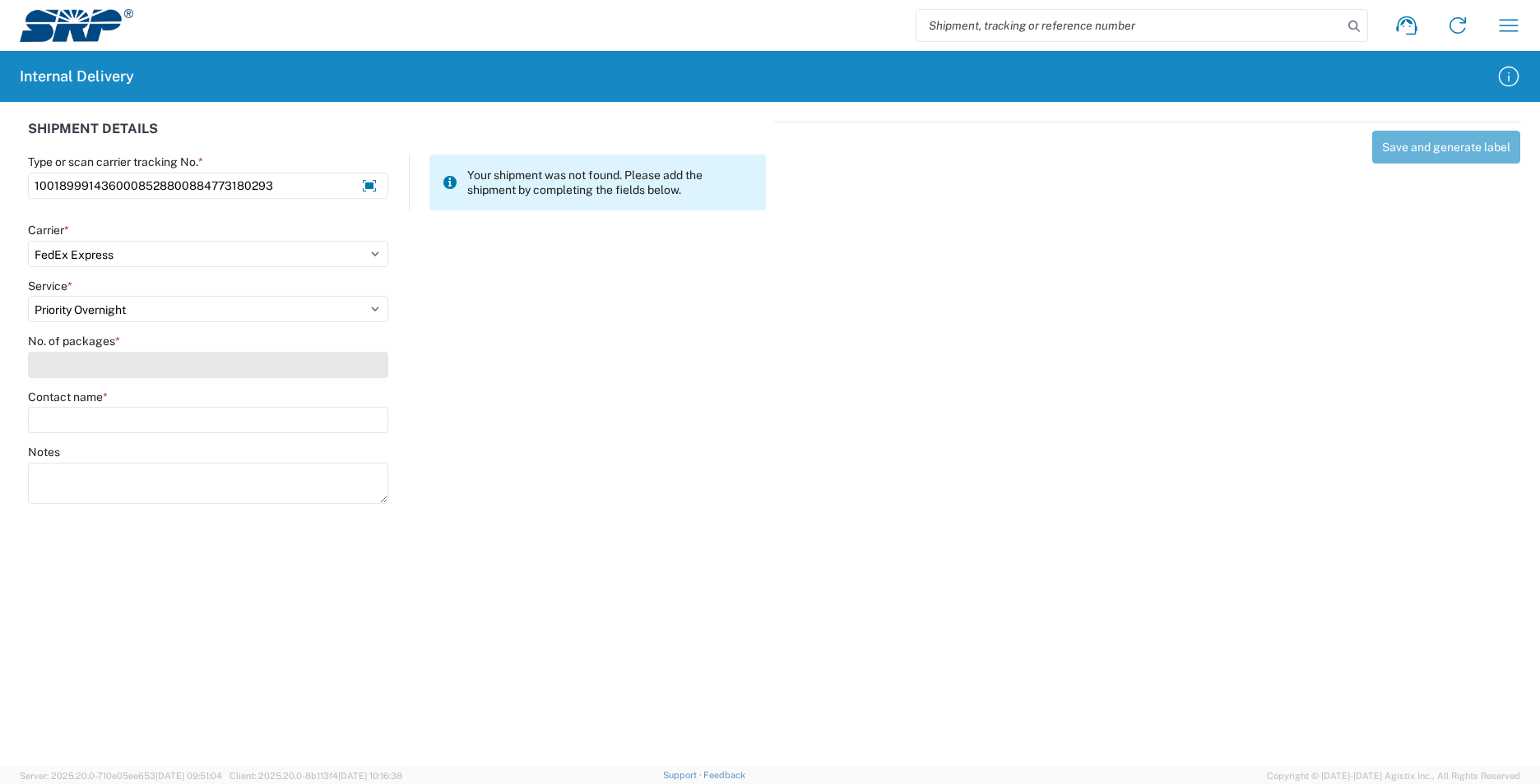
click at [80, 361] on input "No. of packages *" at bounding box center [208, 365] width 361 height 27
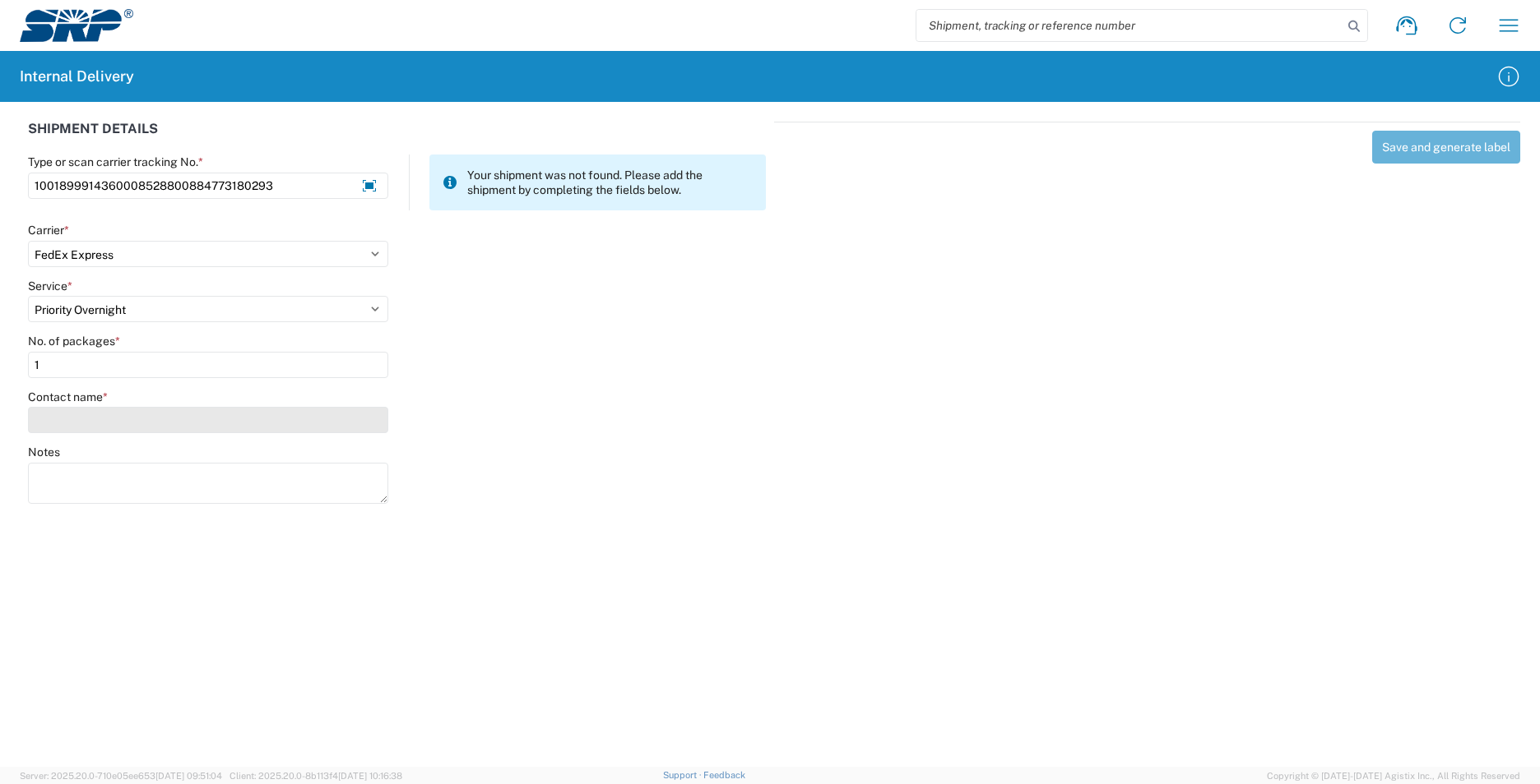
type input "1"
click at [71, 419] on input "Contact name *" at bounding box center [208, 421] width 361 height 27
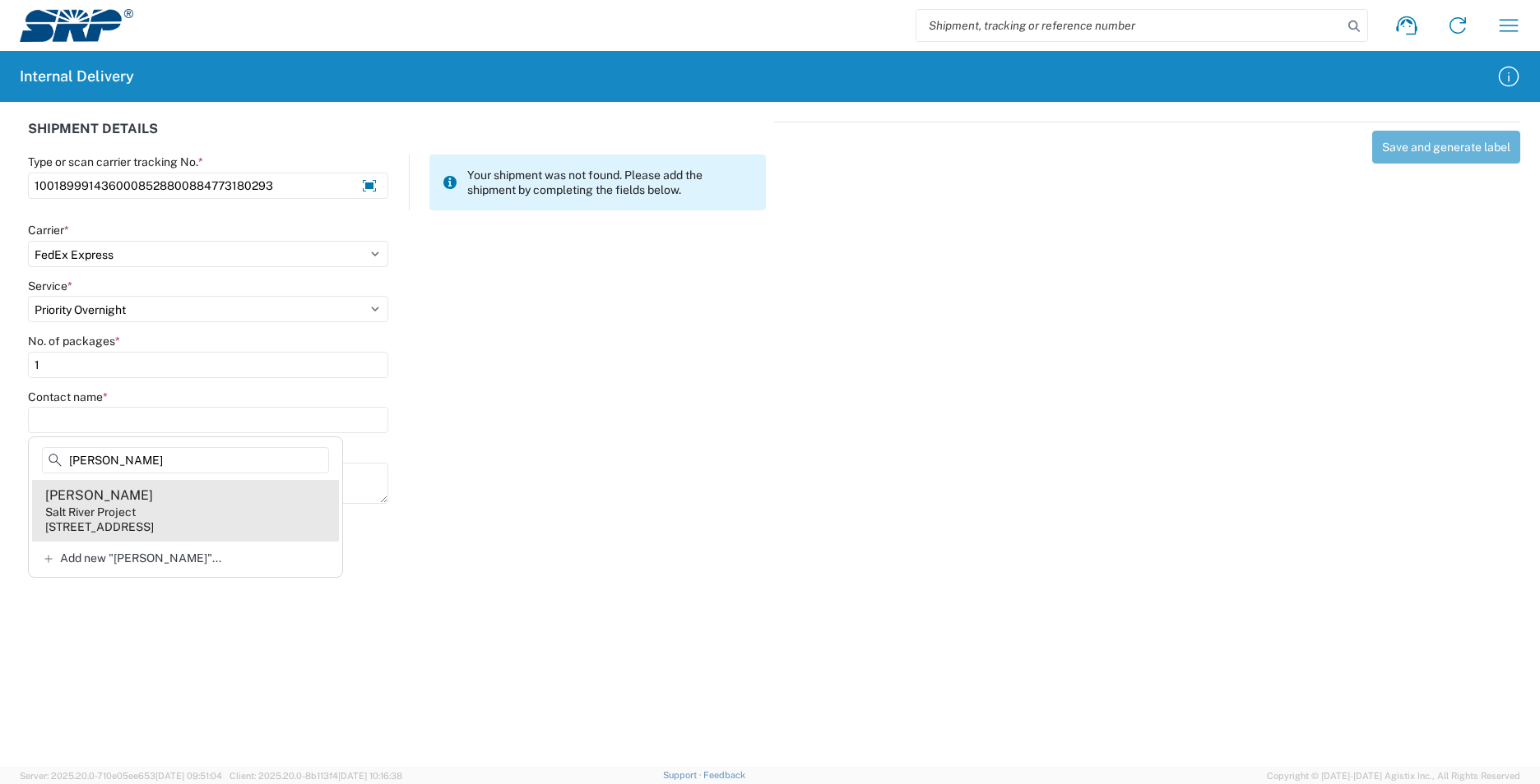
type input "soliz"
click at [212, 503] on agx-address-suggestion-item "Henry Soliz Salt River Project 1500 N Mill Ave, PAB10W, Tempe, AZ, 85281, US" at bounding box center [186, 511] width 307 height 61
type input "Henry Soliz"
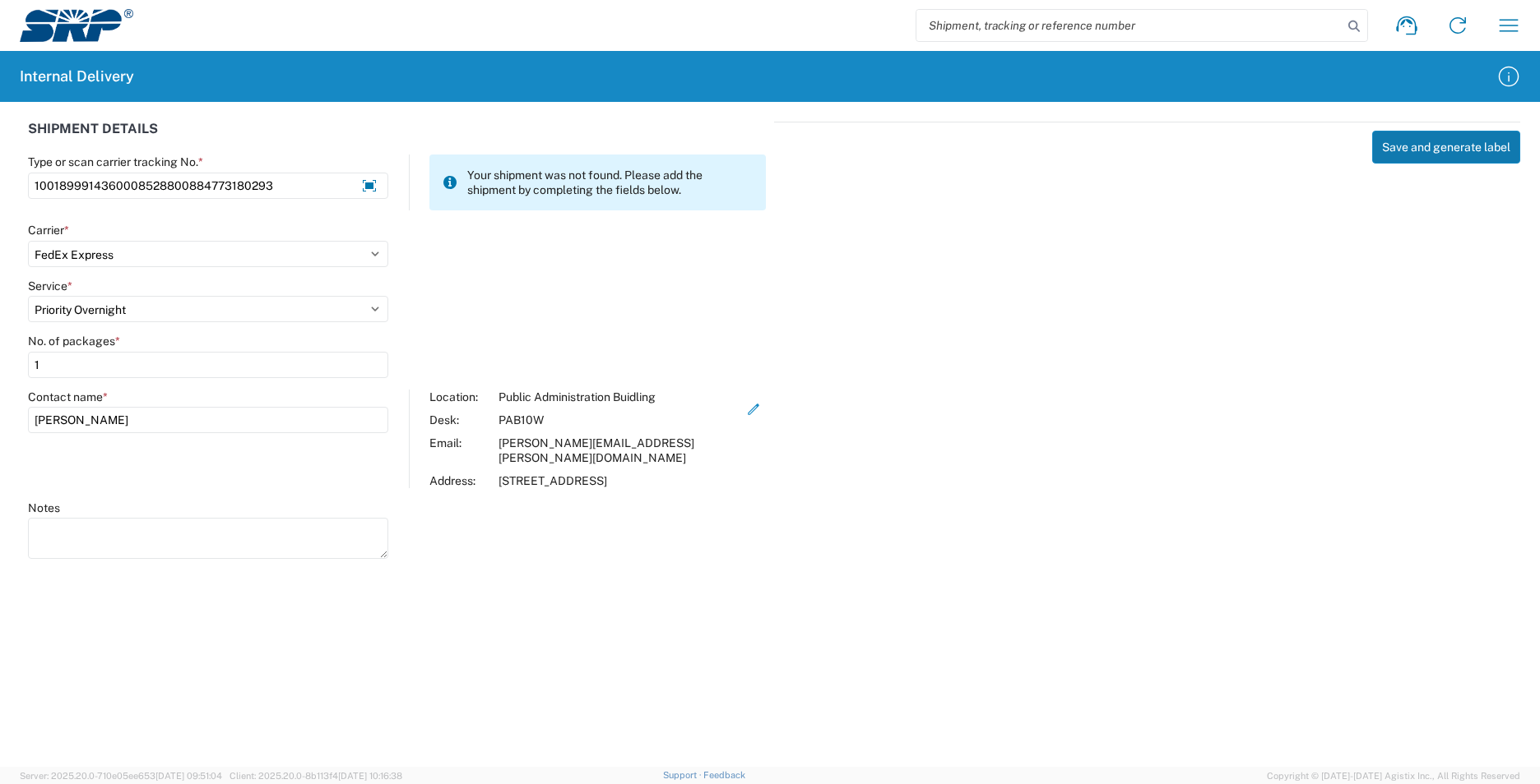
click at [1421, 152] on button "Save and generate label" at bounding box center [1445, 147] width 148 height 33
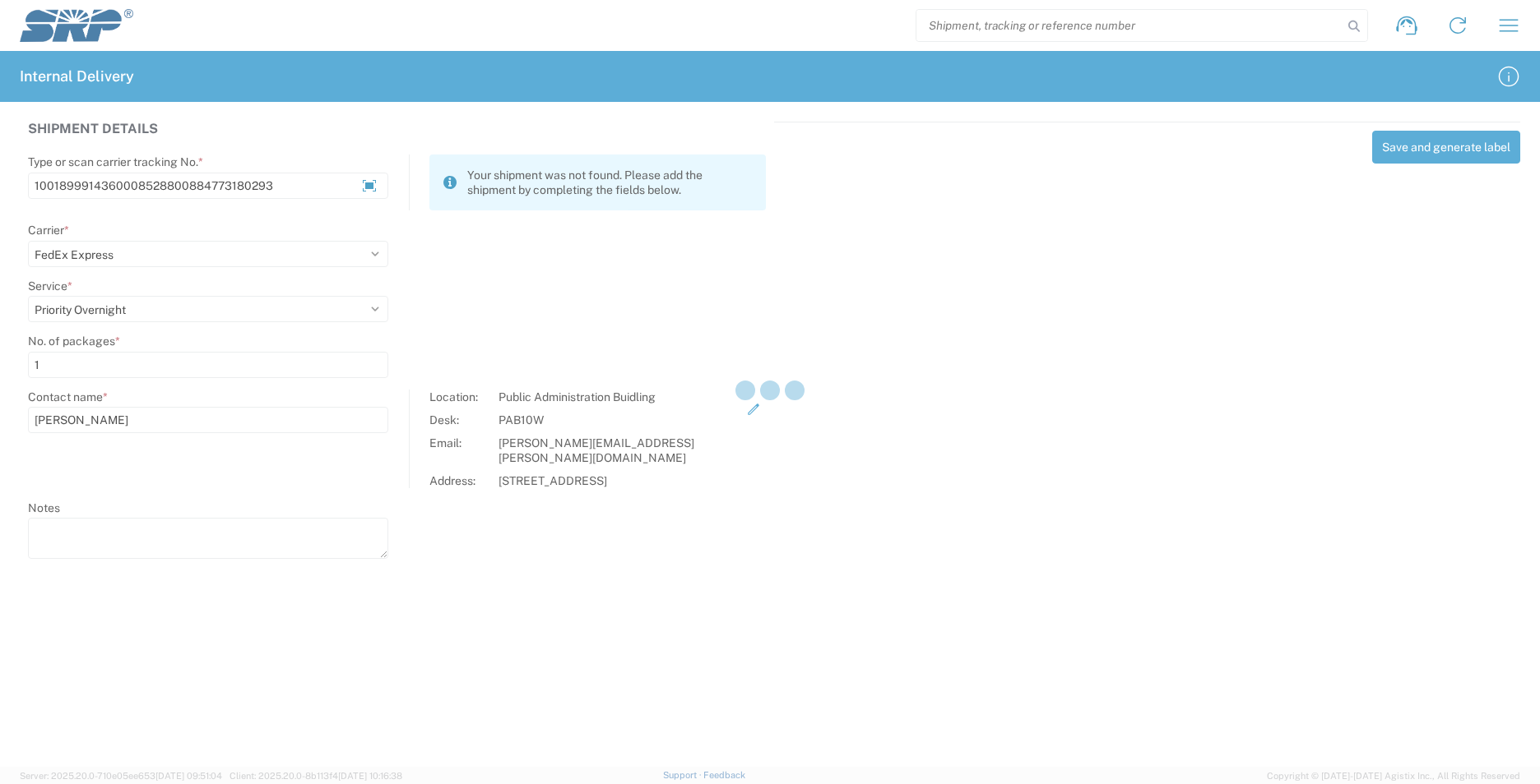
select select
